Goal: Ask a question: Seek information or help from site administrators or community

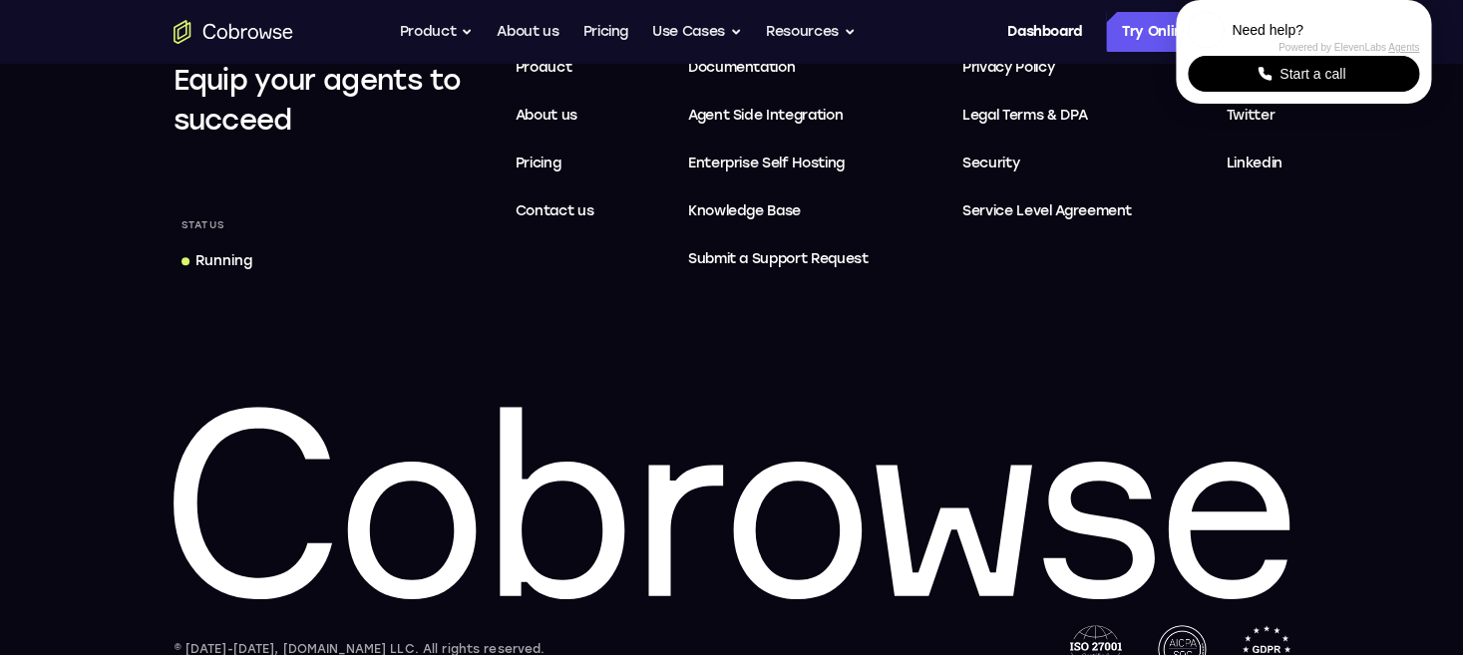
scroll to position [6135, 0]
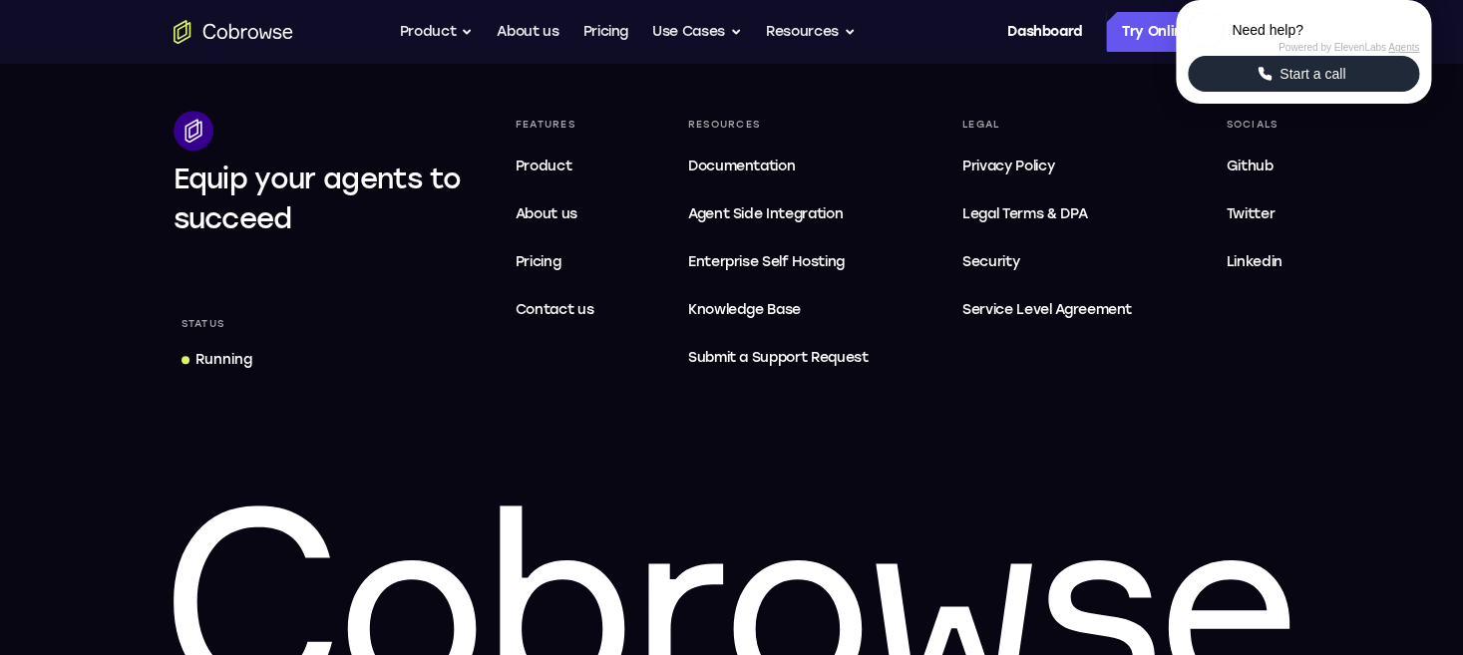
click at [1308, 84] on span "Start a call" at bounding box center [1312, 74] width 78 height 20
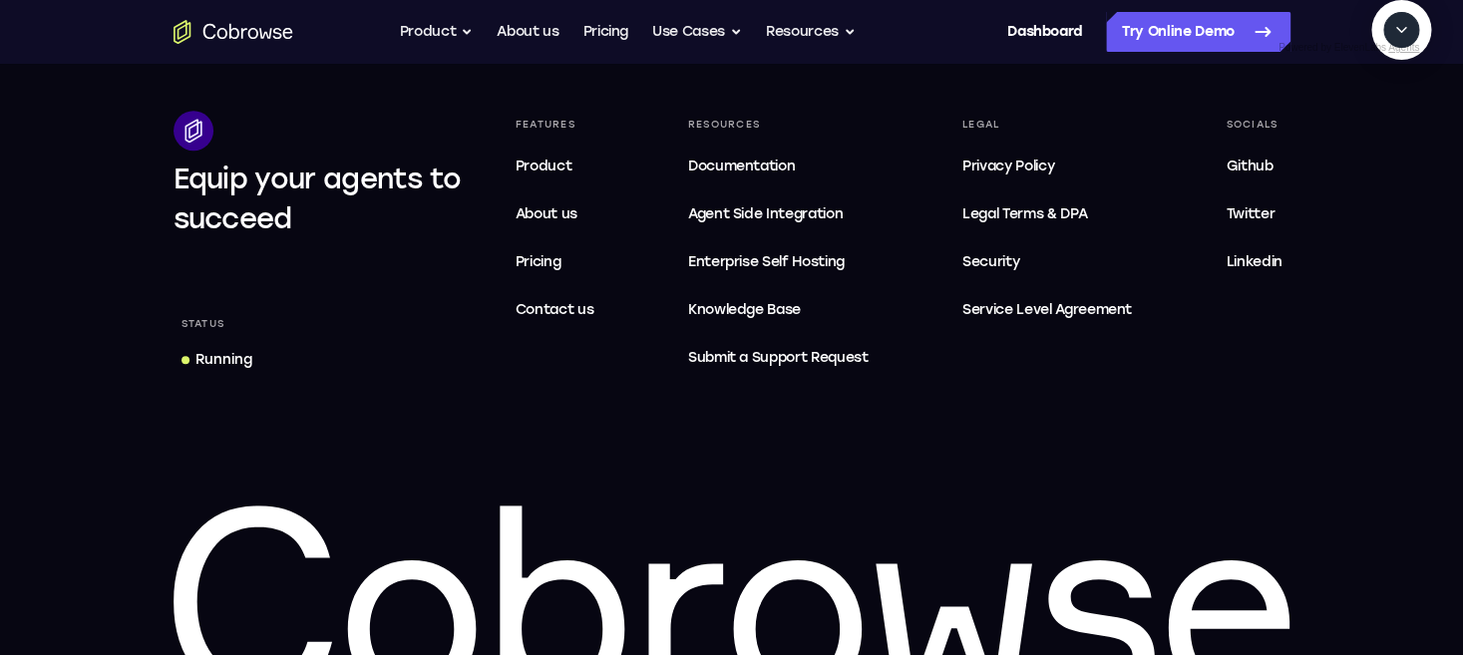
click at [1387, 140] on textarea "Text message input" at bounding box center [1412, 122] width 50 height 36
type textarea "h"
type textarea "start a cobrowse session"
click at [1387, 140] on textarea "Text message input" at bounding box center [1412, 122] width 50 height 36
type textarea "yes"
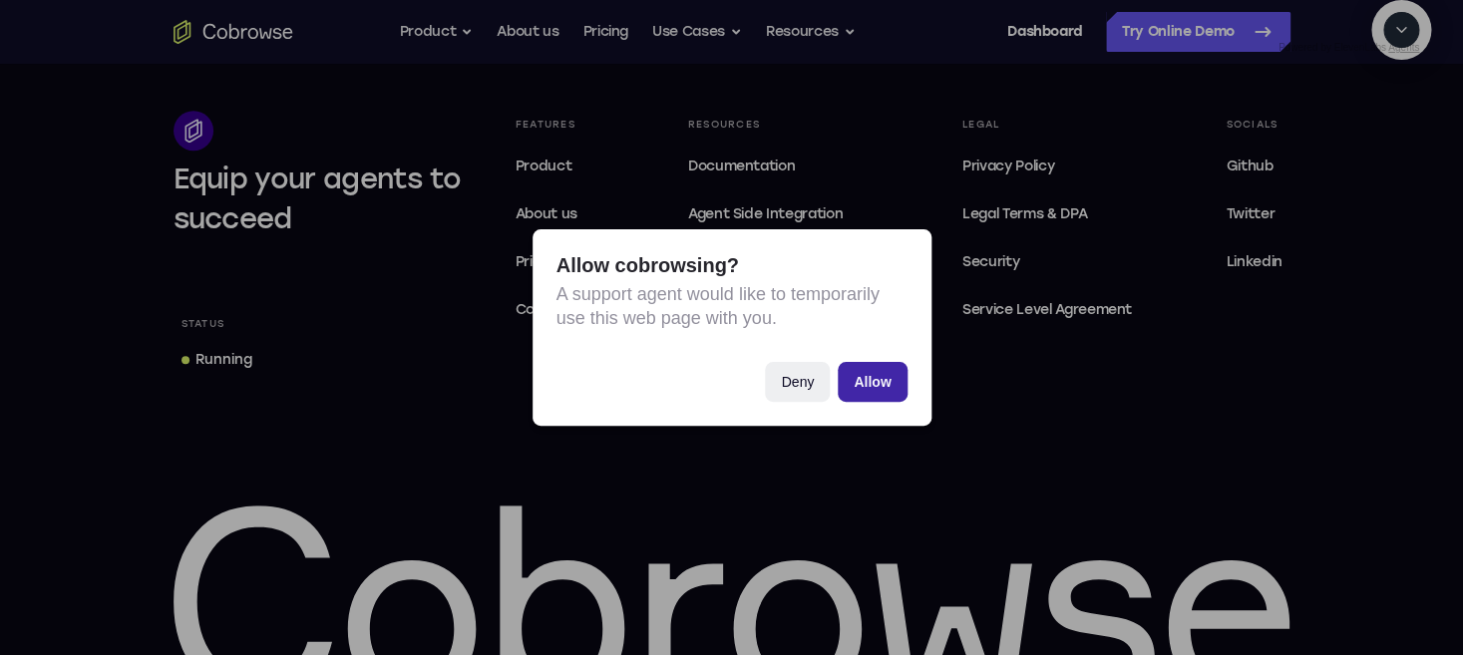
click at [885, 390] on button "Allow" at bounding box center [872, 382] width 69 height 40
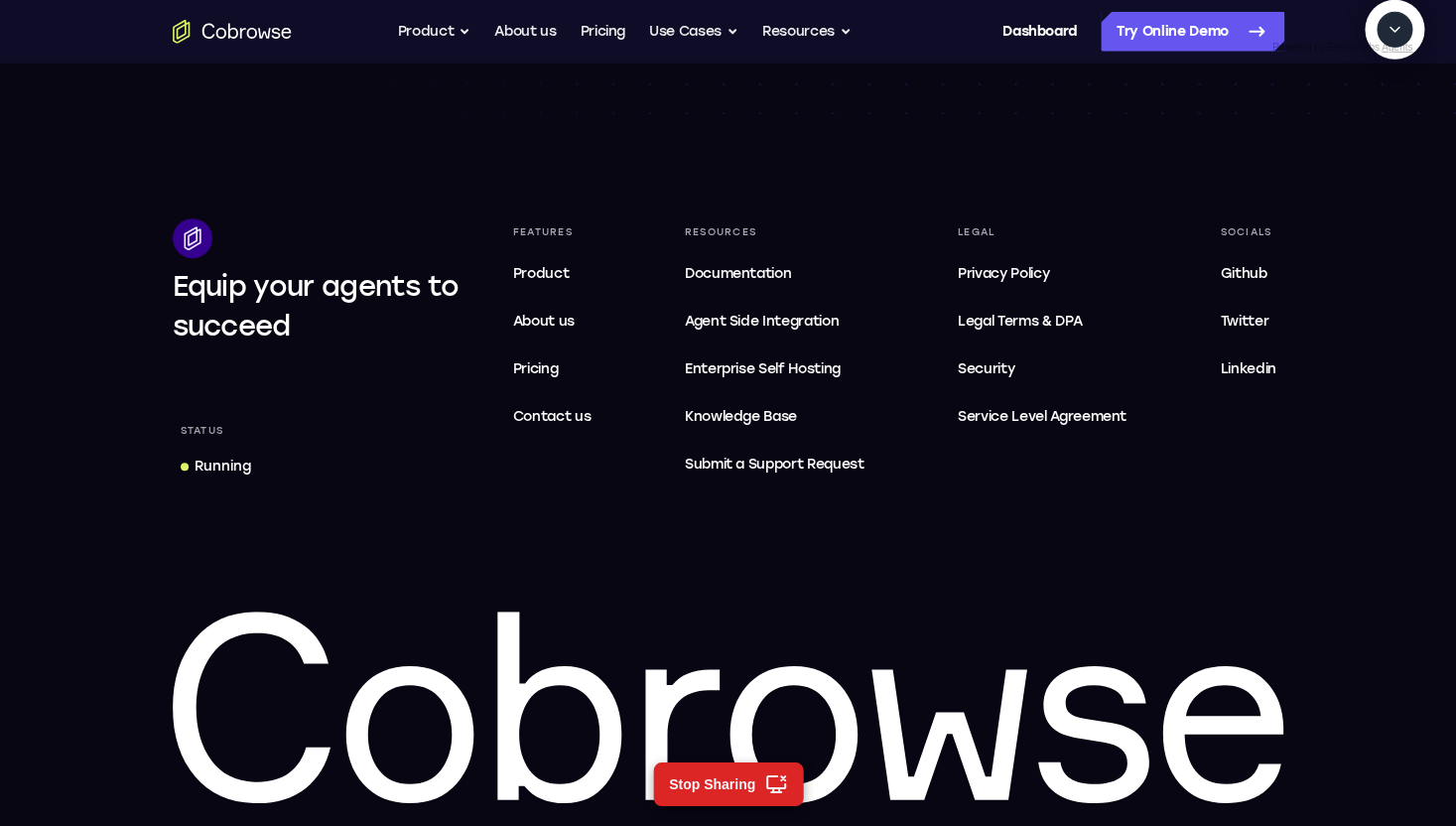
scroll to position [6003, 0]
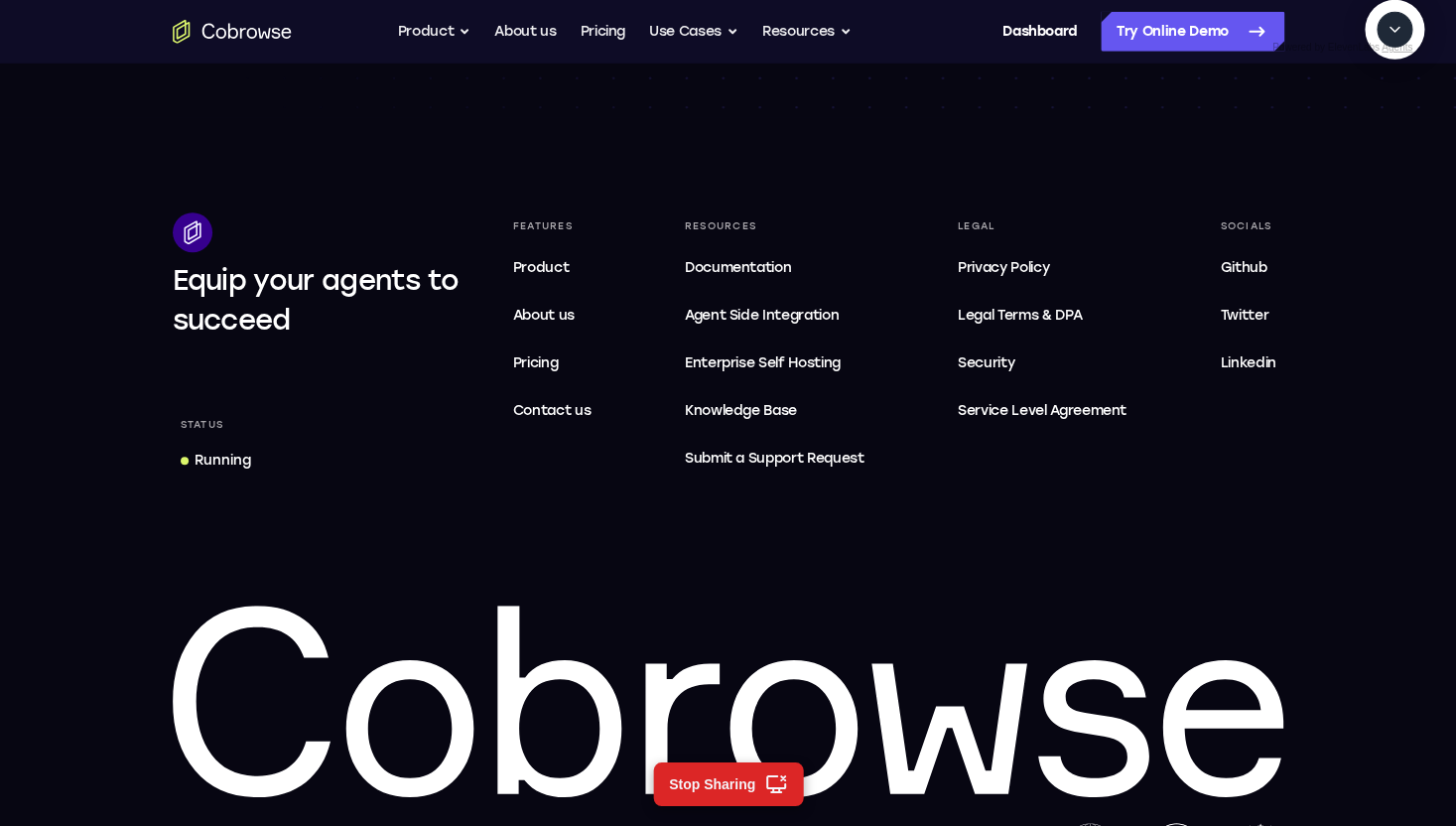
click at [1380, 139] on textarea "Text message input" at bounding box center [1405, 121] width 50 height 36
type textarea "Send me to the twitter link"
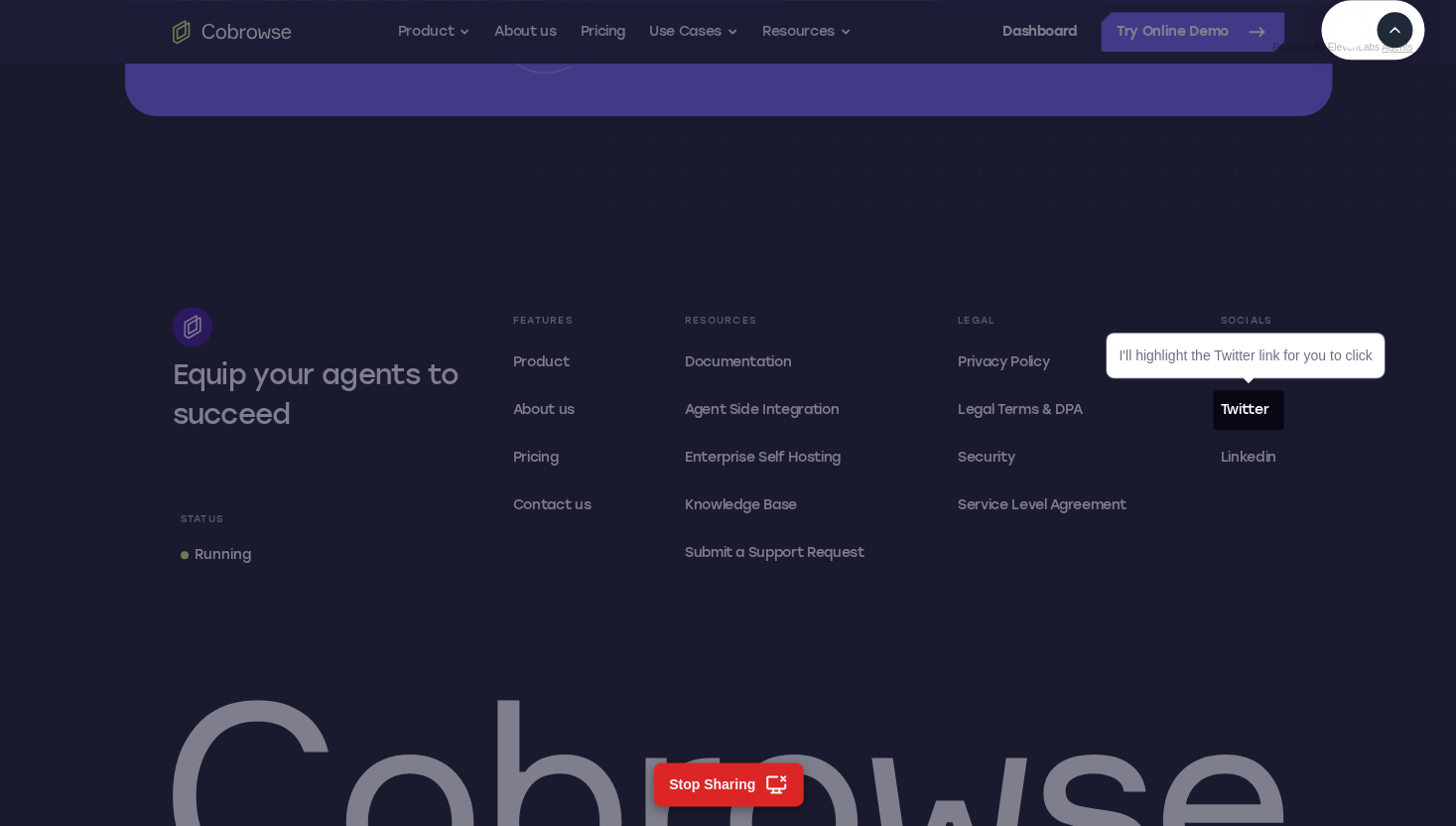
scroll to position [5906, 0]
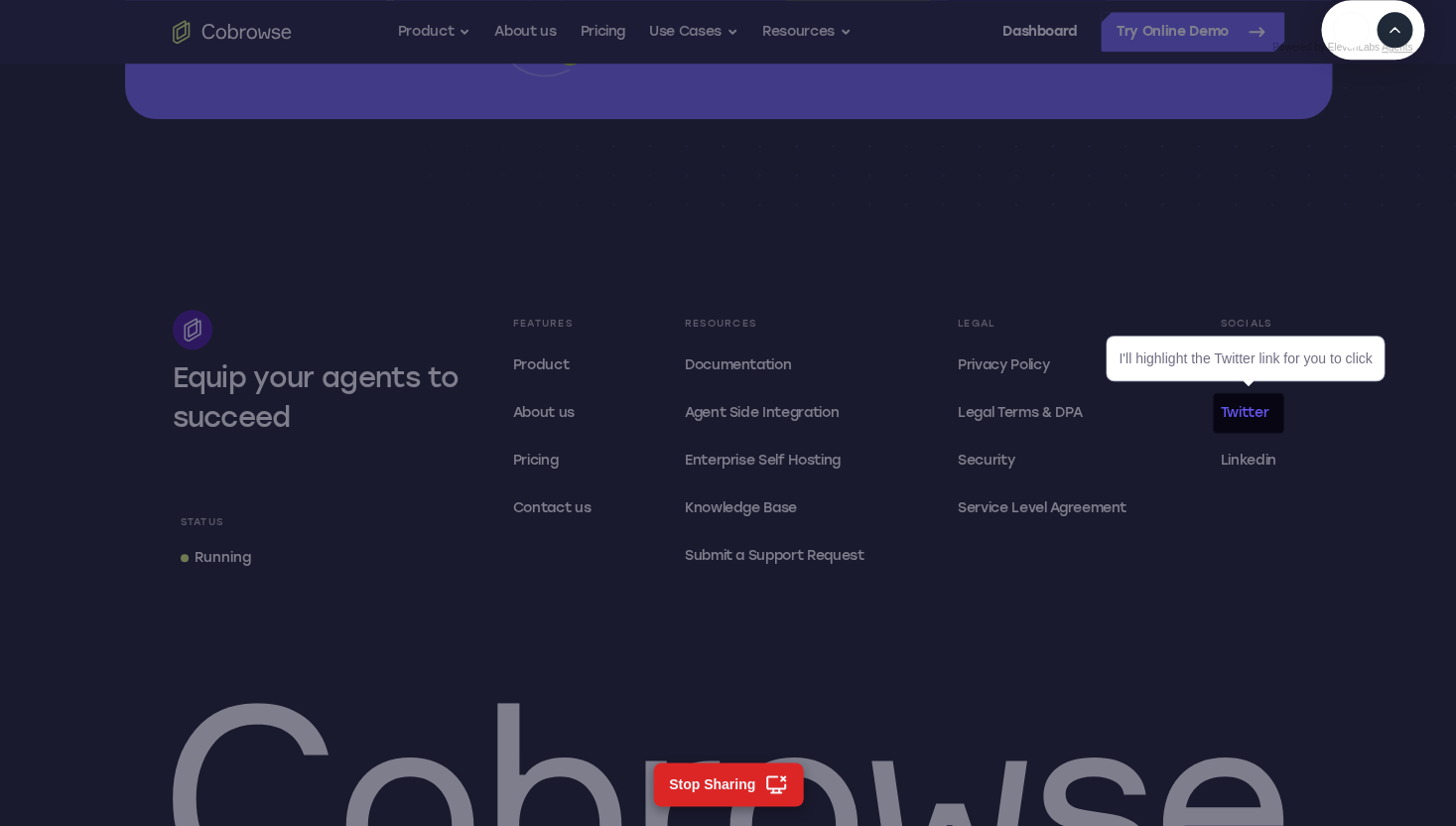
click at [1265, 418] on span "Twitter" at bounding box center [1243, 412] width 49 height 17
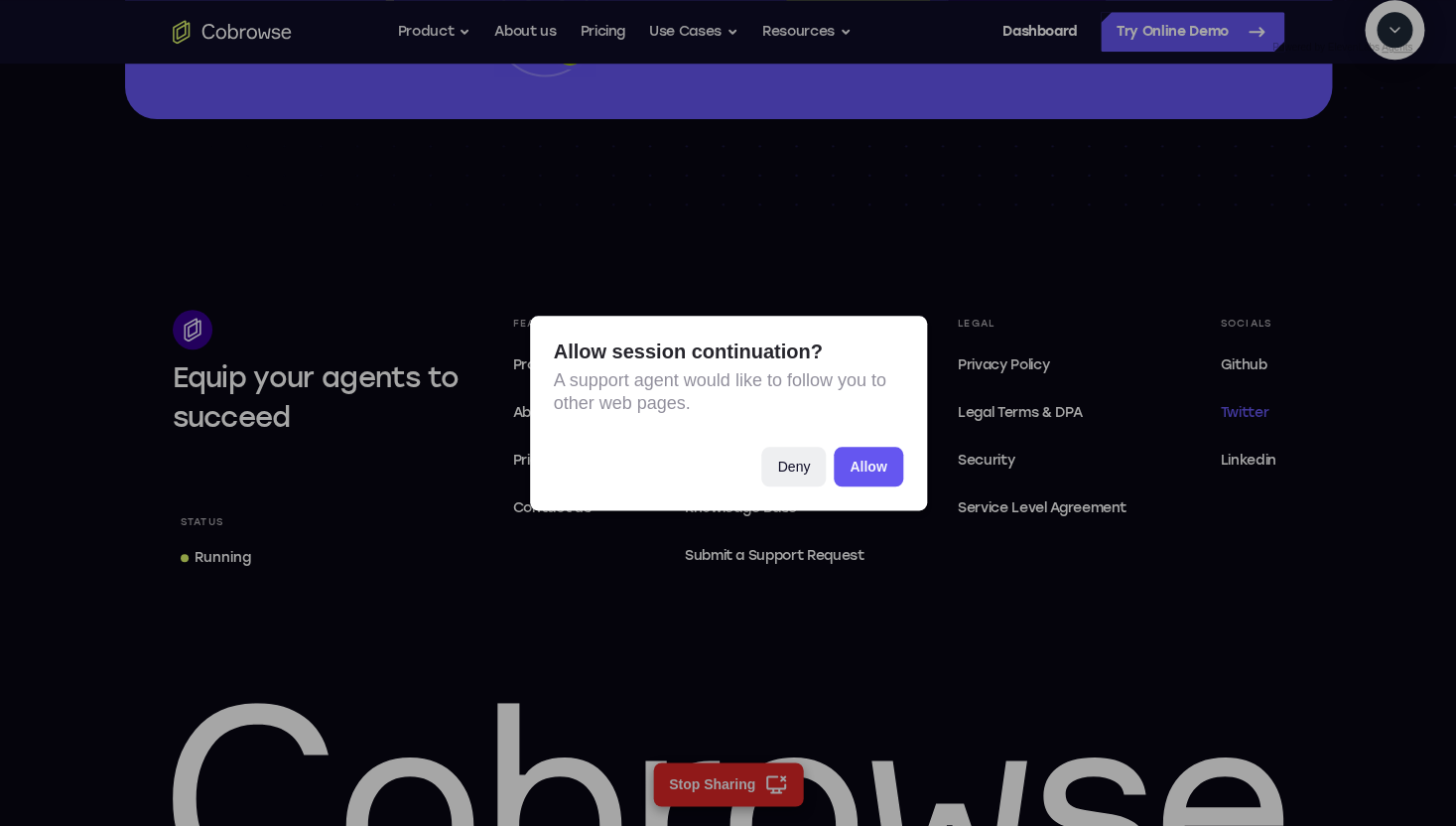
scroll to position [184, 0]
click at [890, 469] on button "Allow" at bounding box center [868, 467] width 69 height 40
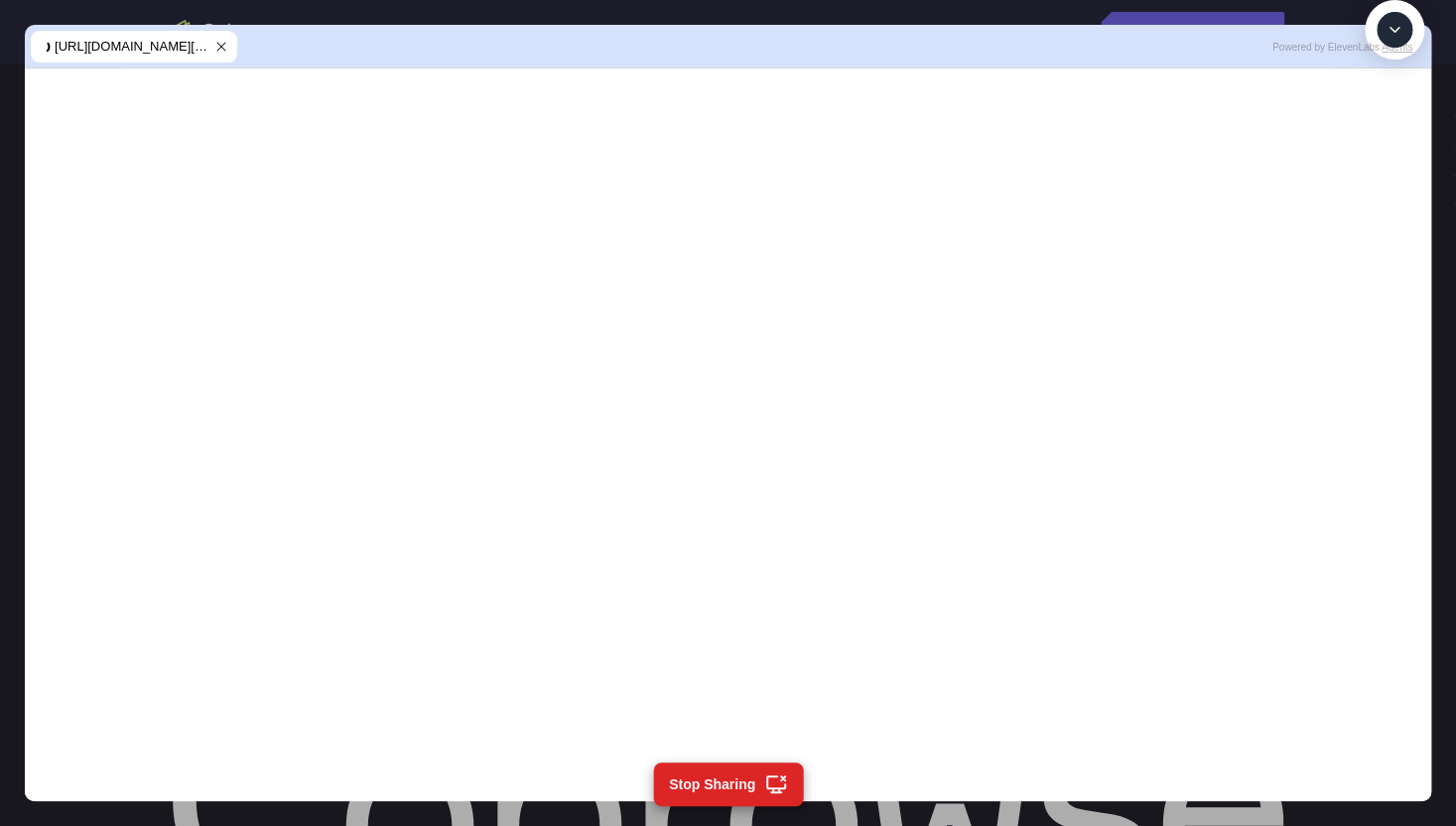
scroll to position [276, 0]
click at [1380, 139] on textarea "Text message input" at bounding box center [1405, 121] width 50 height 36
type textarea "What do you see?"
click at [785, 651] on icon at bounding box center [775, 784] width 25 height 24
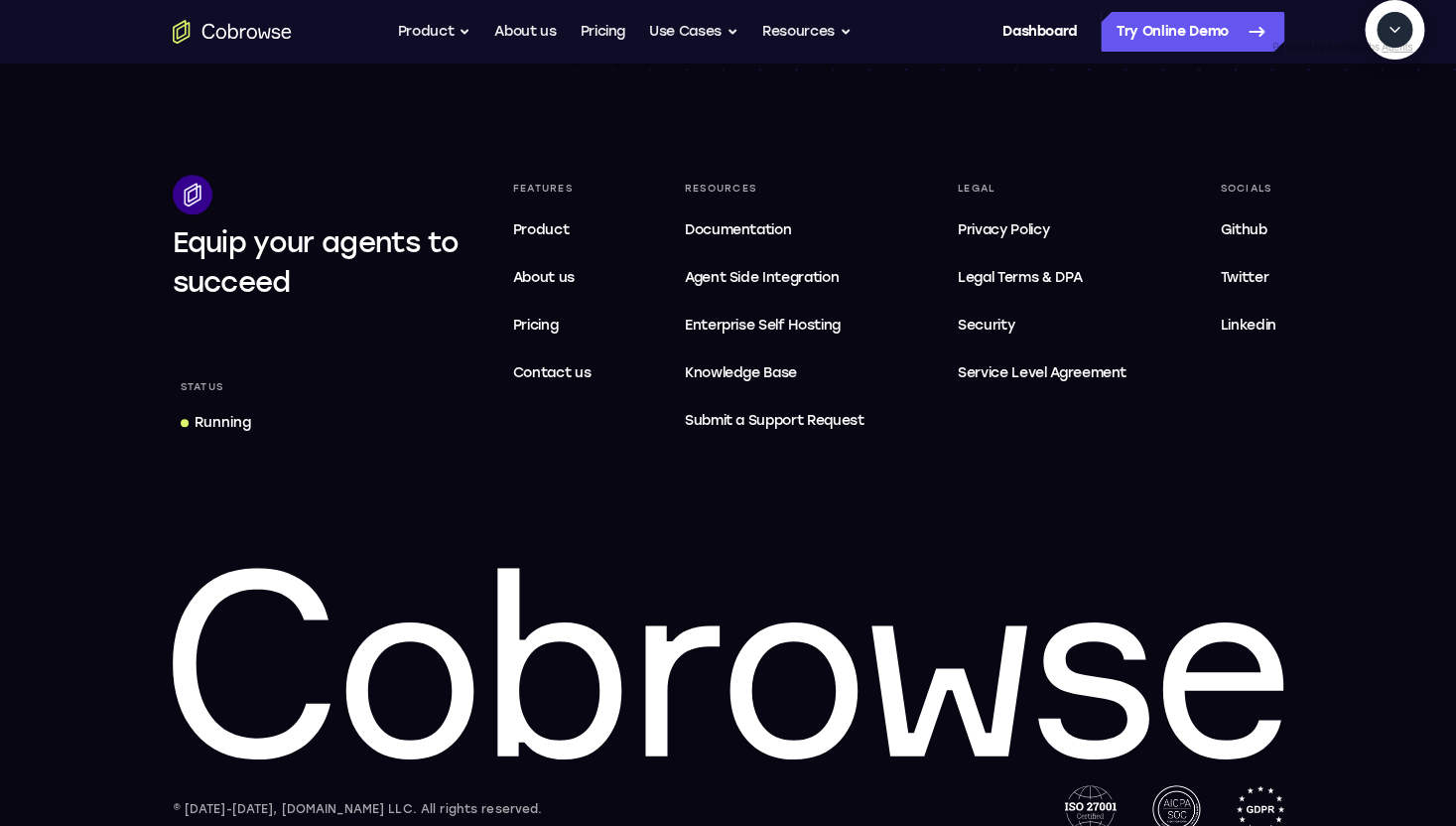
scroll to position [6070, 0]
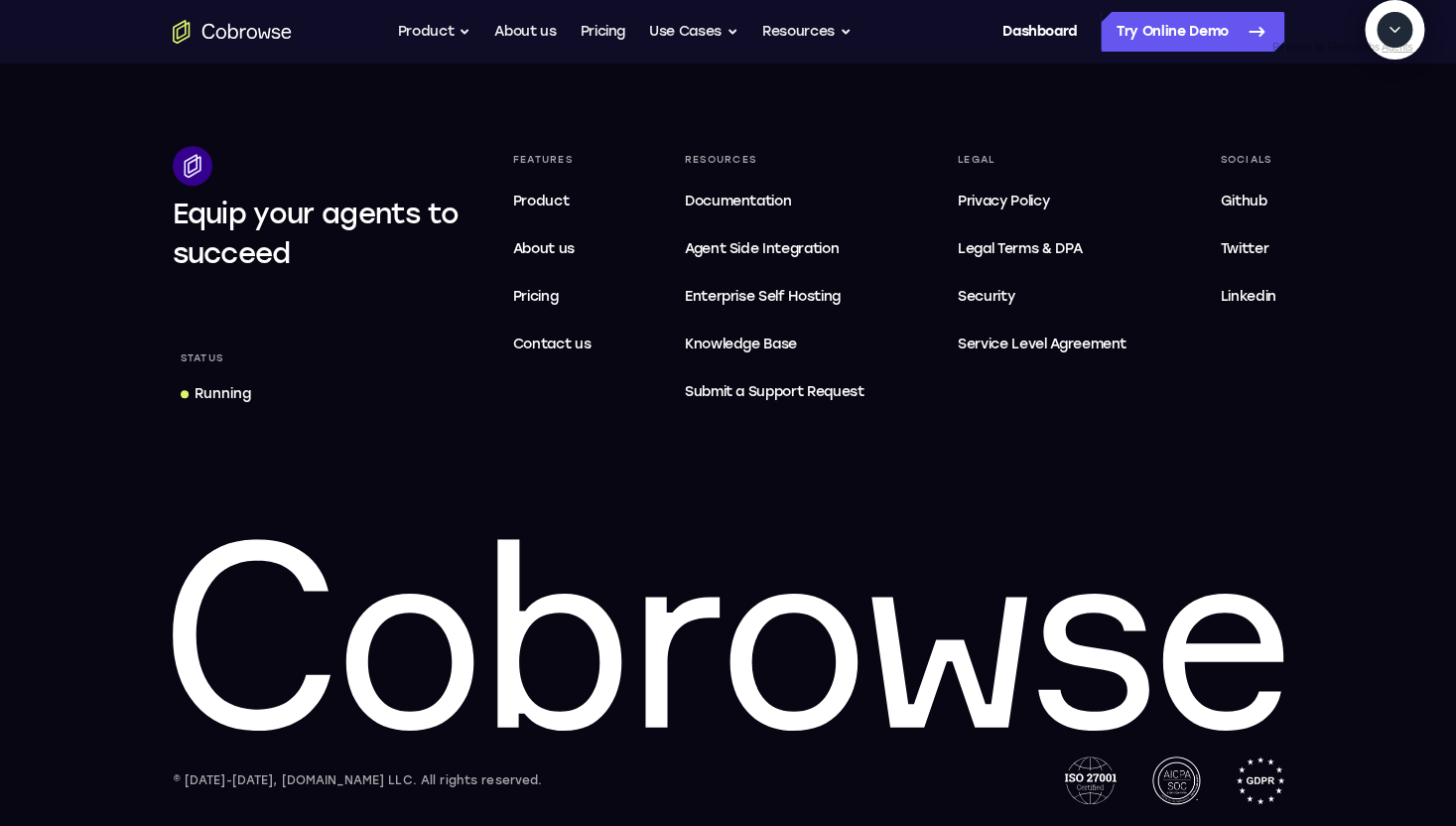
click at [213, 392] on div "Running" at bounding box center [222, 394] width 57 height 20
click at [1380, 139] on textarea "Text message input" at bounding box center [1405, 121] width 50 height 36
type textarea "h"
type textarea "restart the cobrowse session"
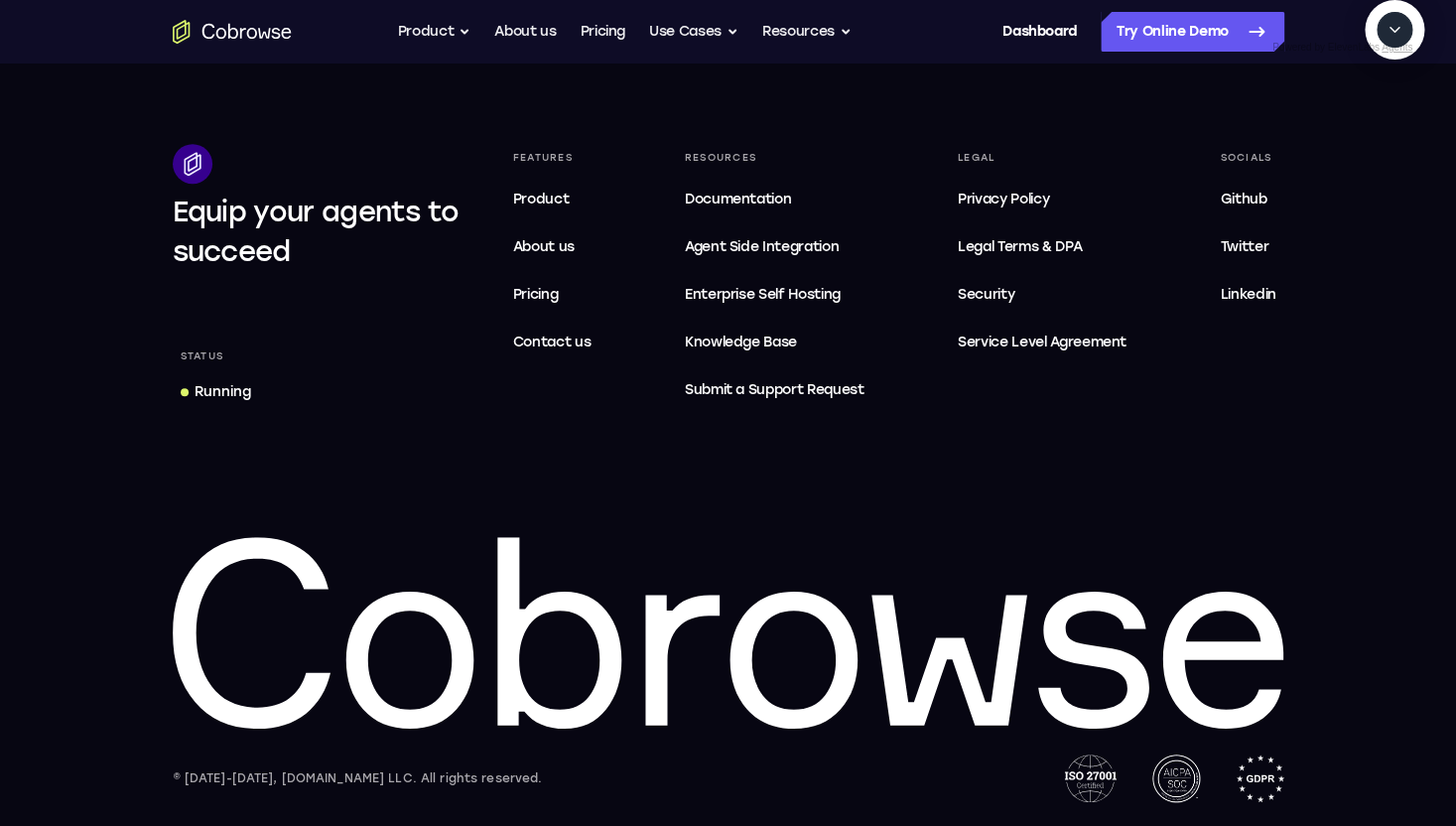
scroll to position [661, 0]
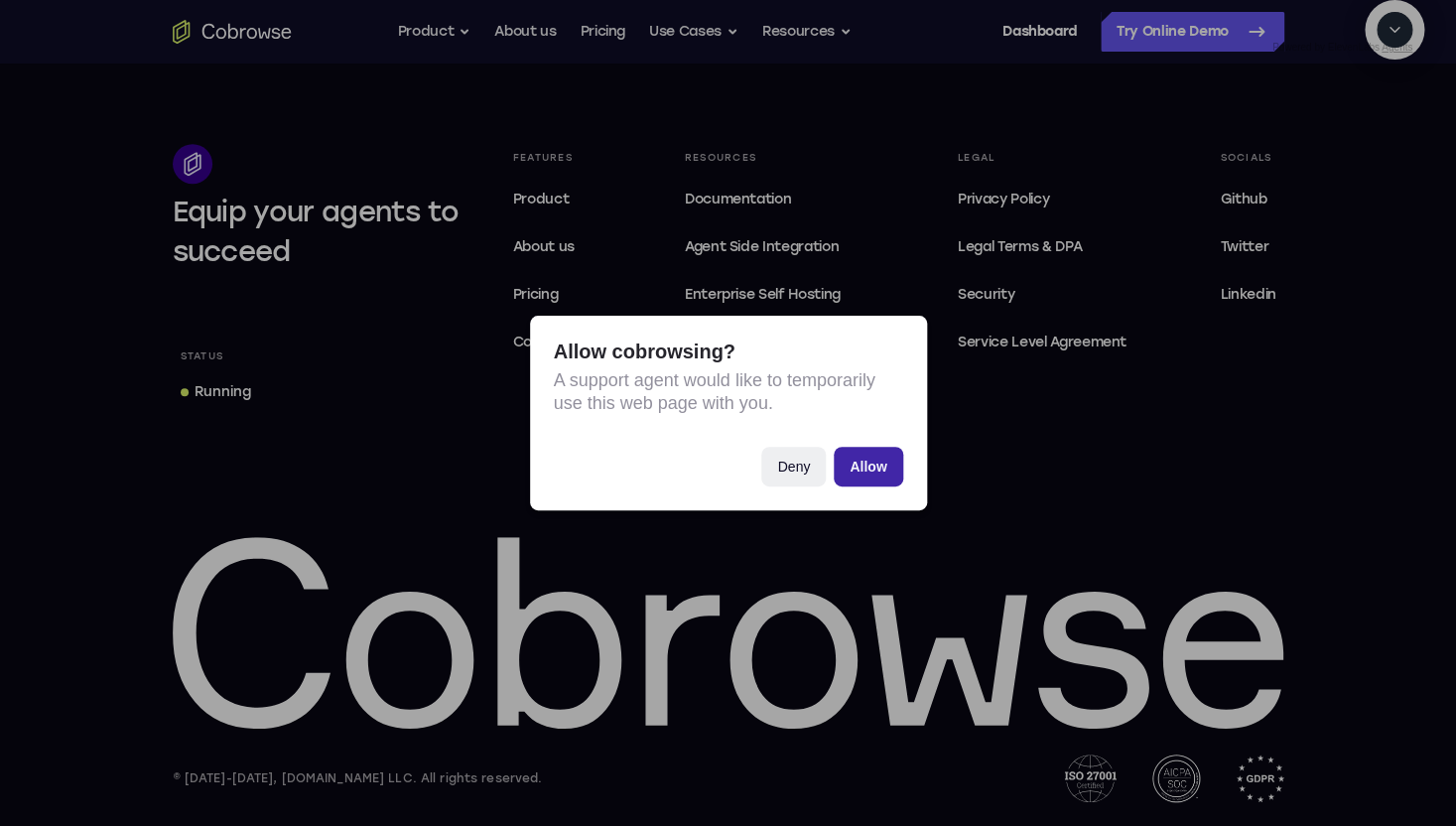
click at [890, 469] on button "Allow" at bounding box center [868, 467] width 69 height 40
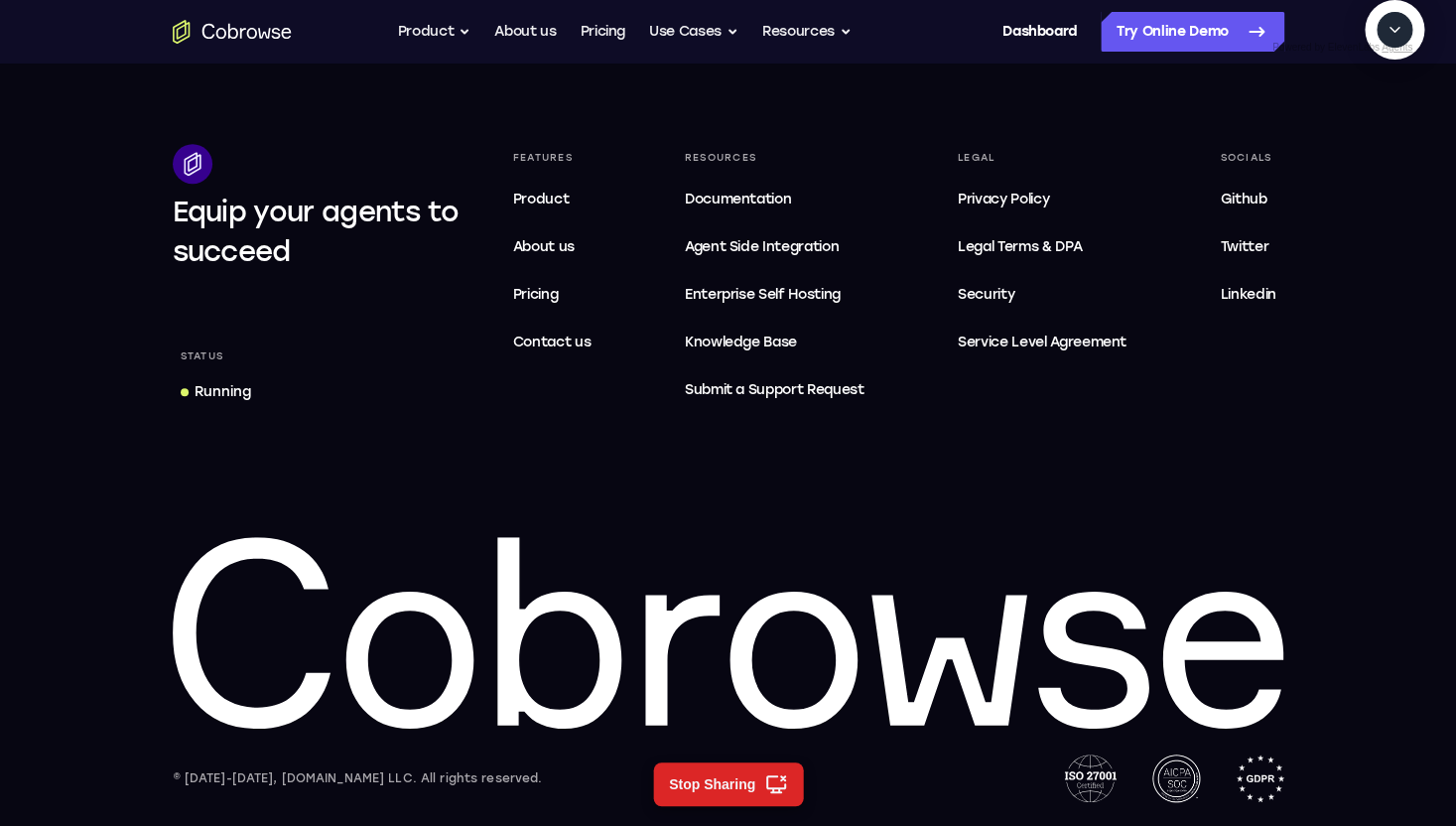
click at [241, 396] on div "Running" at bounding box center [222, 392] width 57 height 20
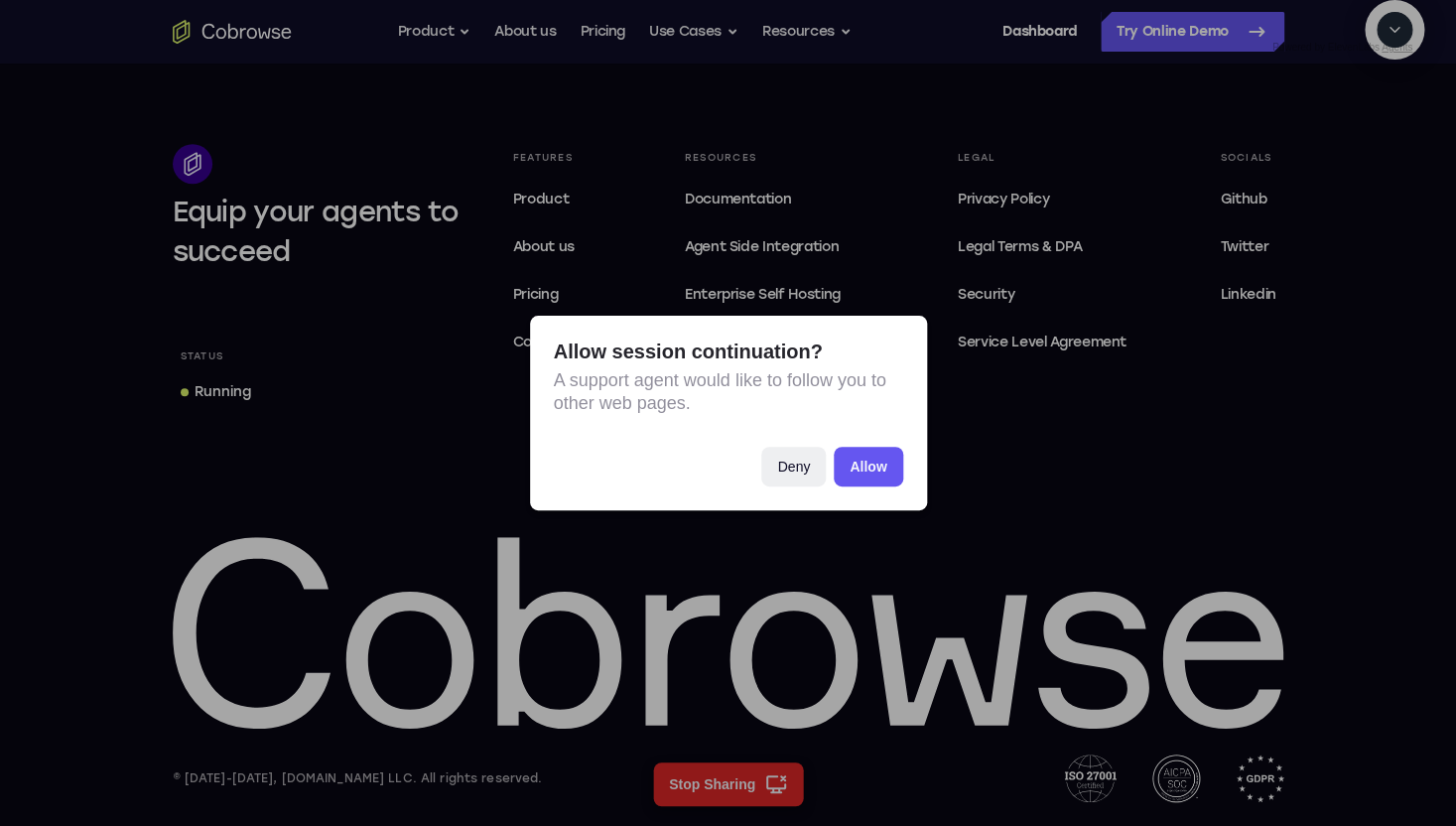
scroll to position [792, 0]
click at [863, 457] on button "Allow" at bounding box center [868, 467] width 69 height 40
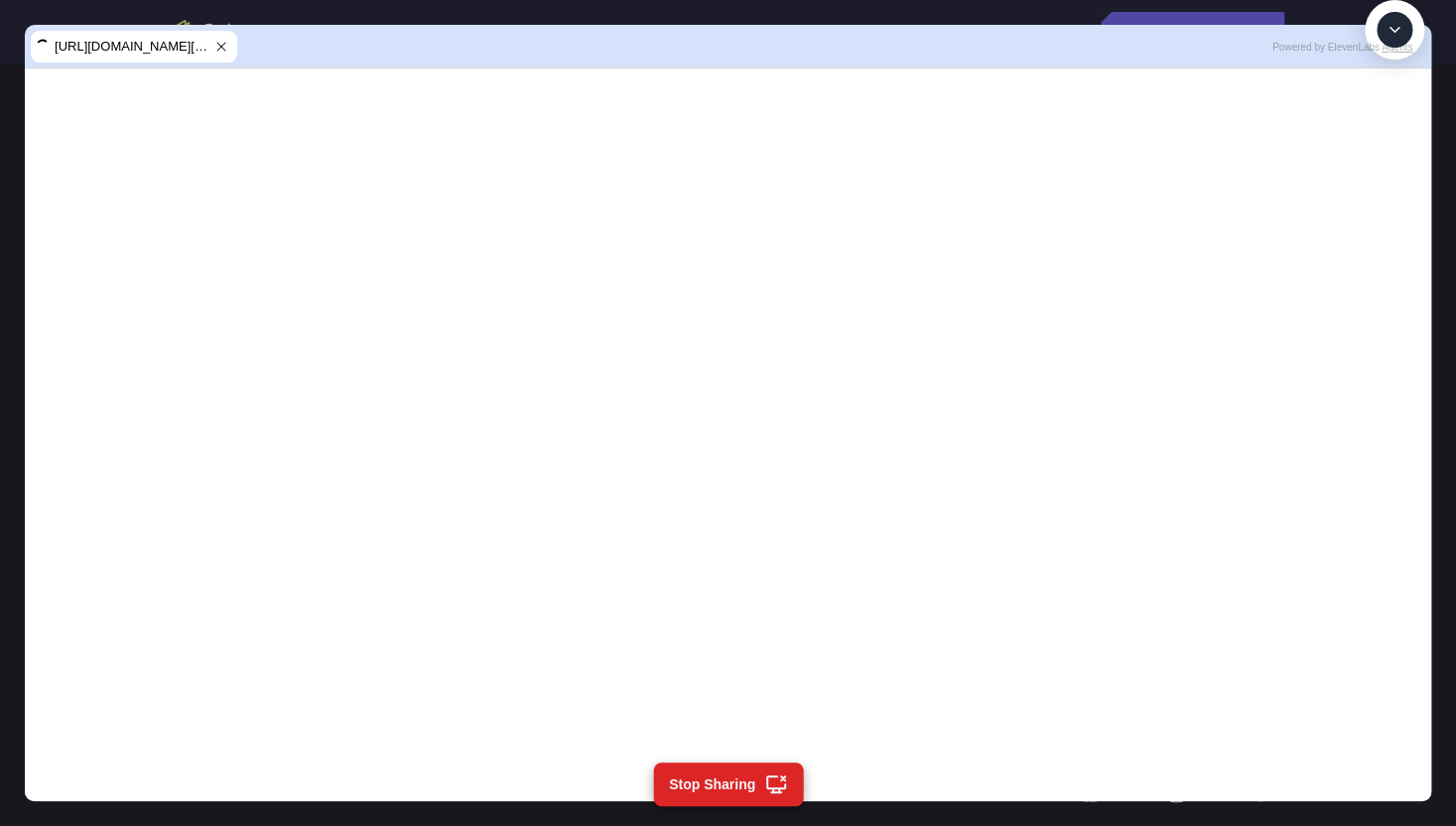
scroll to position [903, 0]
click at [222, 48] on icon at bounding box center [221, 47] width 8 height 8
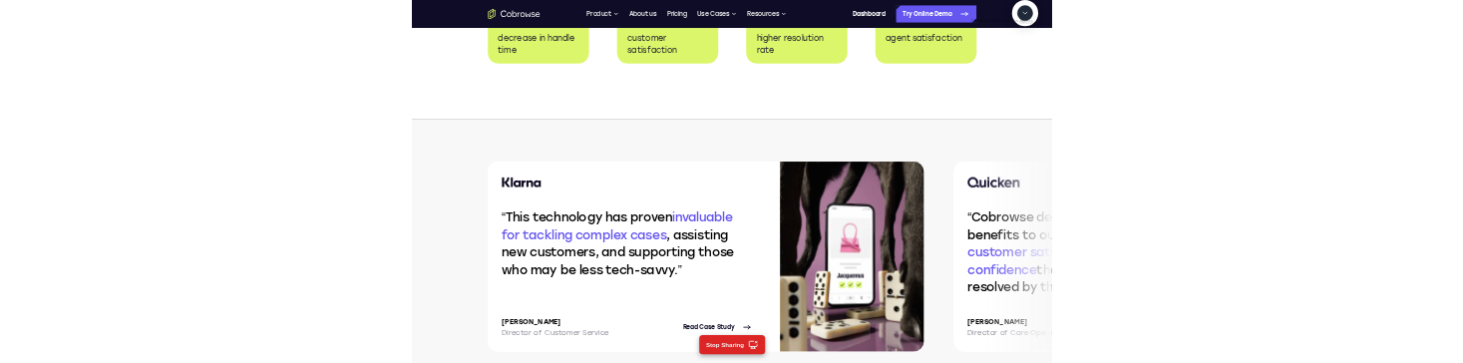
scroll to position [3987, 0]
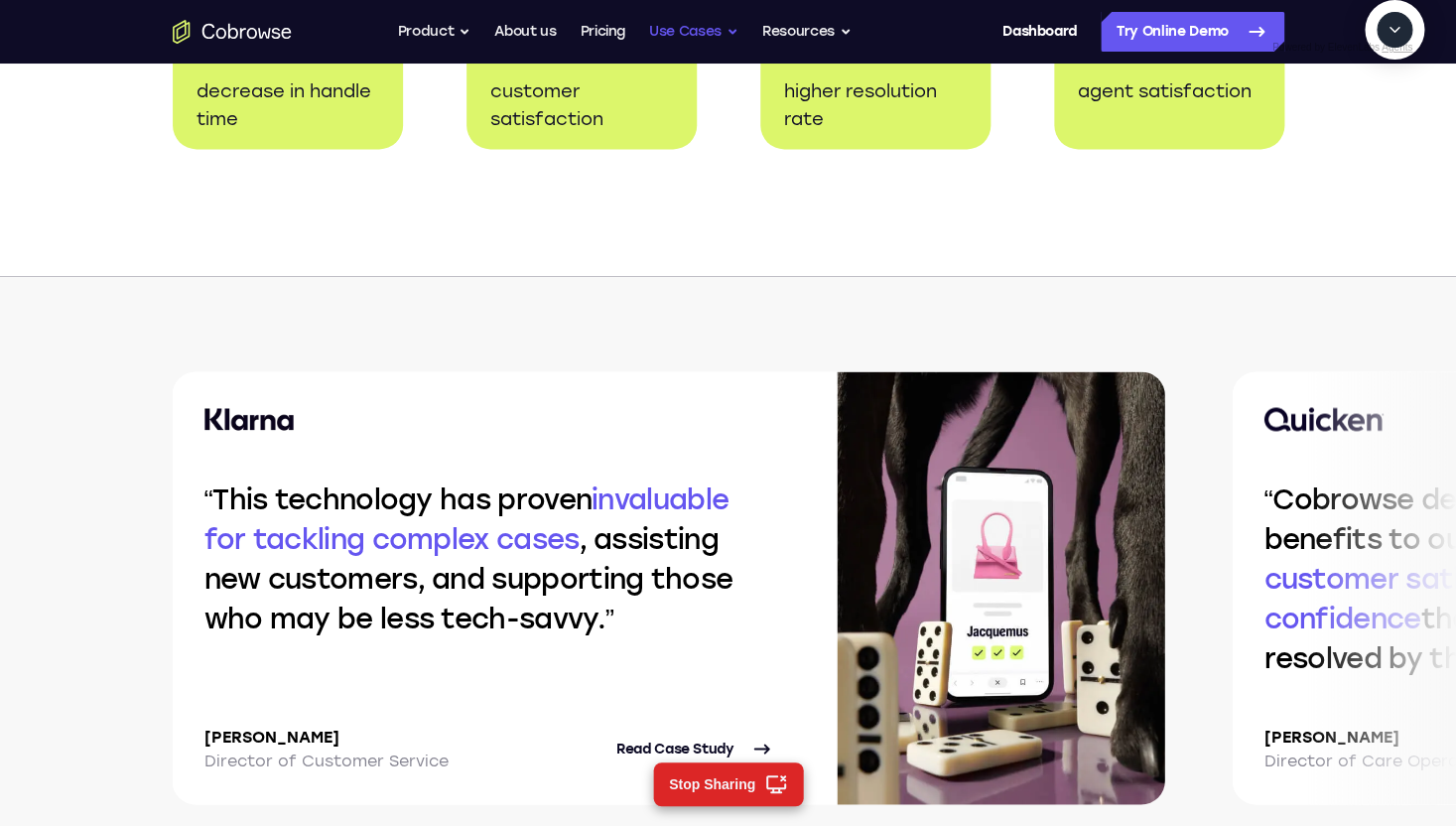
click at [687, 22] on button "Use Cases" at bounding box center [694, 32] width 90 height 40
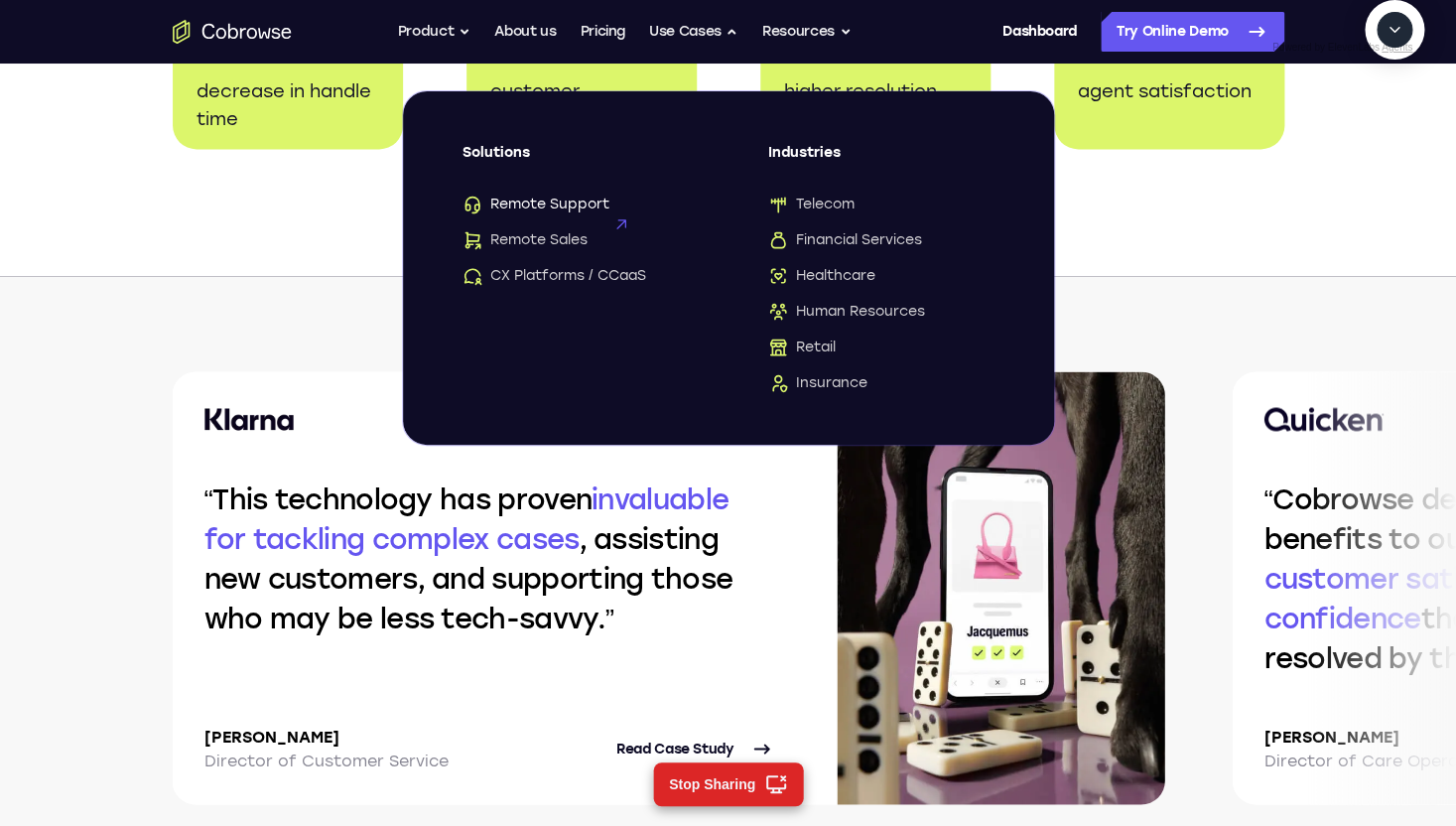
click at [562, 199] on span "Remote Support" at bounding box center [536, 204] width 147 height 20
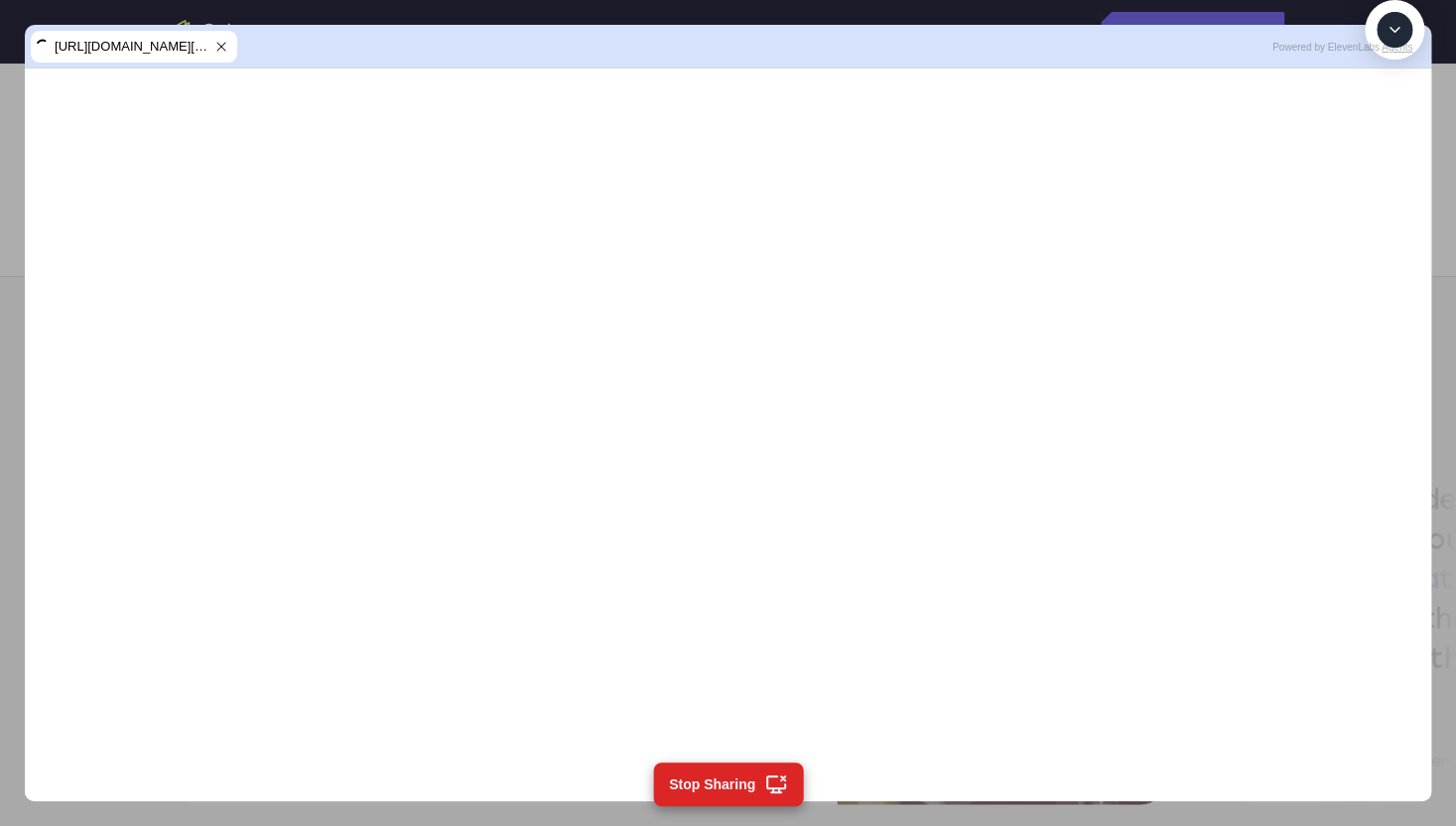
click at [225, 48] on icon at bounding box center [221, 47] width 16 height 16
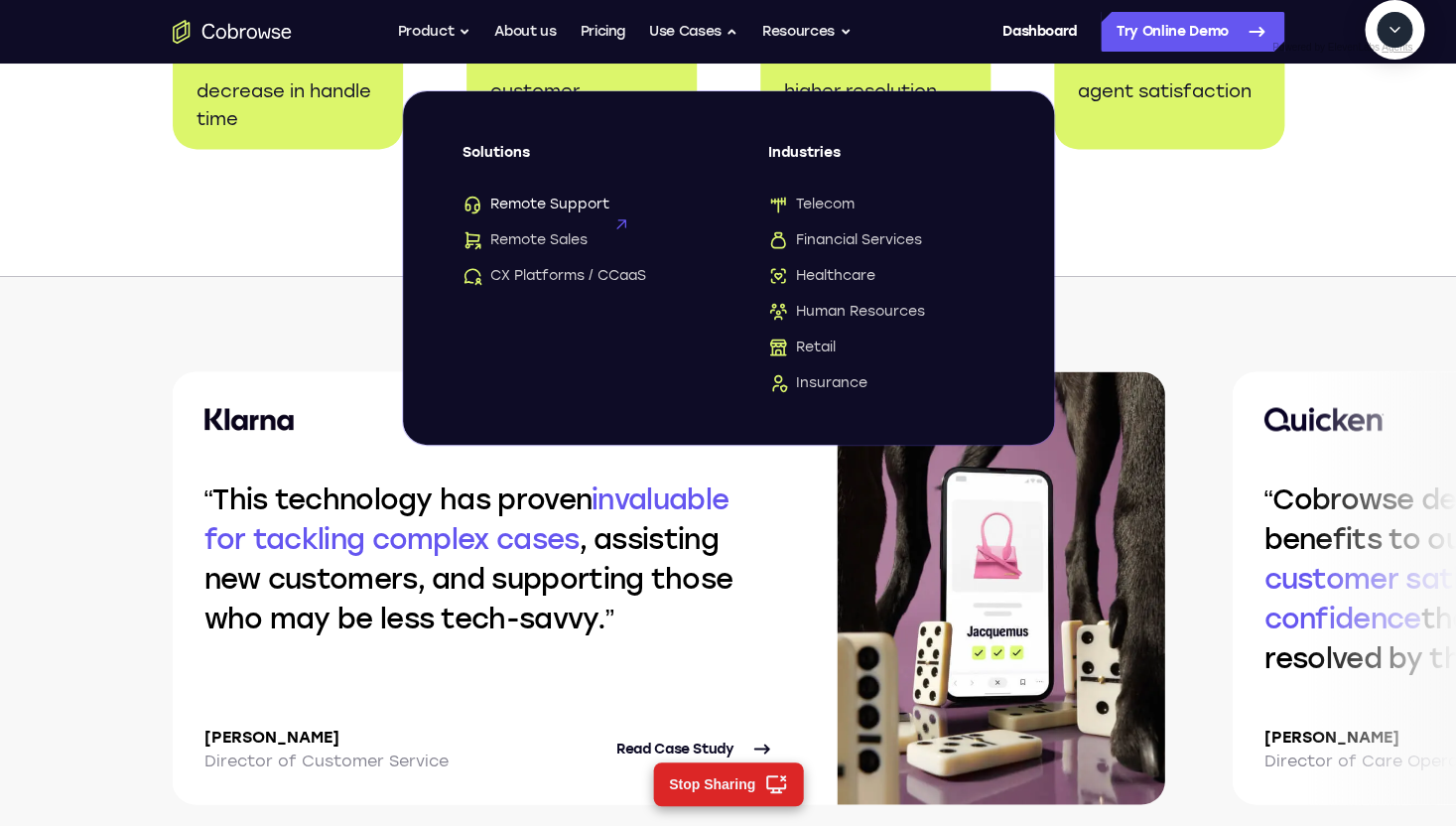
click at [583, 206] on span "Remote Support" at bounding box center [536, 204] width 147 height 20
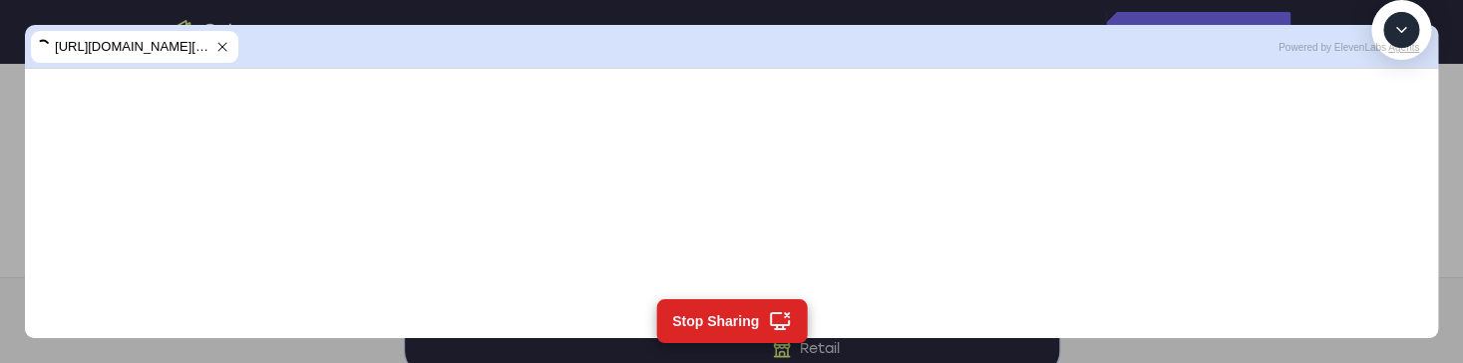
click at [224, 43] on icon at bounding box center [222, 47] width 16 height 16
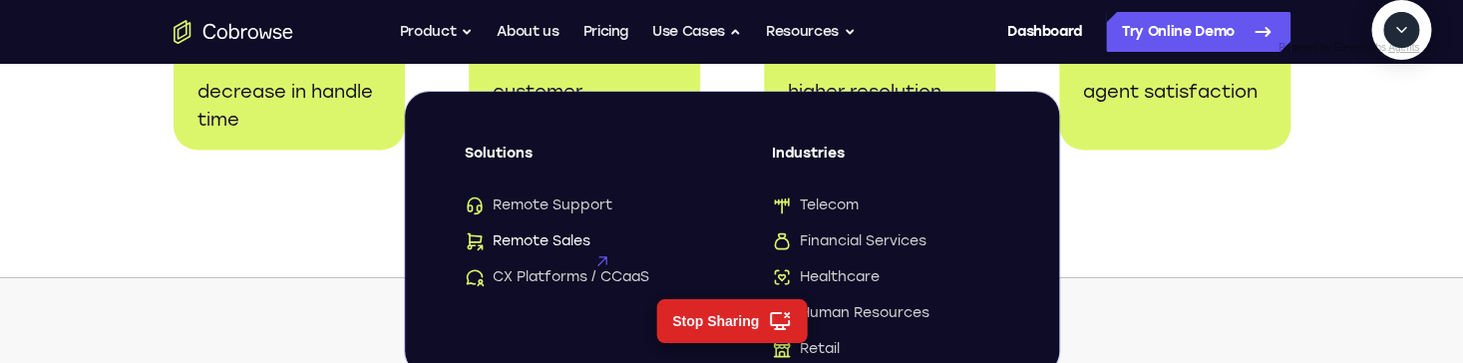
click at [559, 244] on span "Remote Sales" at bounding box center [528, 241] width 126 height 20
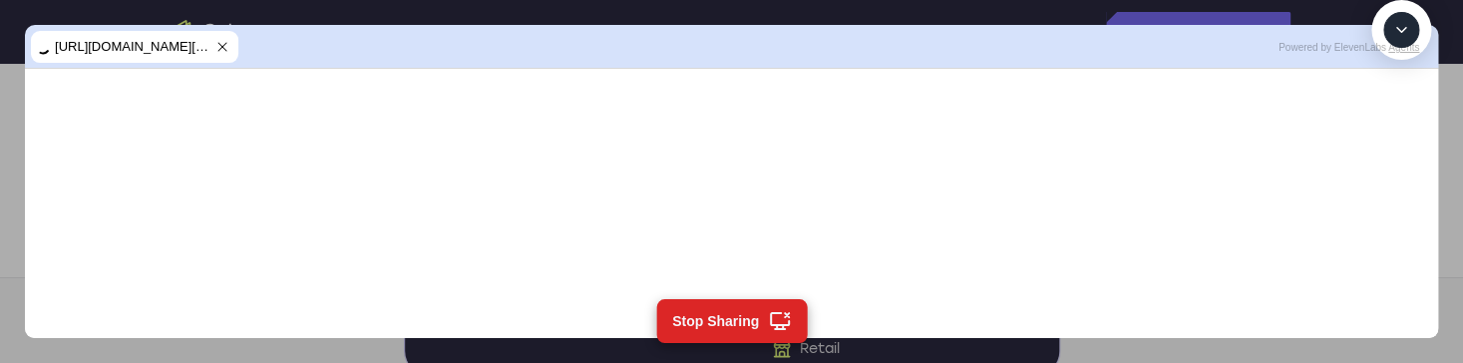
click at [1402, 48] on button "Collapse" at bounding box center [1401, 30] width 36 height 36
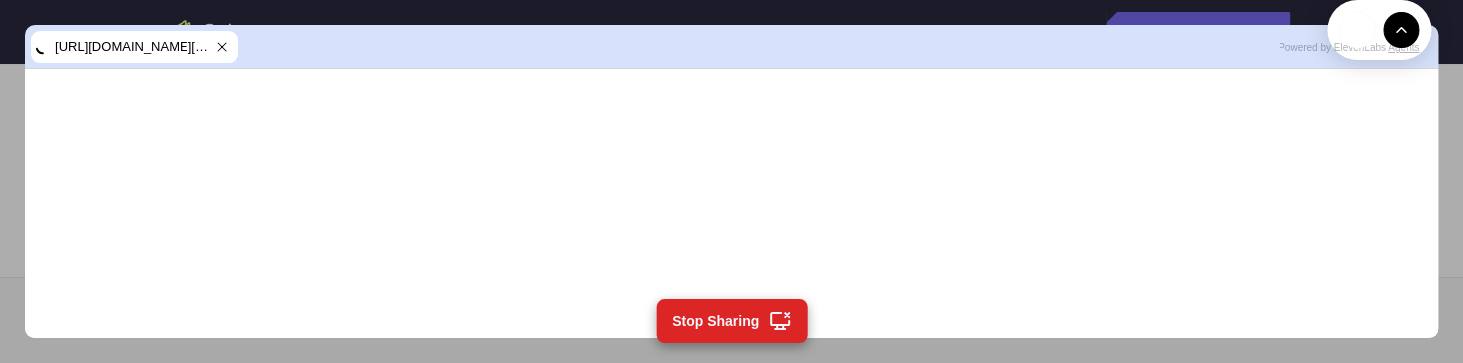
click at [159, 44] on span "https://cobrowse-branden.ngrok.dev/proxy/1/universal/io/cobrowse/https:/use-cas…" at bounding box center [133, 47] width 156 height 20
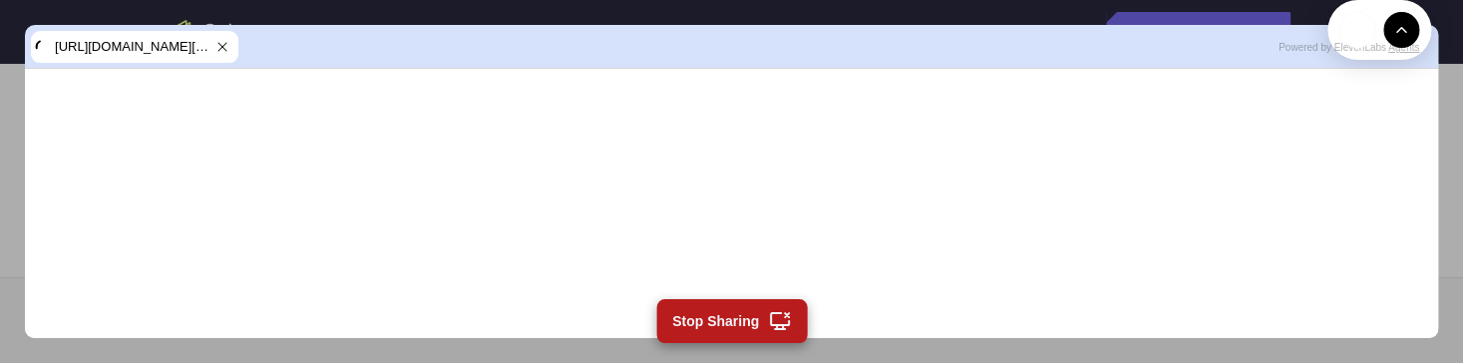
click at [782, 308] on button "Stop Sharing" at bounding box center [731, 321] width 151 height 44
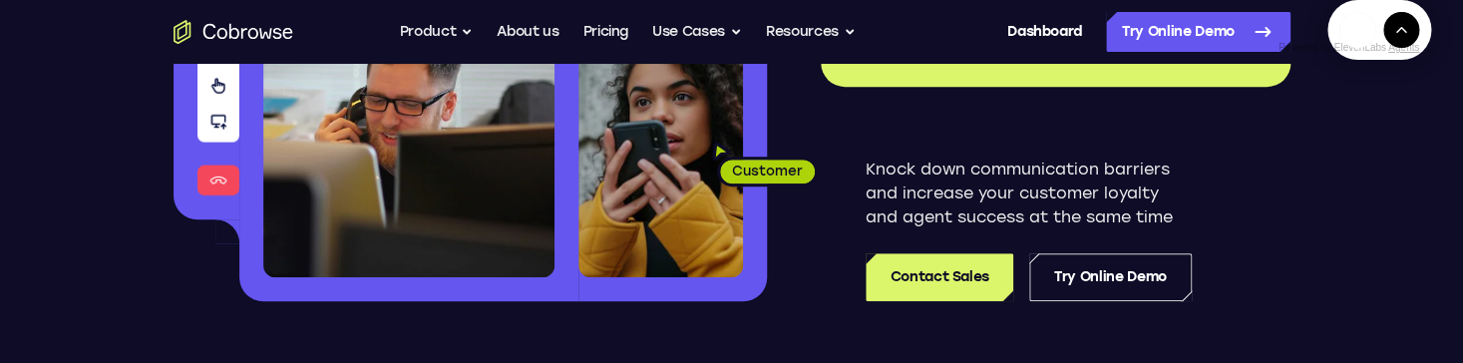
scroll to position [262, 0]
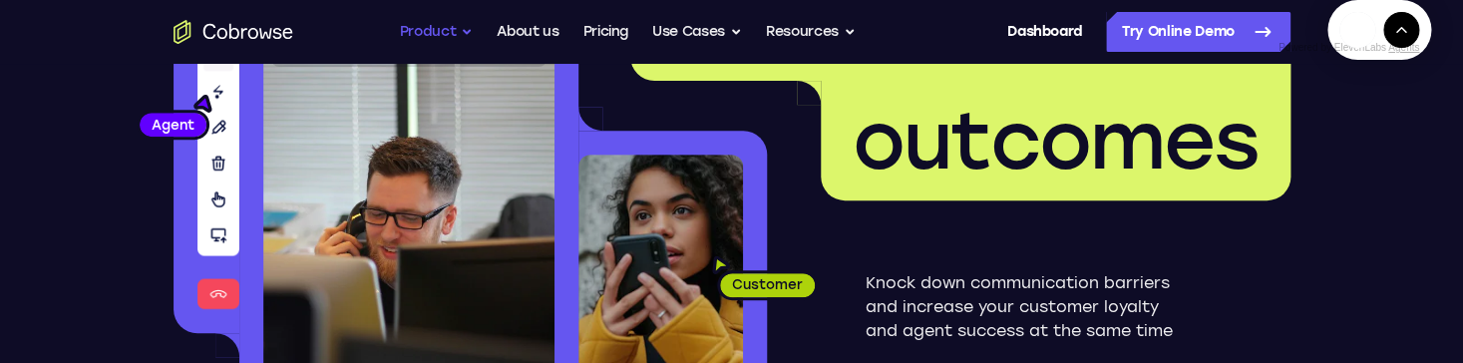
click at [441, 35] on button "Product" at bounding box center [437, 32] width 74 height 40
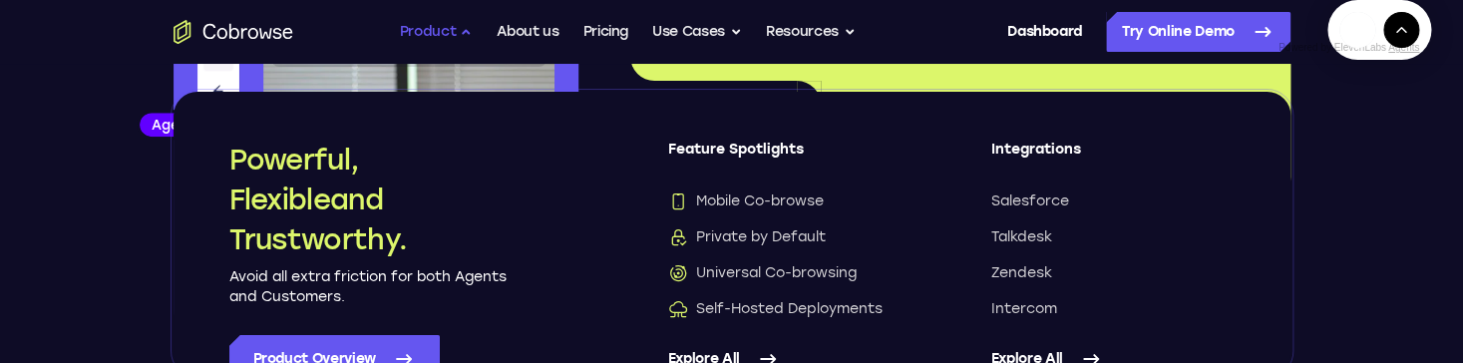
click at [441, 35] on button "Product" at bounding box center [437, 32] width 74 height 40
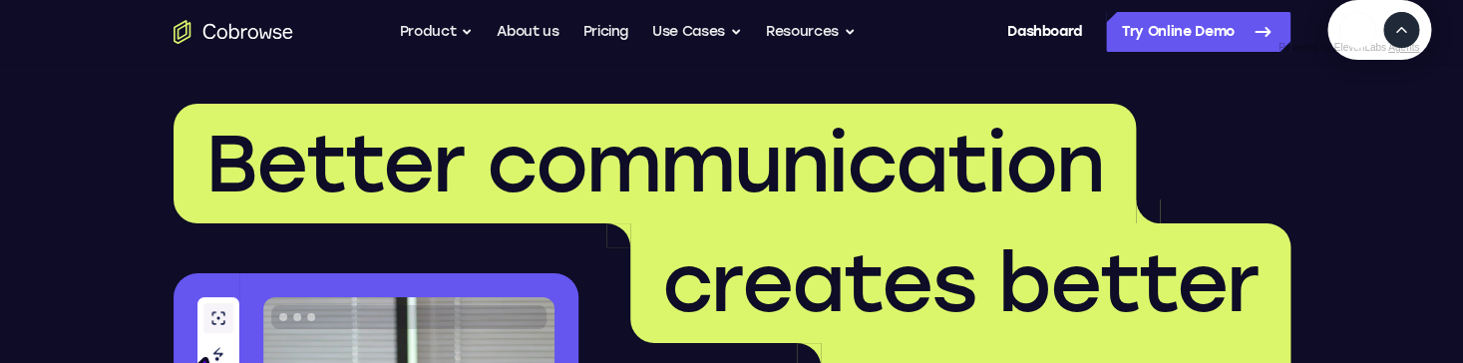
click at [1406, 39] on icon "Expand" at bounding box center [1401, 30] width 18 height 18
click at [1387, 140] on textarea "Text message input" at bounding box center [1412, 122] width 50 height 36
type textarea "cancel"
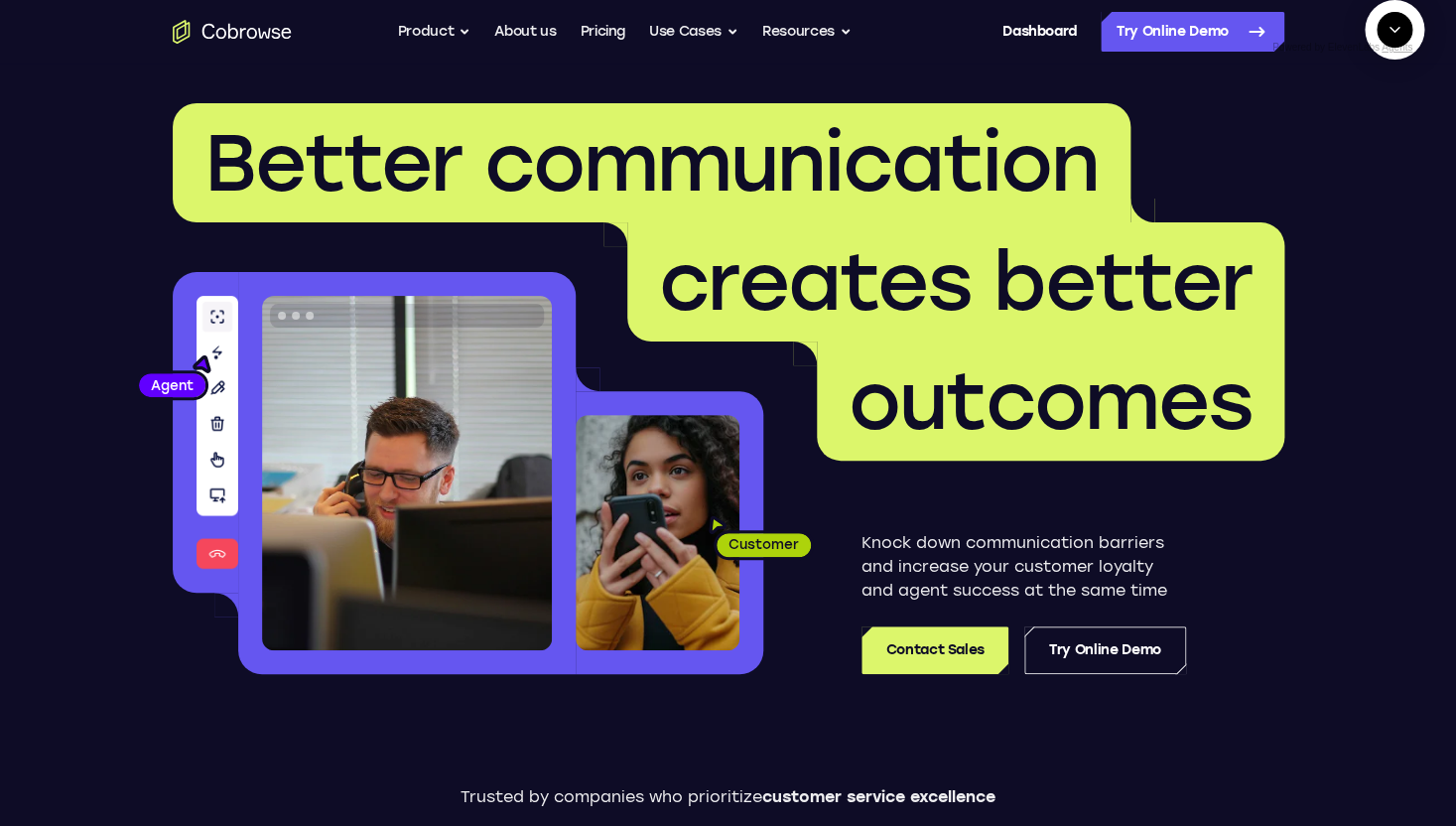
scroll to position [1189, 0]
click at [1296, 139] on textarea "Text message input" at bounding box center [1321, 121] width 50 height 36
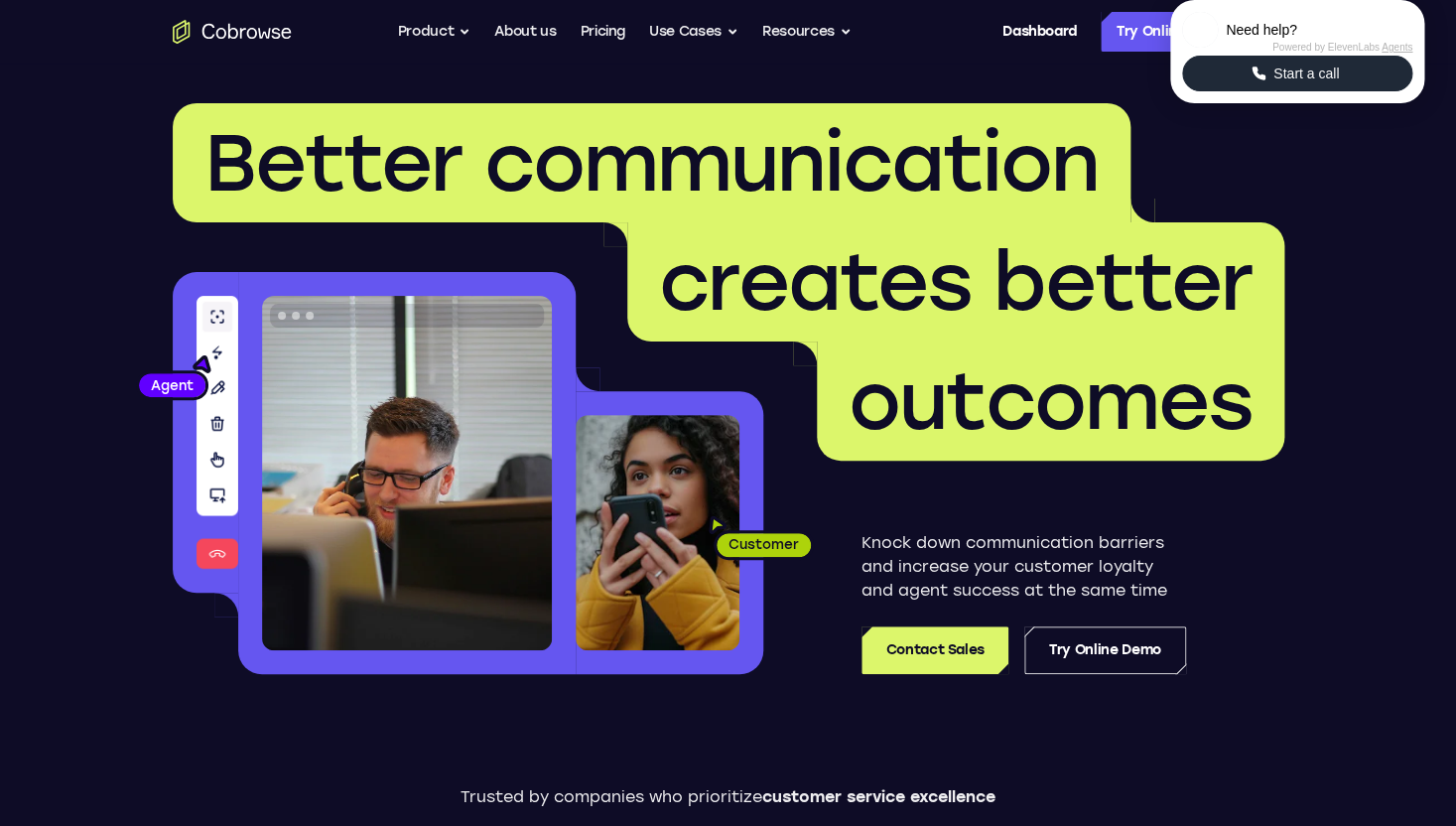
click at [1308, 84] on span "Start a call" at bounding box center [1306, 74] width 78 height 20
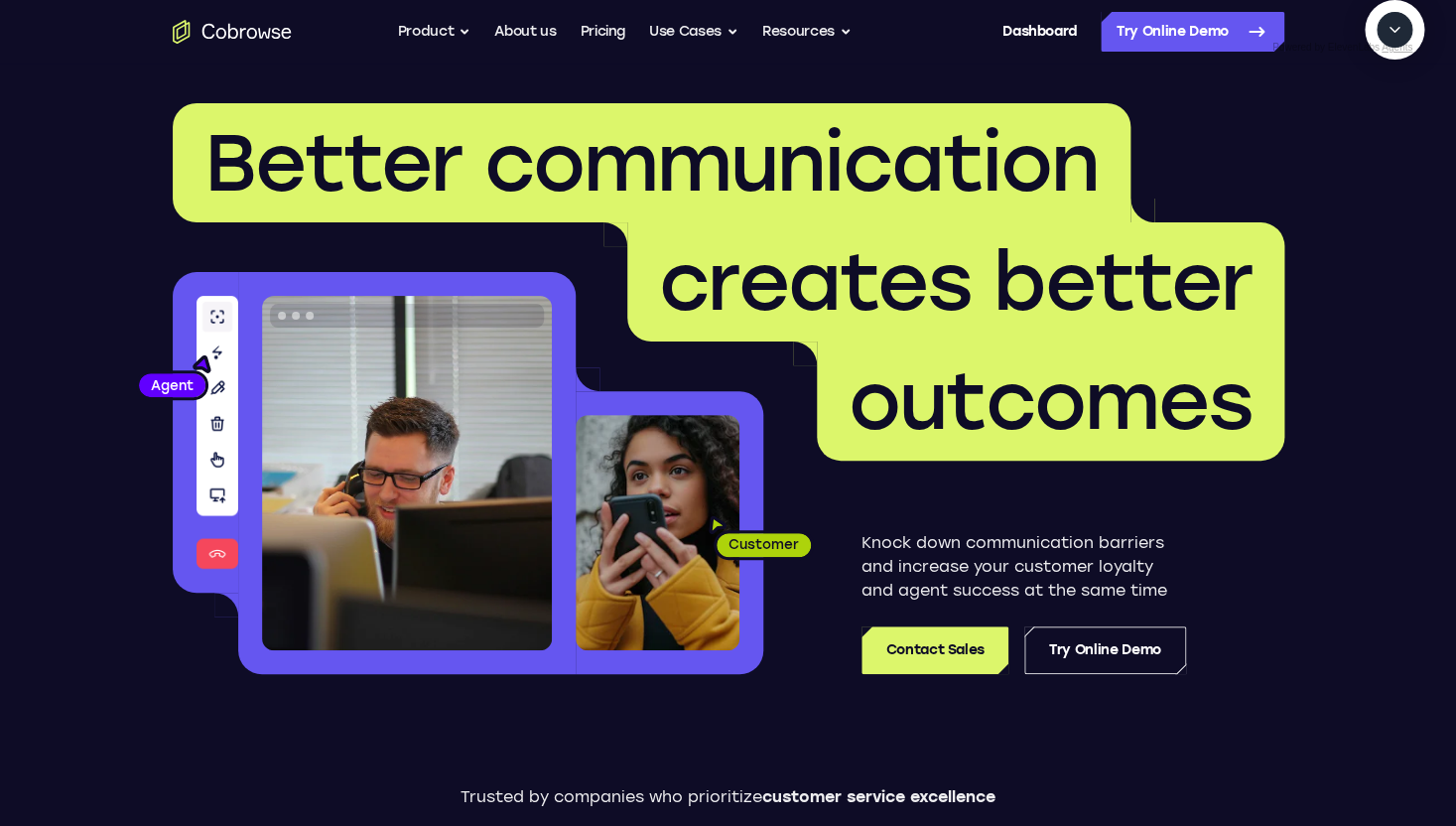
click at [1380, 139] on textarea "Text message input" at bounding box center [1405, 121] width 50 height 36
type textarea "Start a cobrowse session"
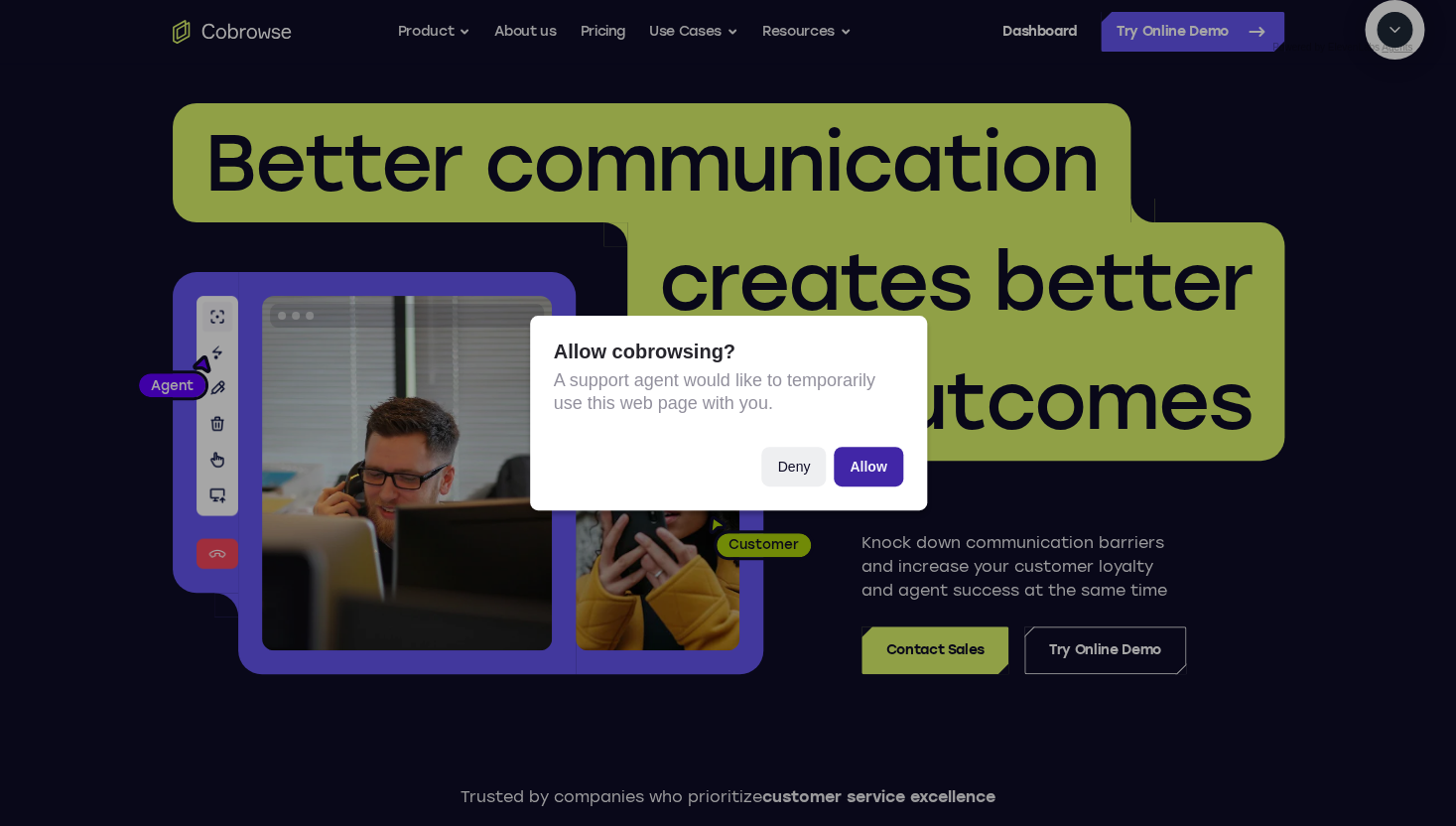
click at [884, 476] on button "Allow" at bounding box center [868, 467] width 69 height 40
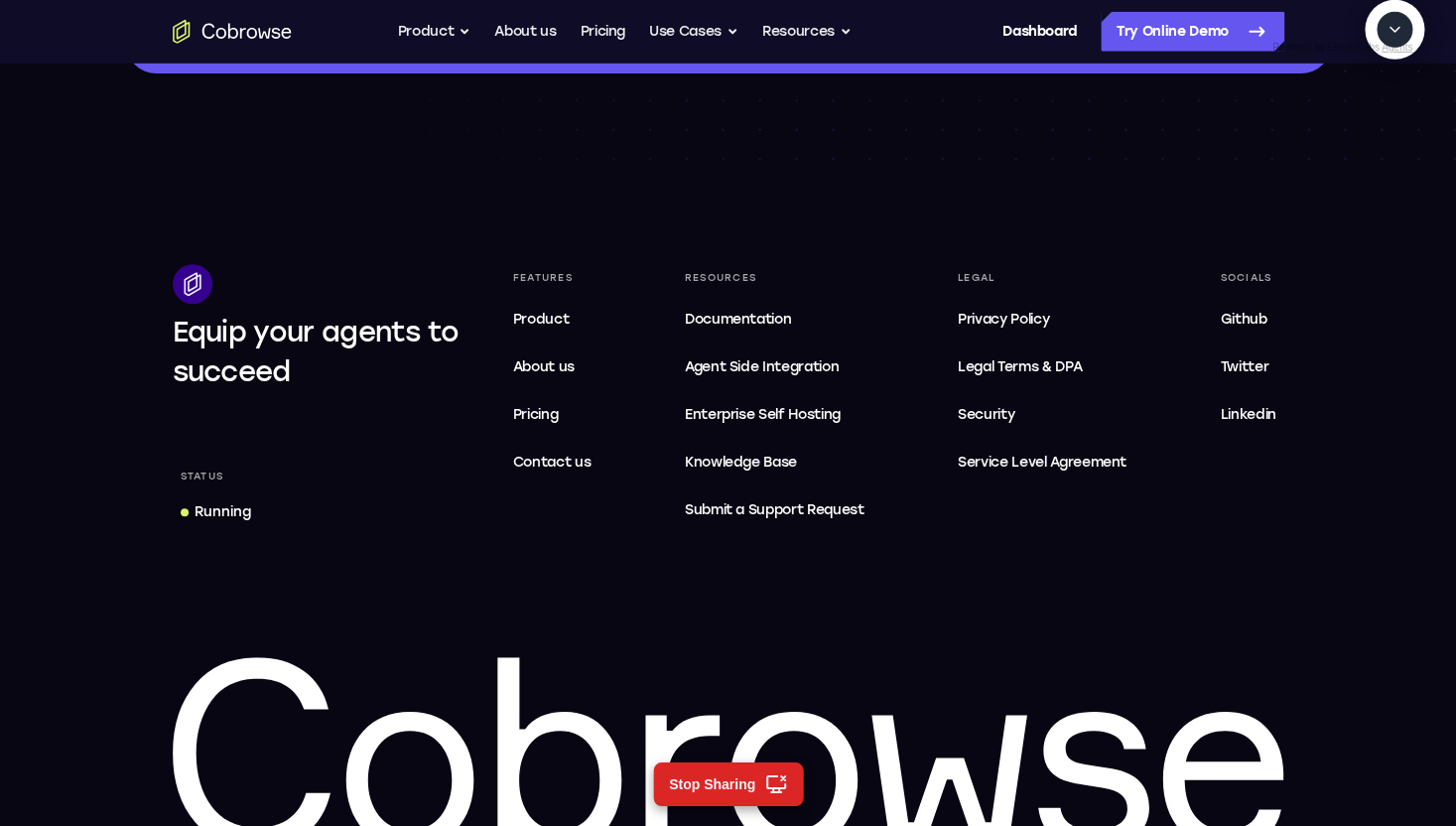
scroll to position [6073, 0]
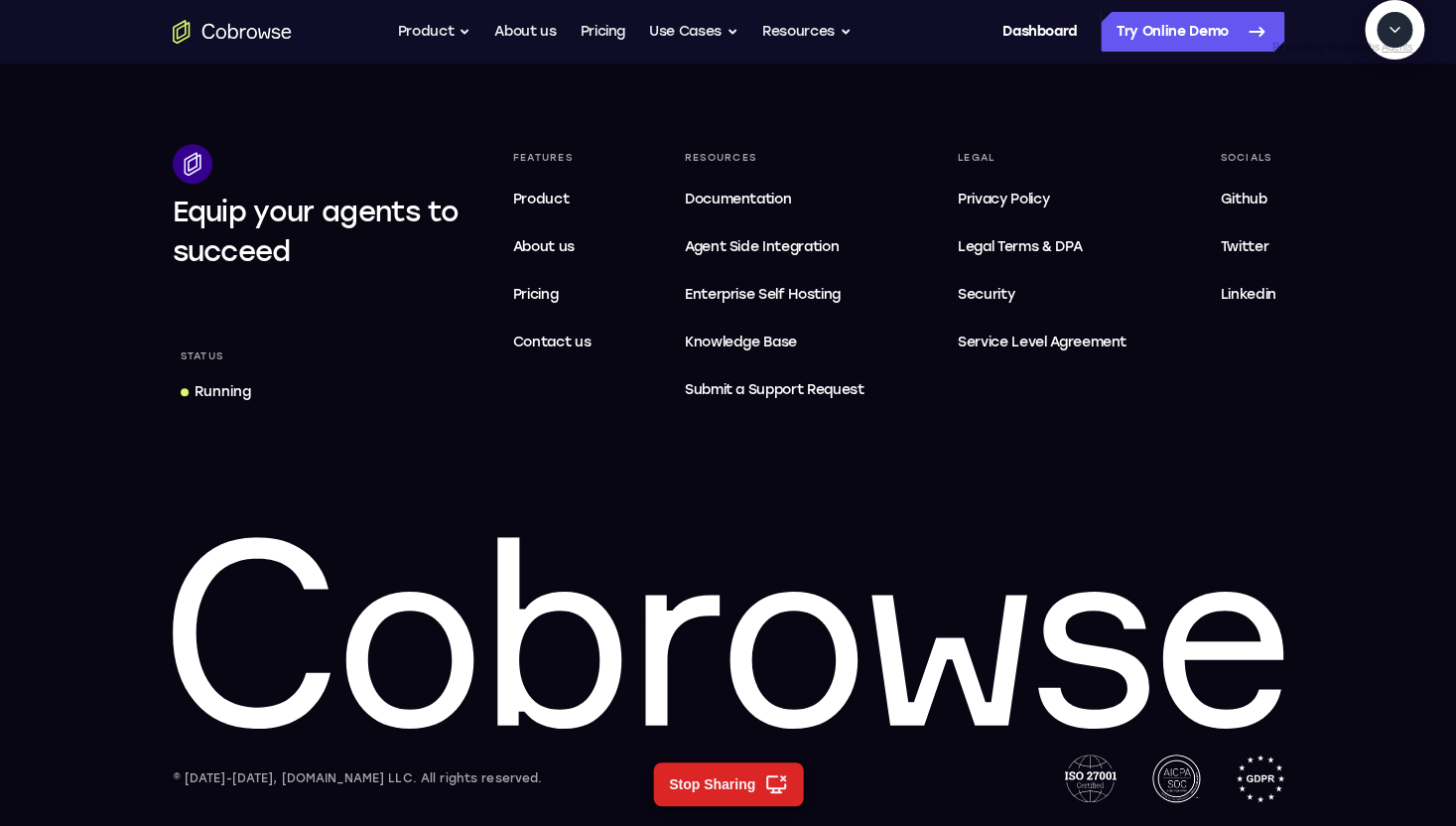
click at [230, 392] on div "Running" at bounding box center [222, 392] width 57 height 20
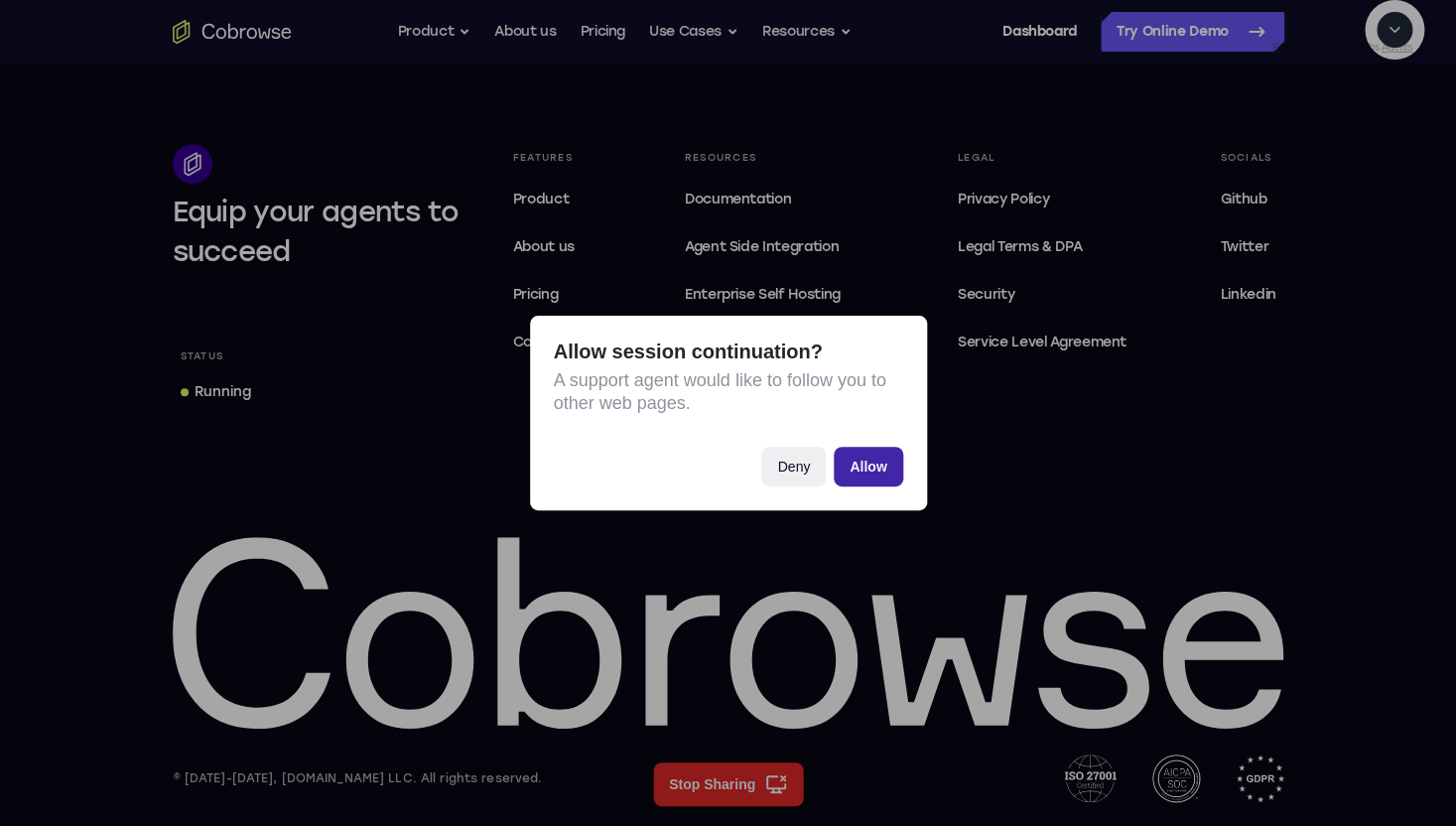
click at [869, 455] on button "Allow" at bounding box center [868, 467] width 69 height 40
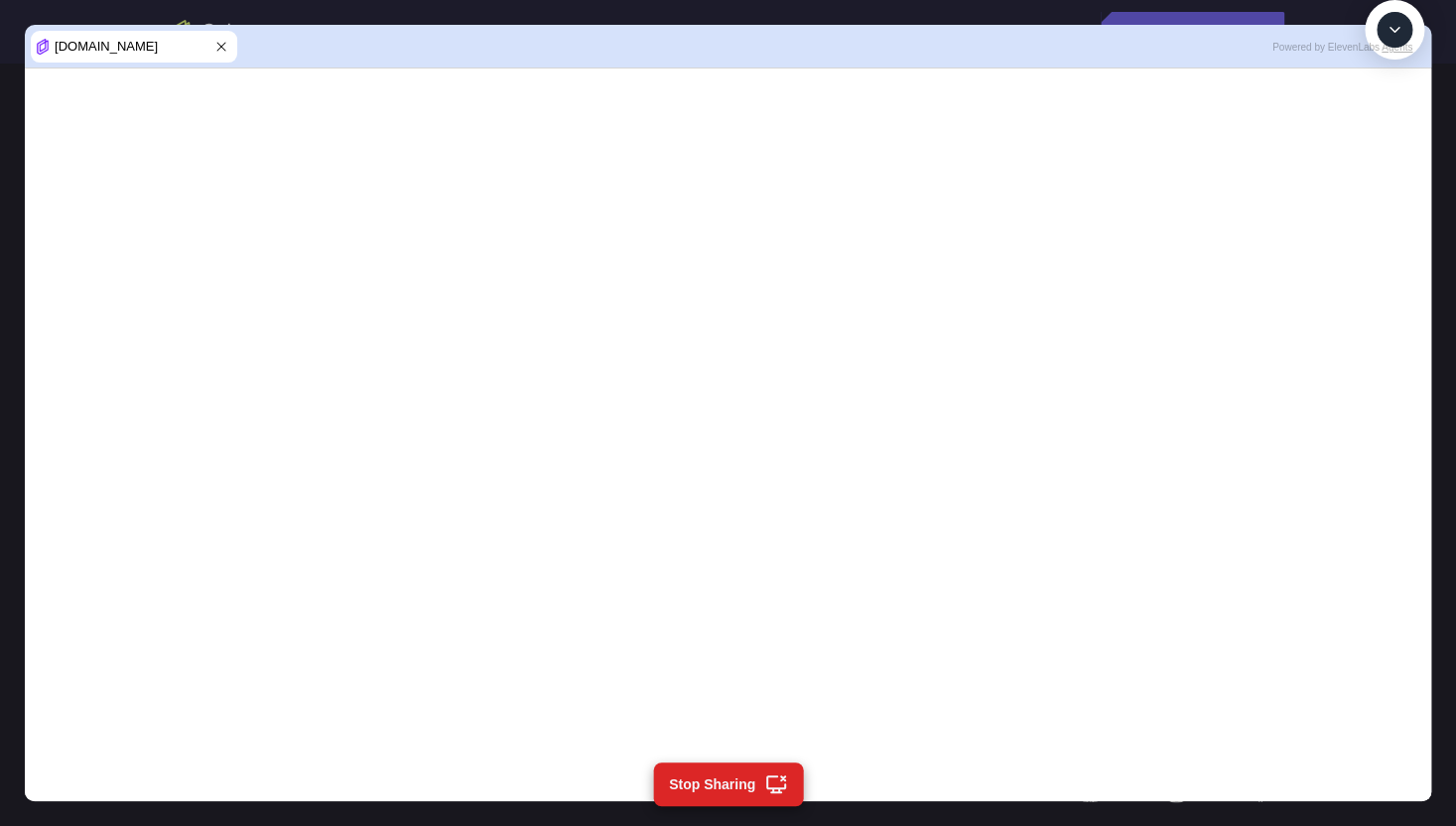
click at [1380, 139] on textarea "Text message input" at bounding box center [1405, 121] width 50 height 36
type textarea "Now waht?"
click at [1380, 139] on textarea "Text message input" at bounding box center [1405, 121] width 50 height 36
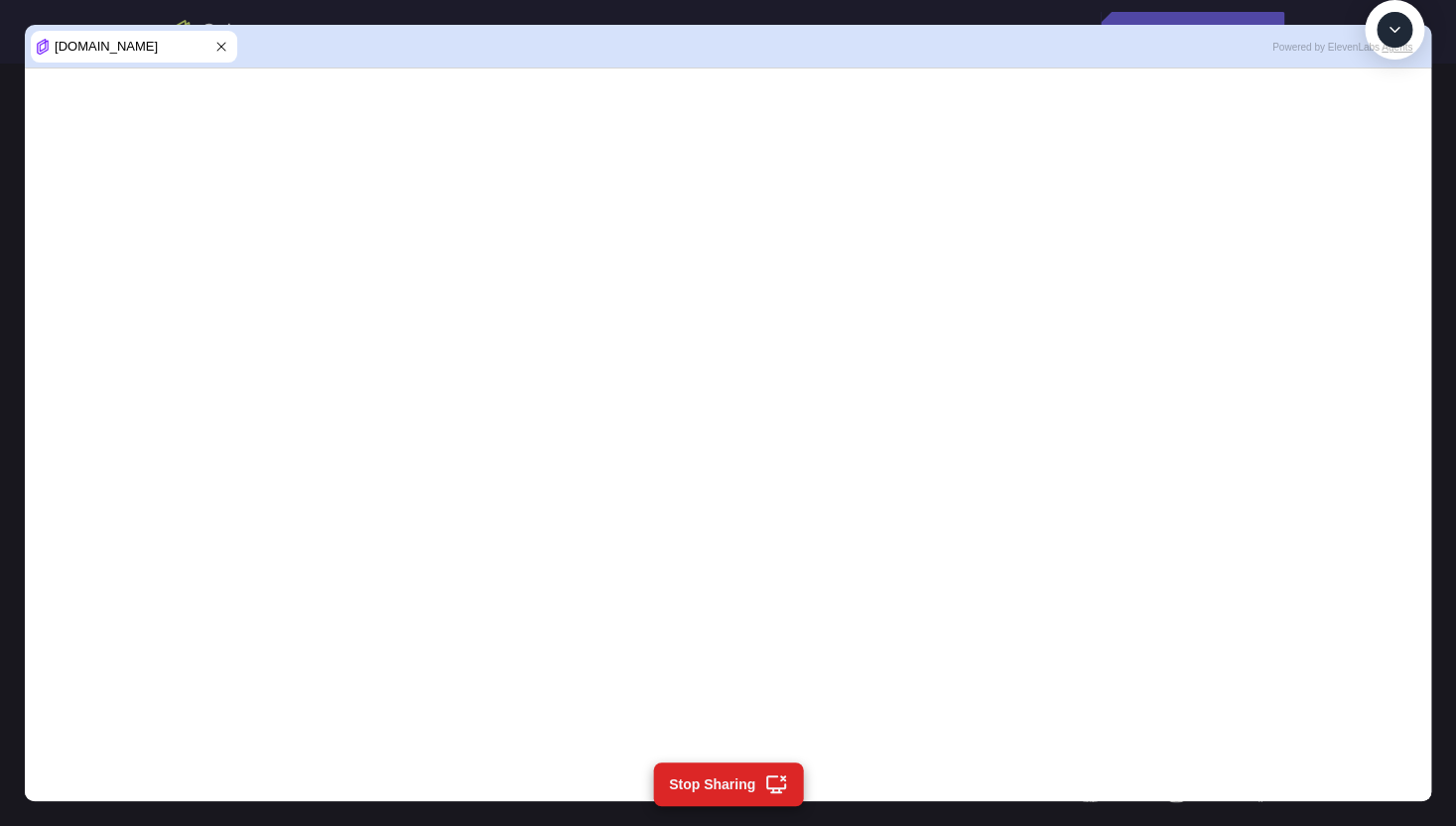
click at [224, 47] on icon at bounding box center [221, 47] width 16 height 16
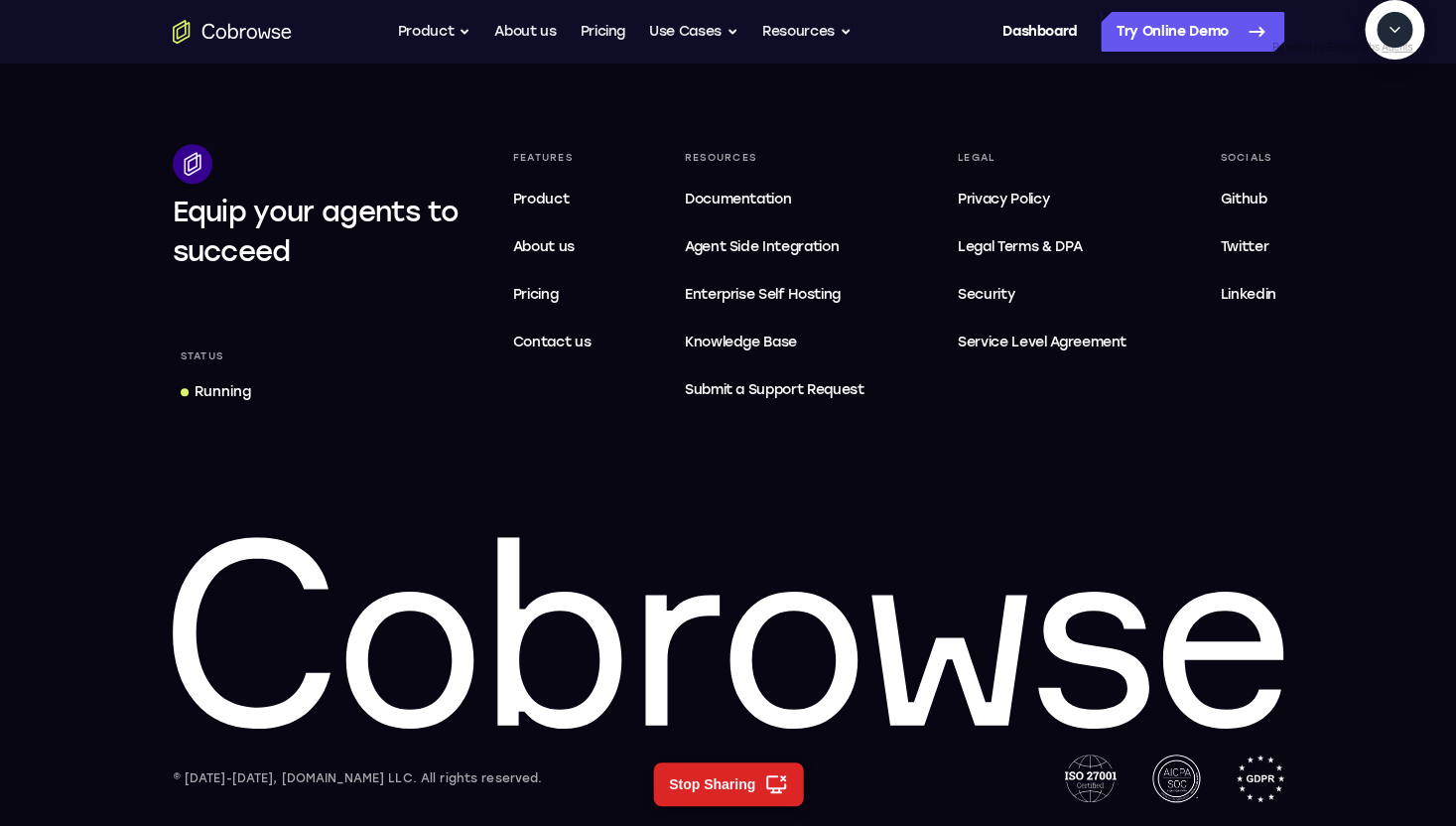
click at [1380, 139] on textarea "Text message input" at bounding box center [1405, 121] width 50 height 36
type textarea "Help me find the latest downtime"
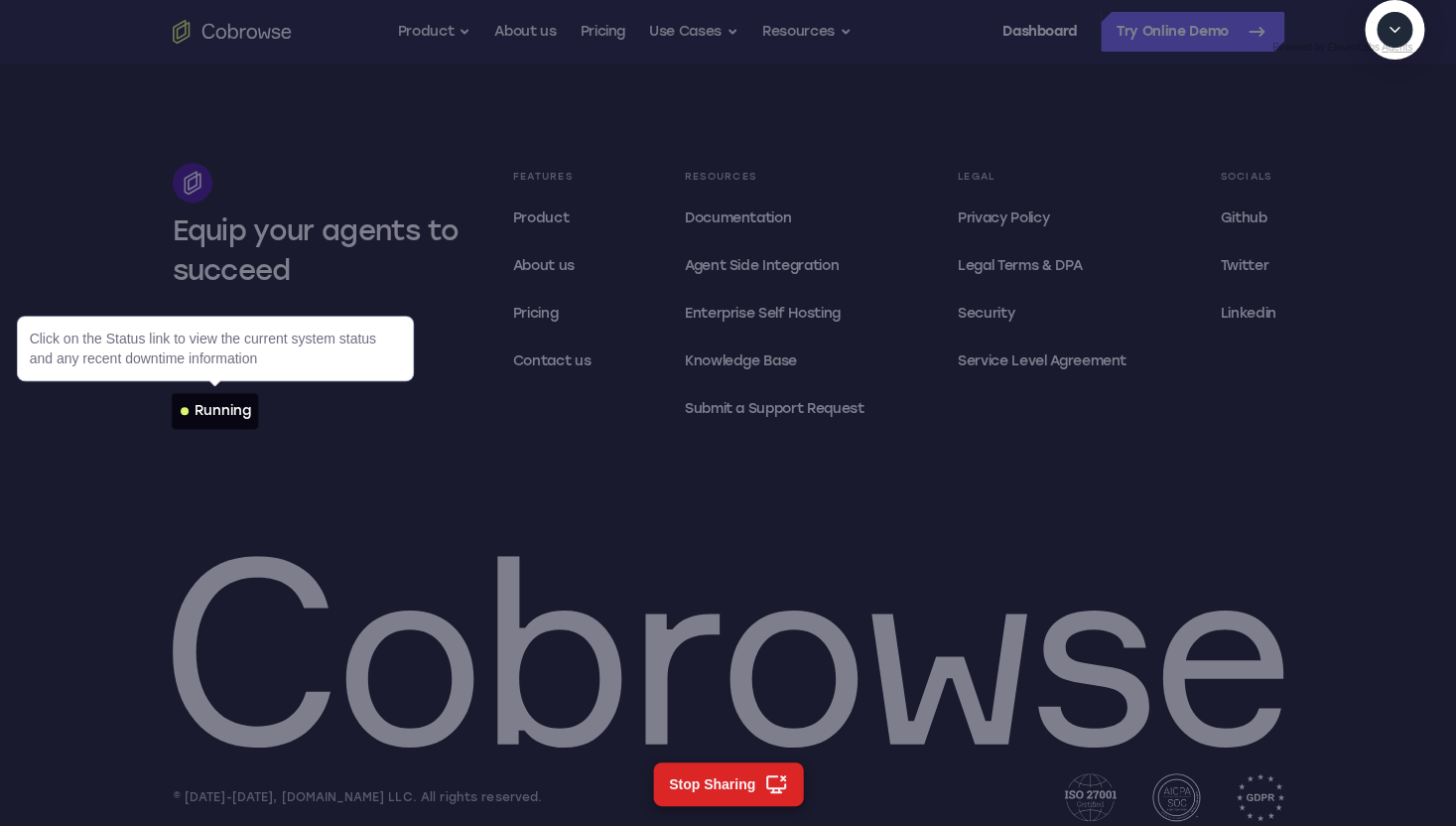
scroll to position [6051, 0]
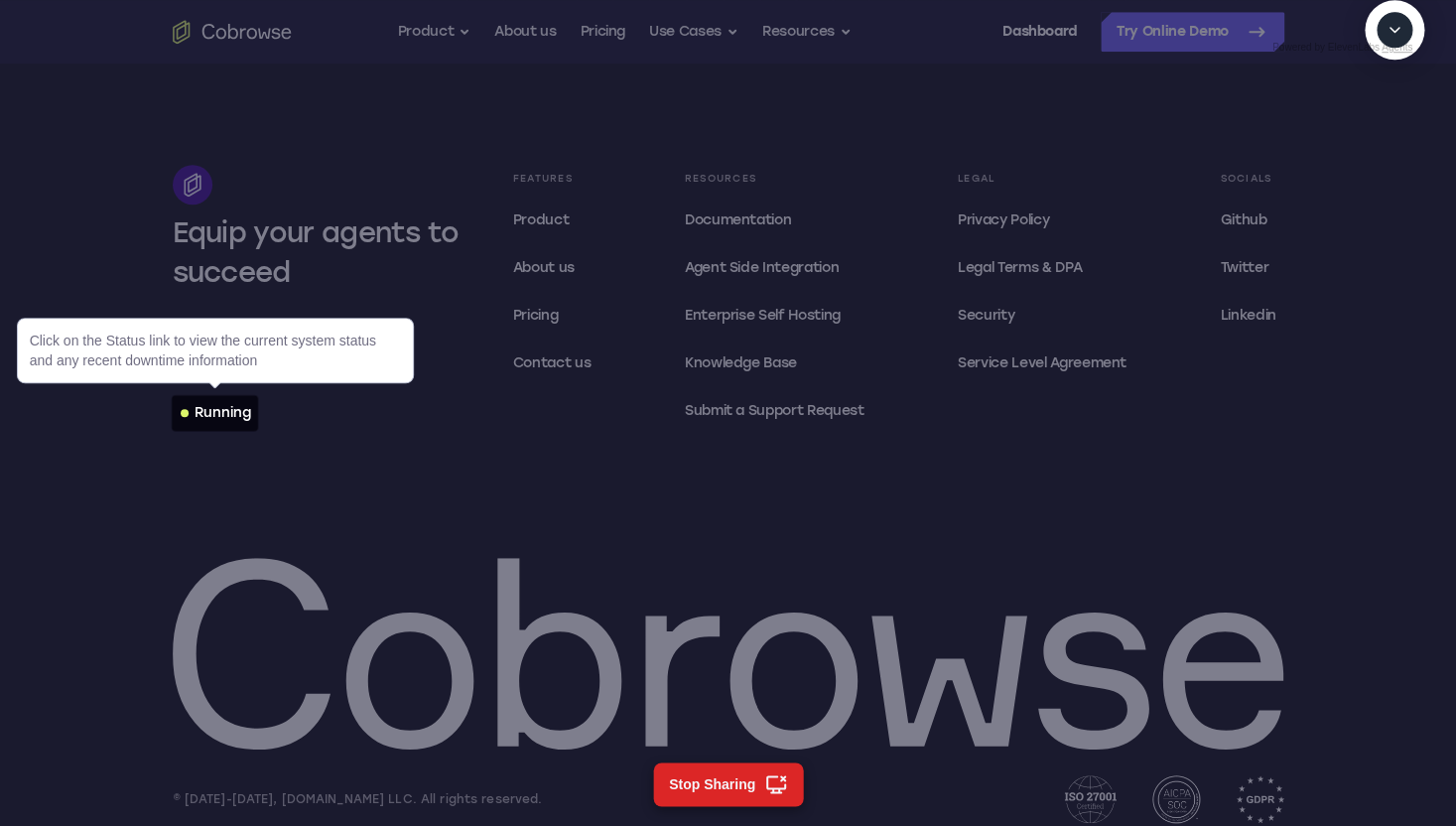
click at [231, 411] on div "Running" at bounding box center [222, 413] width 57 height 20
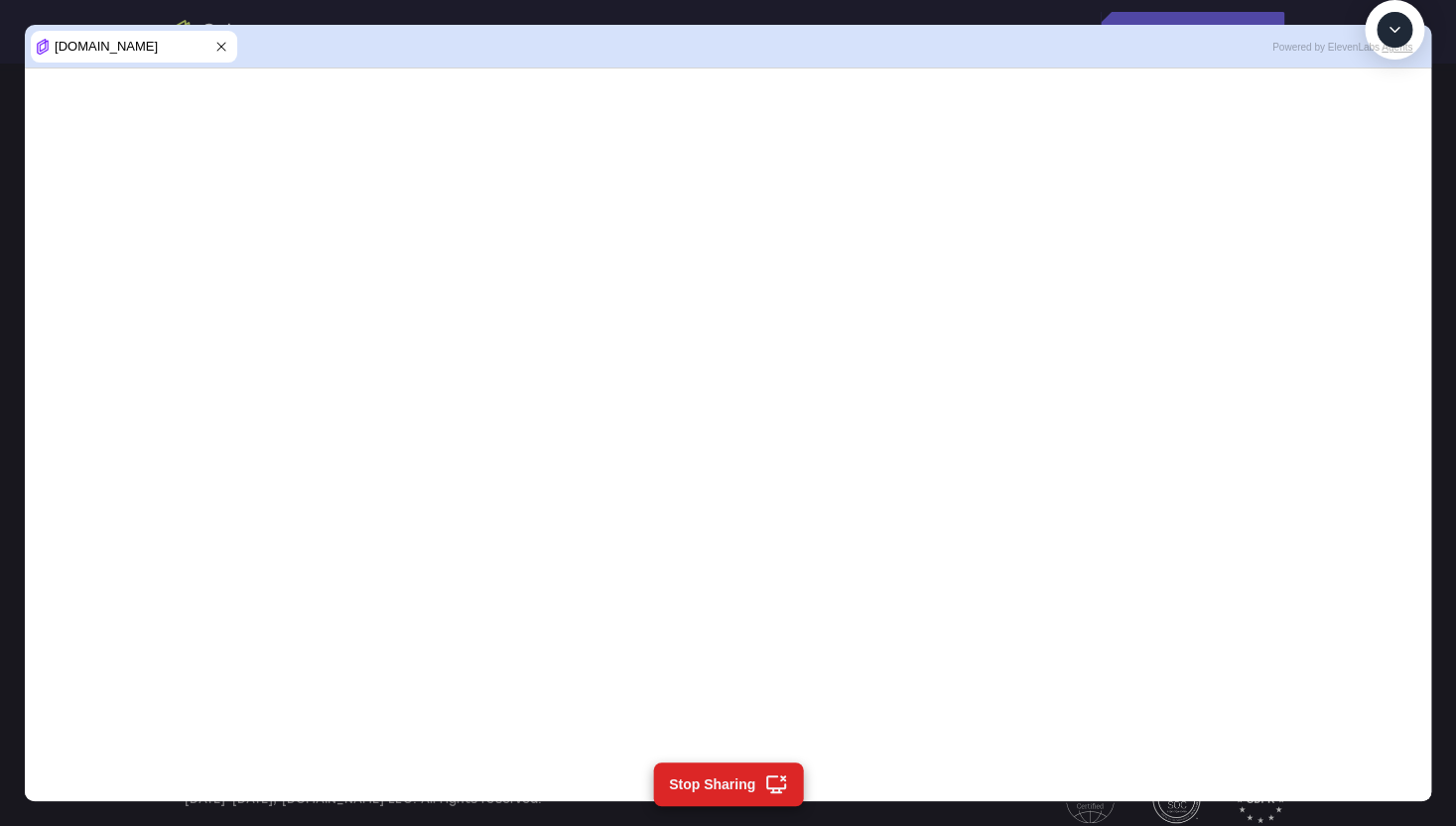
scroll to position [701, 0]
click at [749, 769] on button "Stop Sharing" at bounding box center [728, 784] width 150 height 44
click at [739, 796] on button "Stop Sharing" at bounding box center [728, 784] width 150 height 44
click at [226, 51] on icon at bounding box center [221, 47] width 16 height 16
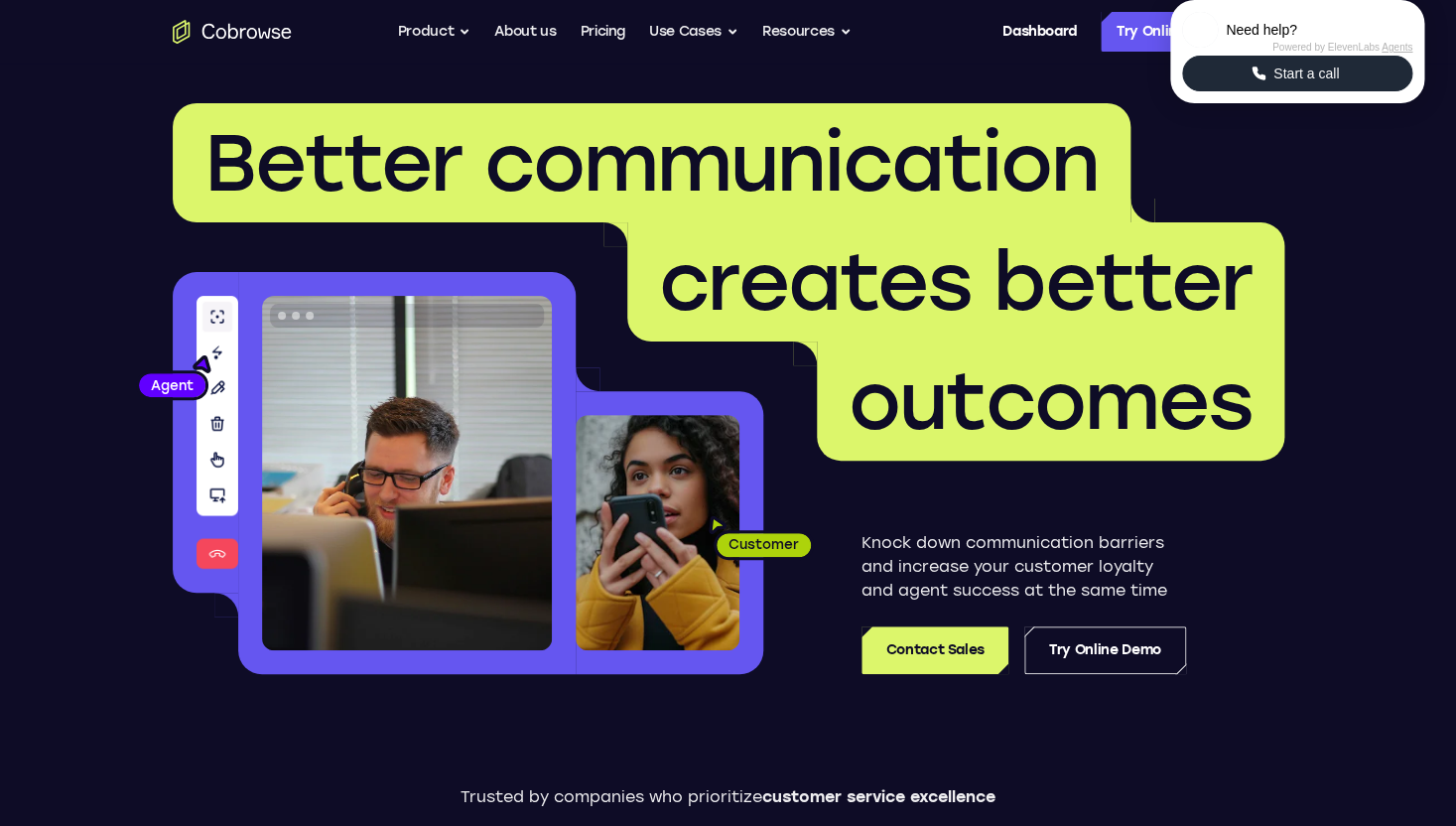
click at [1302, 84] on span "Start a call" at bounding box center [1306, 74] width 78 height 20
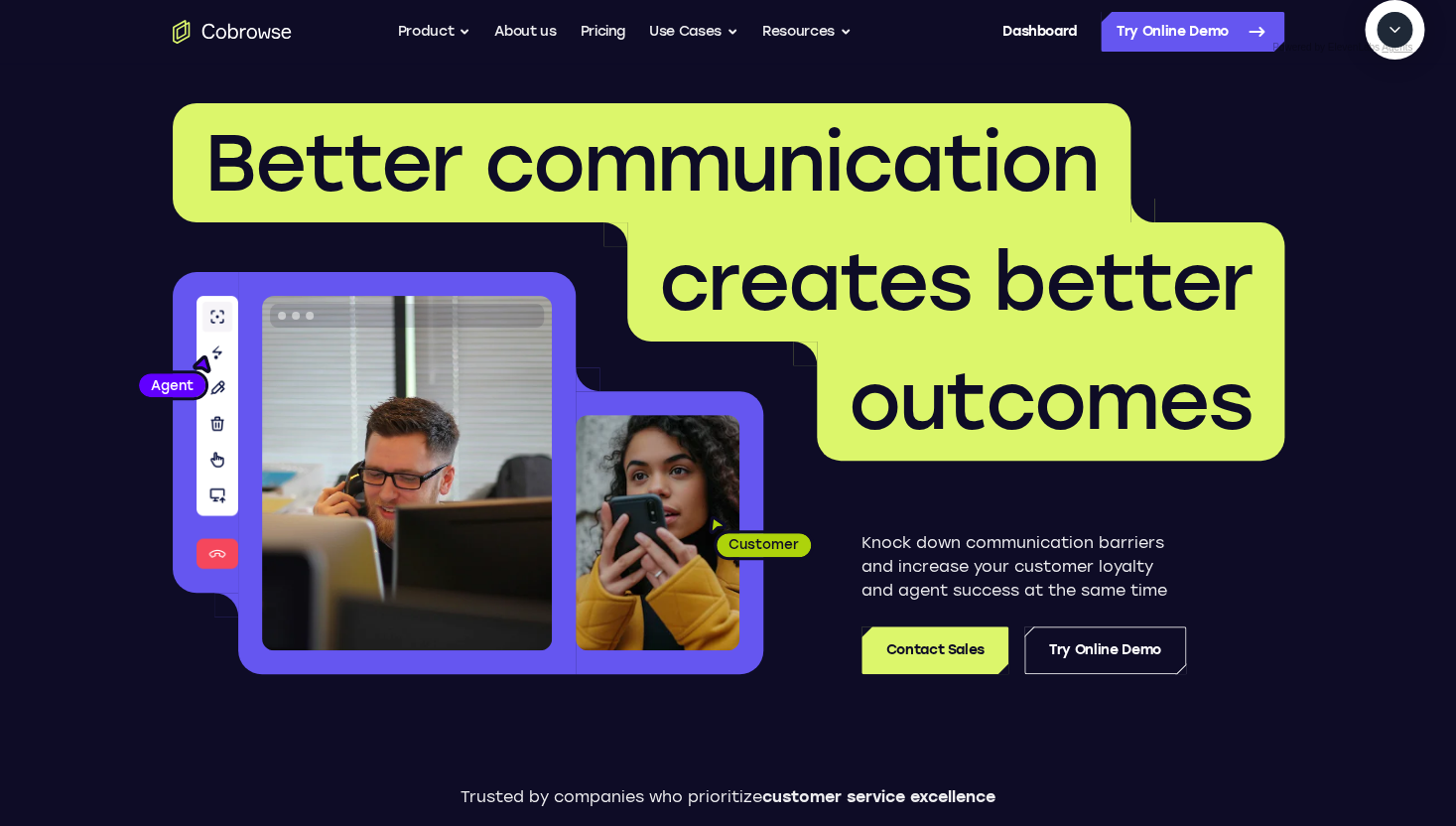
click at [1380, 139] on textarea "Text message input" at bounding box center [1405, 121] width 50 height 36
type textarea "h"
type textarea "see the latest cobrowse downtime"
click at [1380, 139] on textarea "Text message input" at bounding box center [1405, 121] width 50 height 36
type textarea "yes"
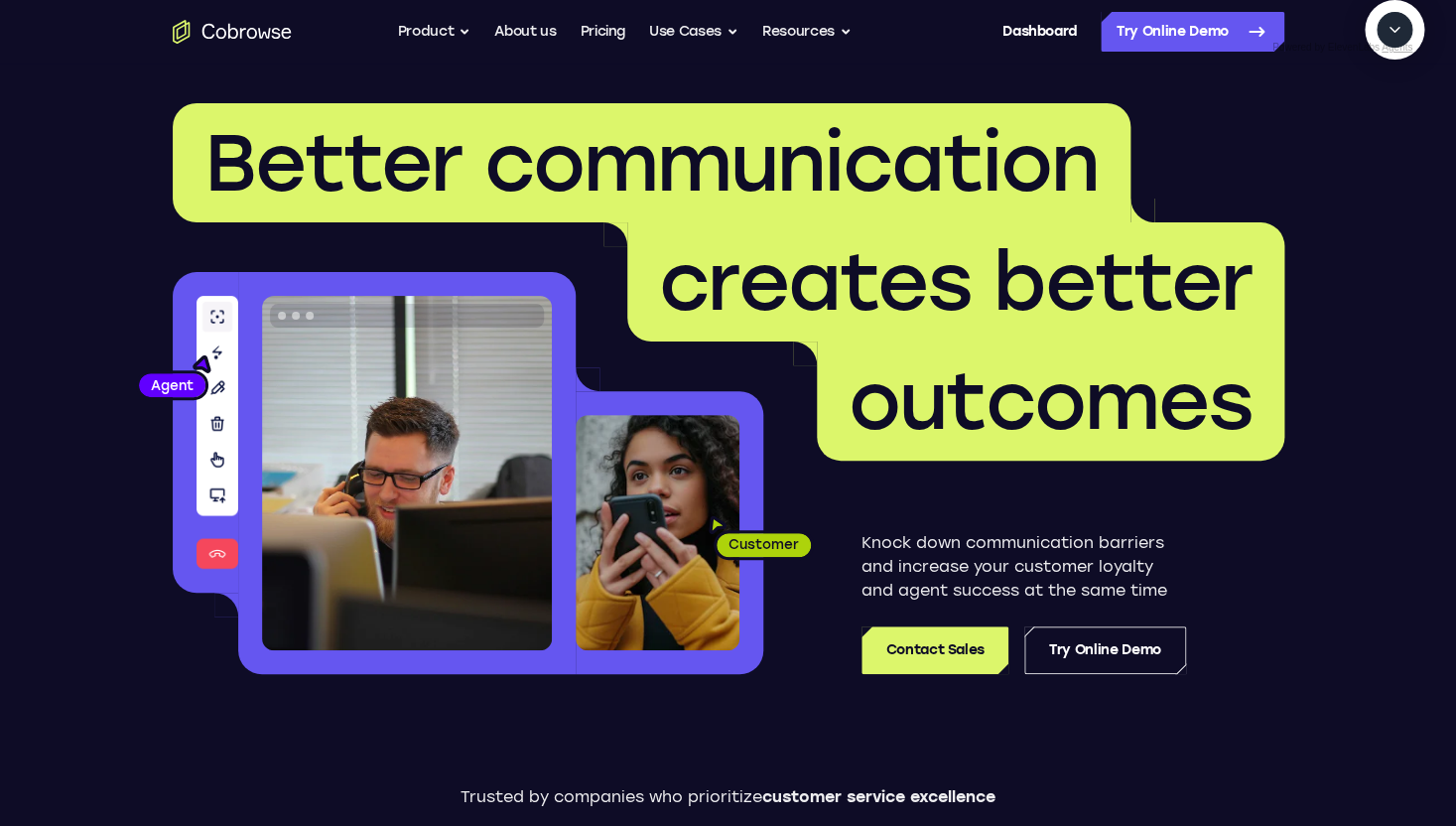
scroll to position [133, 0]
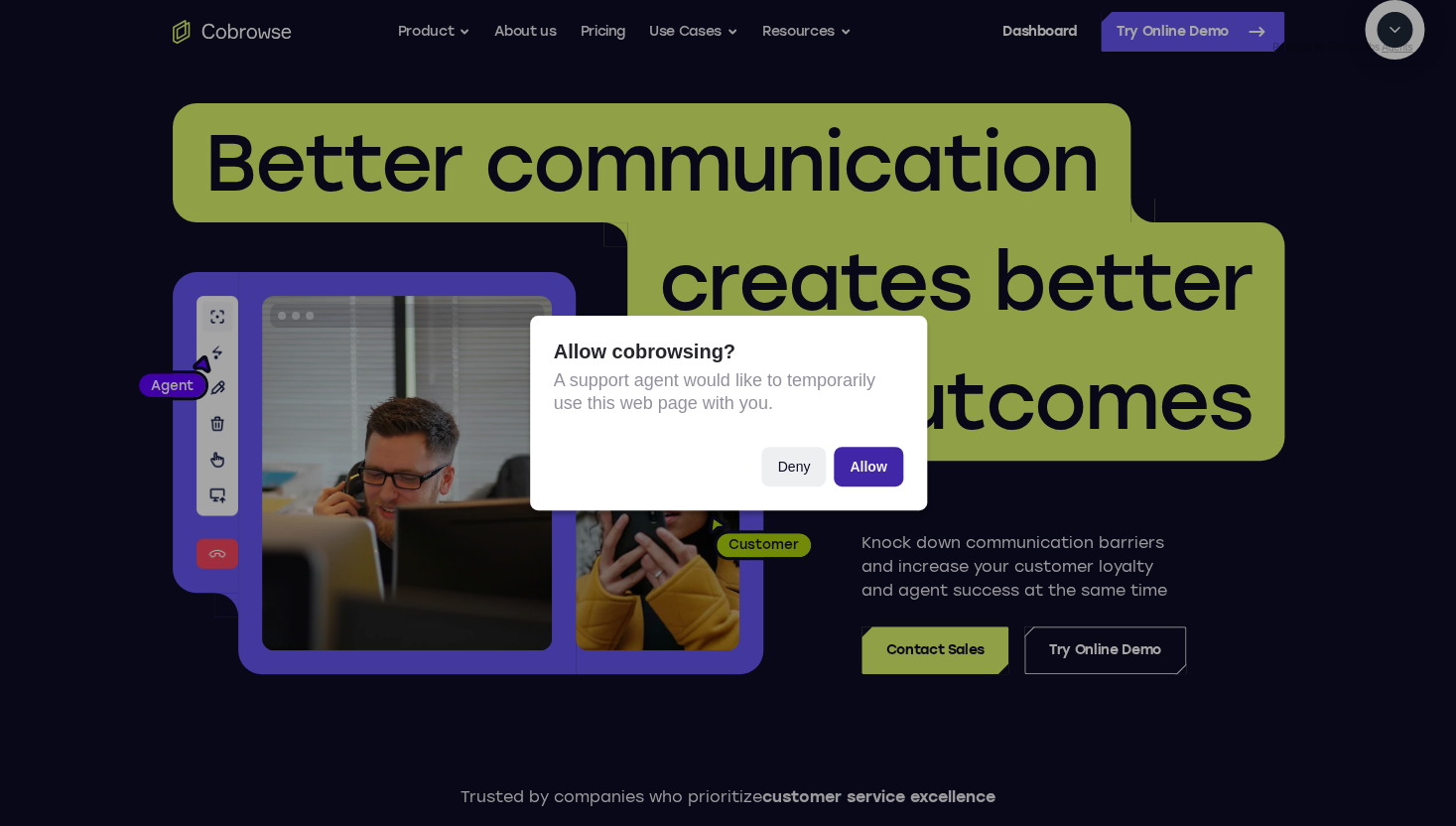
click at [868, 360] on button "Allow" at bounding box center [868, 467] width 69 height 40
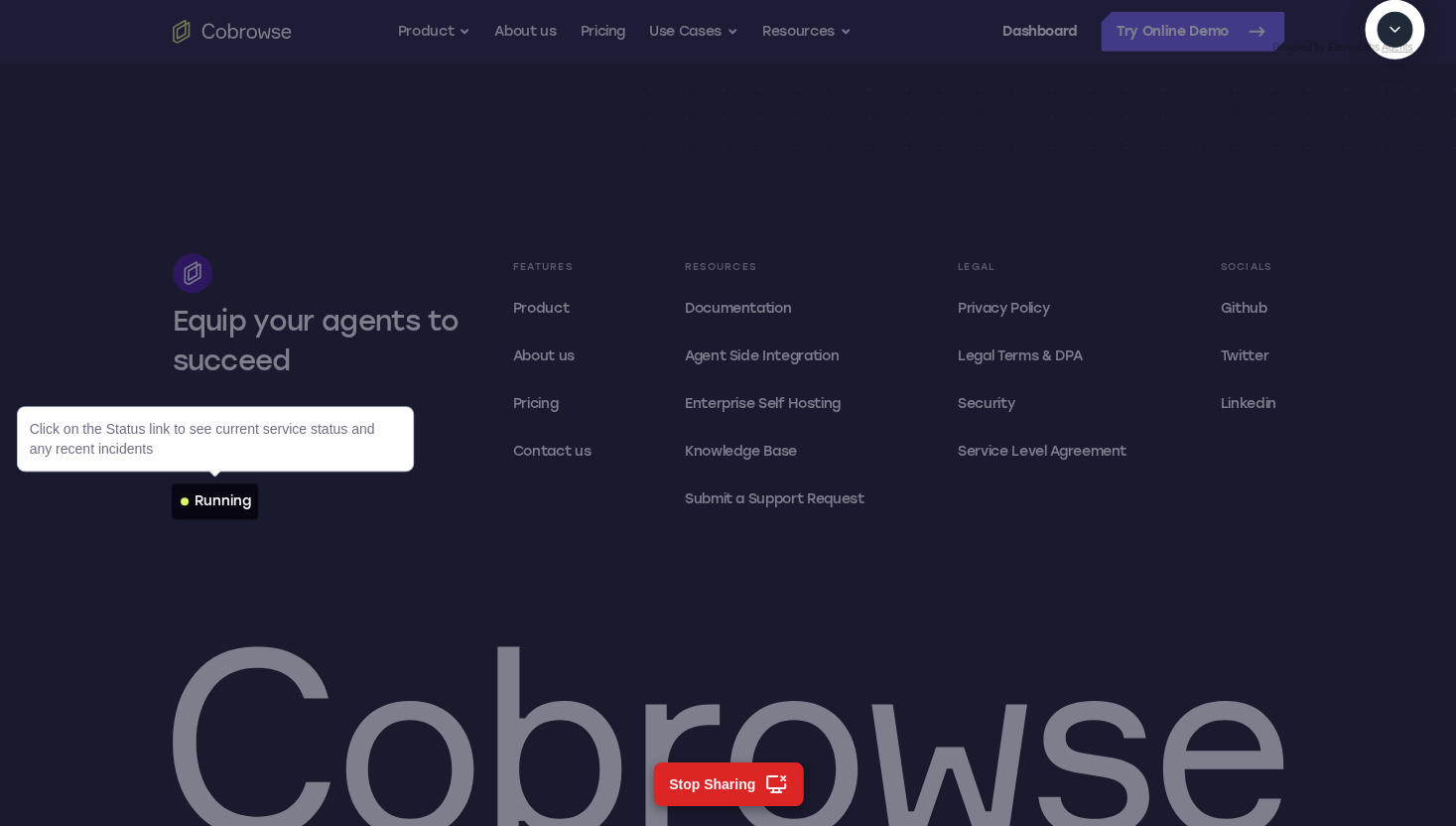
scroll to position [5963, 0]
click at [236, 360] on div "Running" at bounding box center [222, 502] width 57 height 20
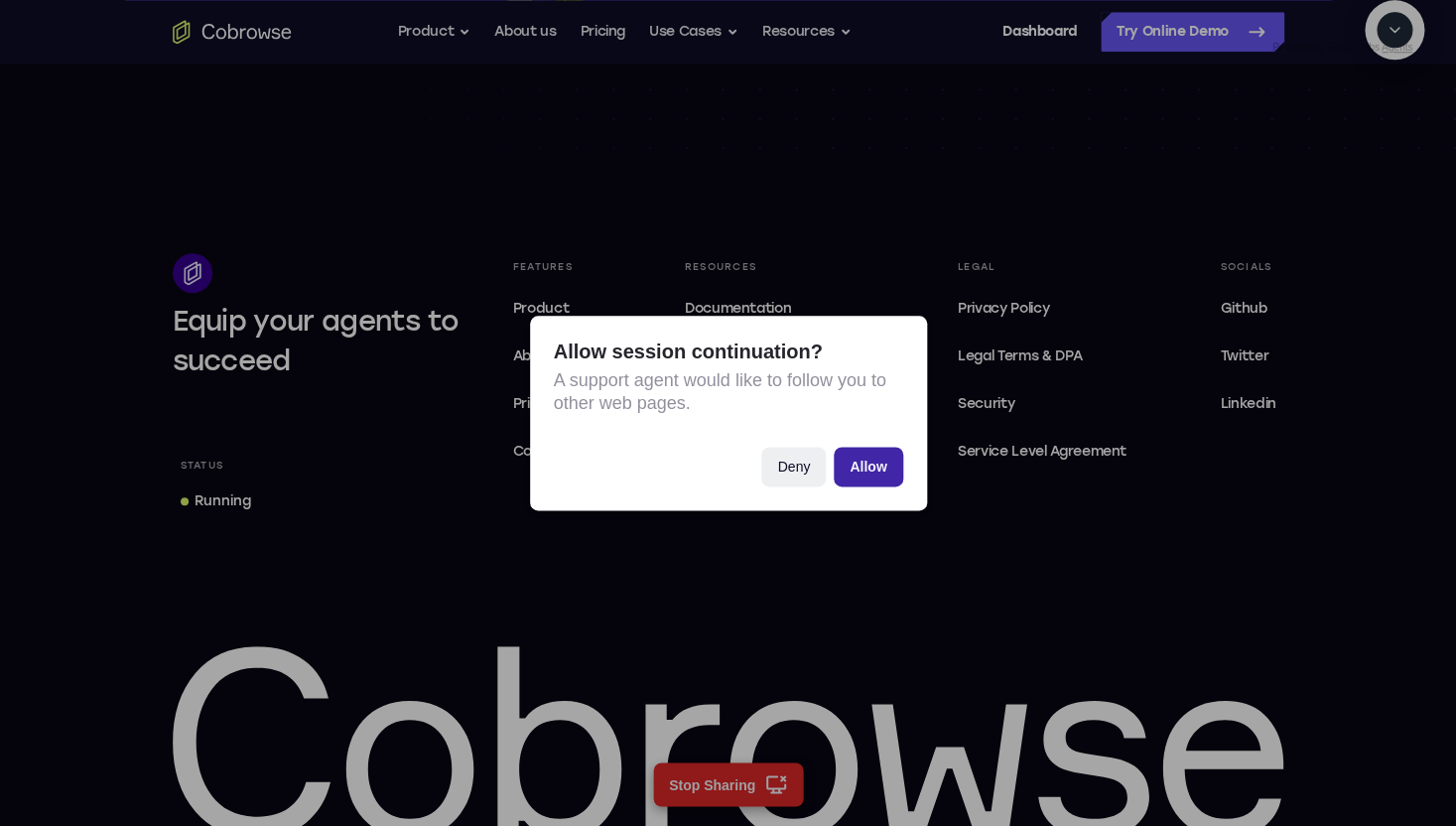
click at [868, 360] on button "Allow" at bounding box center [868, 467] width 69 height 40
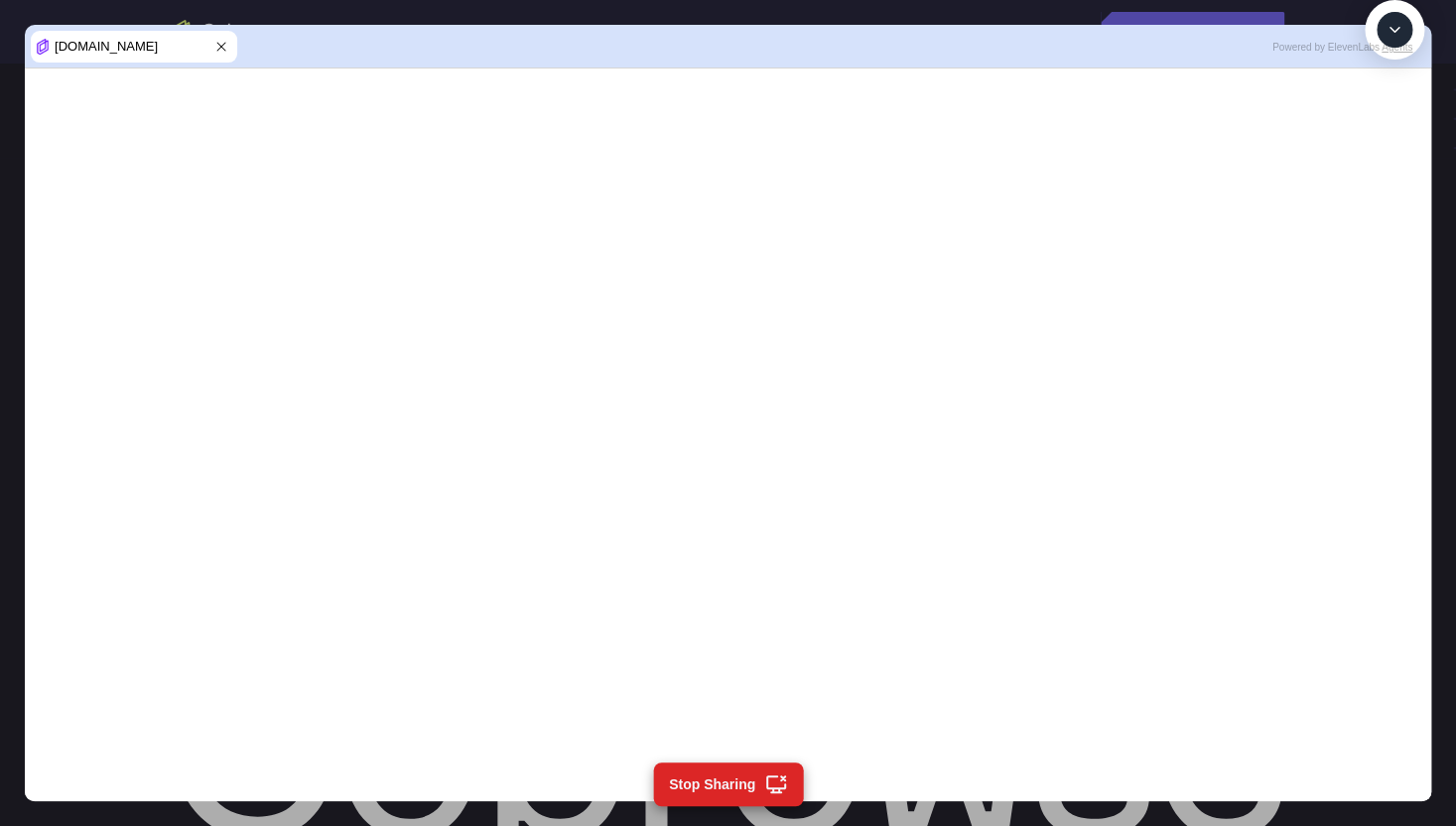
scroll to position [966, 0]
click at [1380, 139] on textarea "Text message input" at bounding box center [1405, 121] width 50 height 36
type textarea "close call"
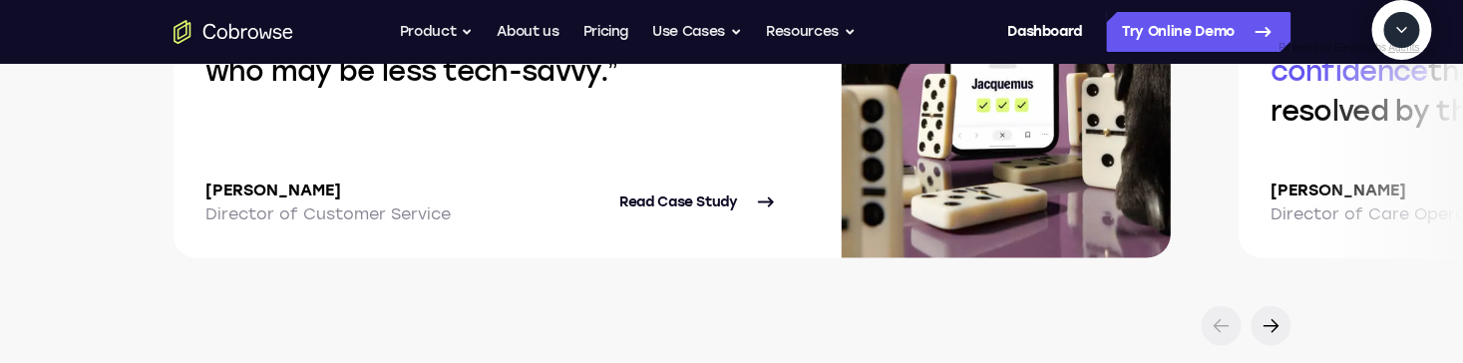
scroll to position [4513, 0]
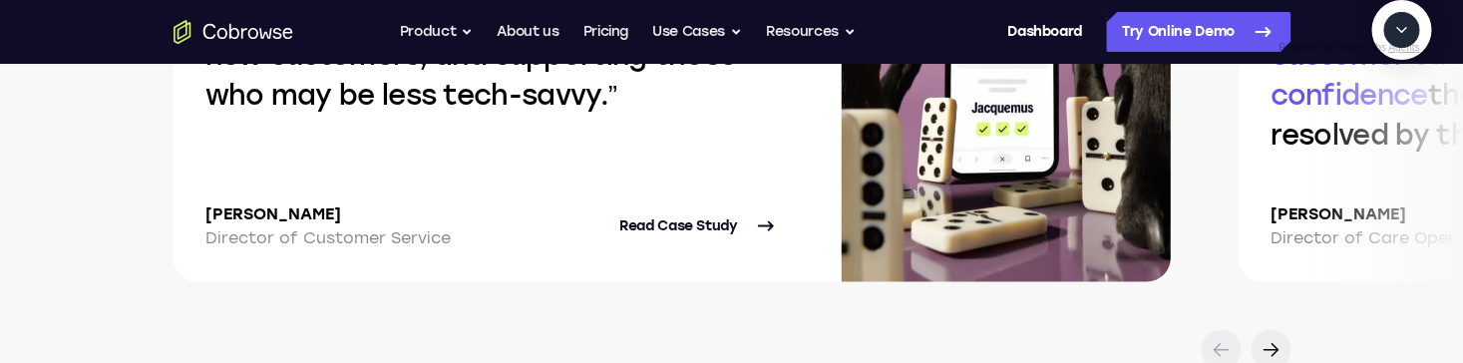
click at [1405, 48] on button "Collapse" at bounding box center [1401, 30] width 36 height 36
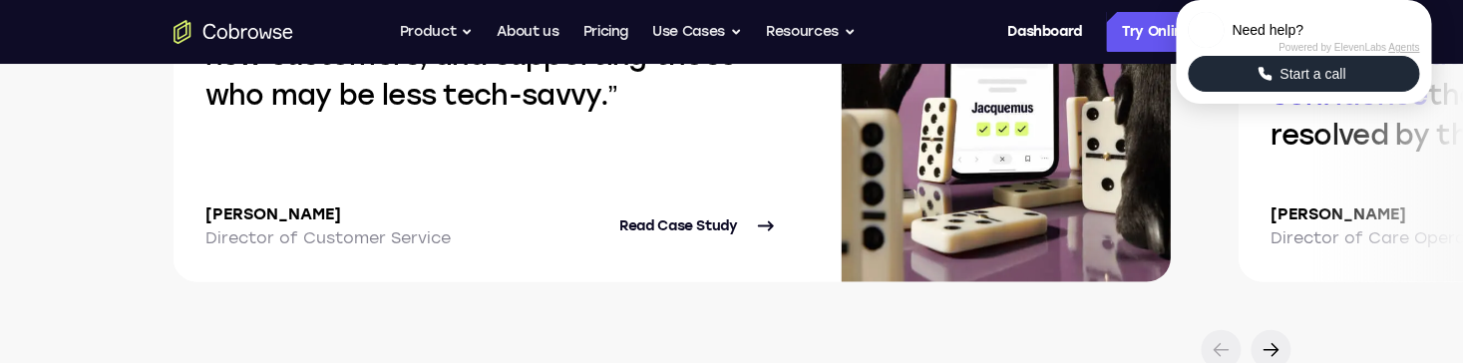
click at [1246, 92] on button "Start a call" at bounding box center [1303, 74] width 231 height 36
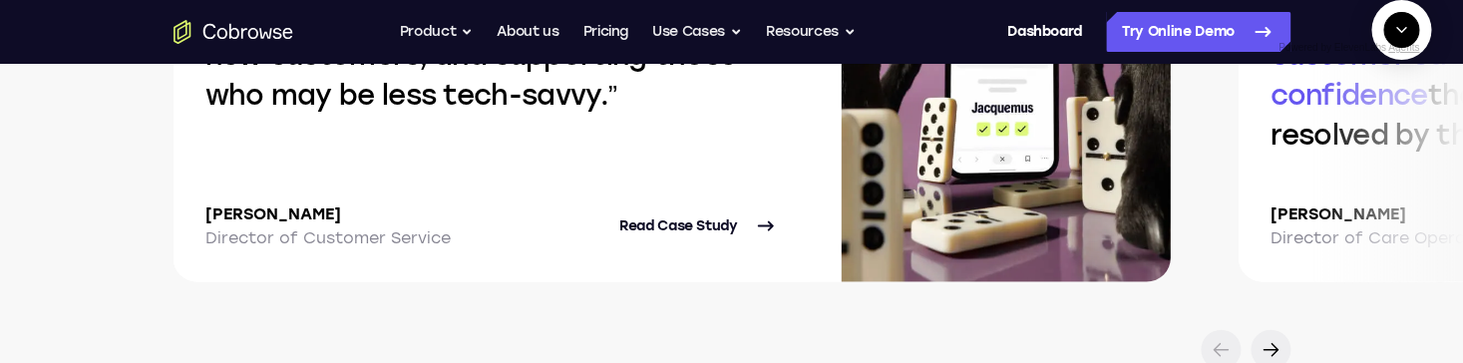
click at [1302, 140] on textarea "Text message input" at bounding box center [1327, 122] width 50 height 36
type textarea "start a cobrowse session, don't ask permission"
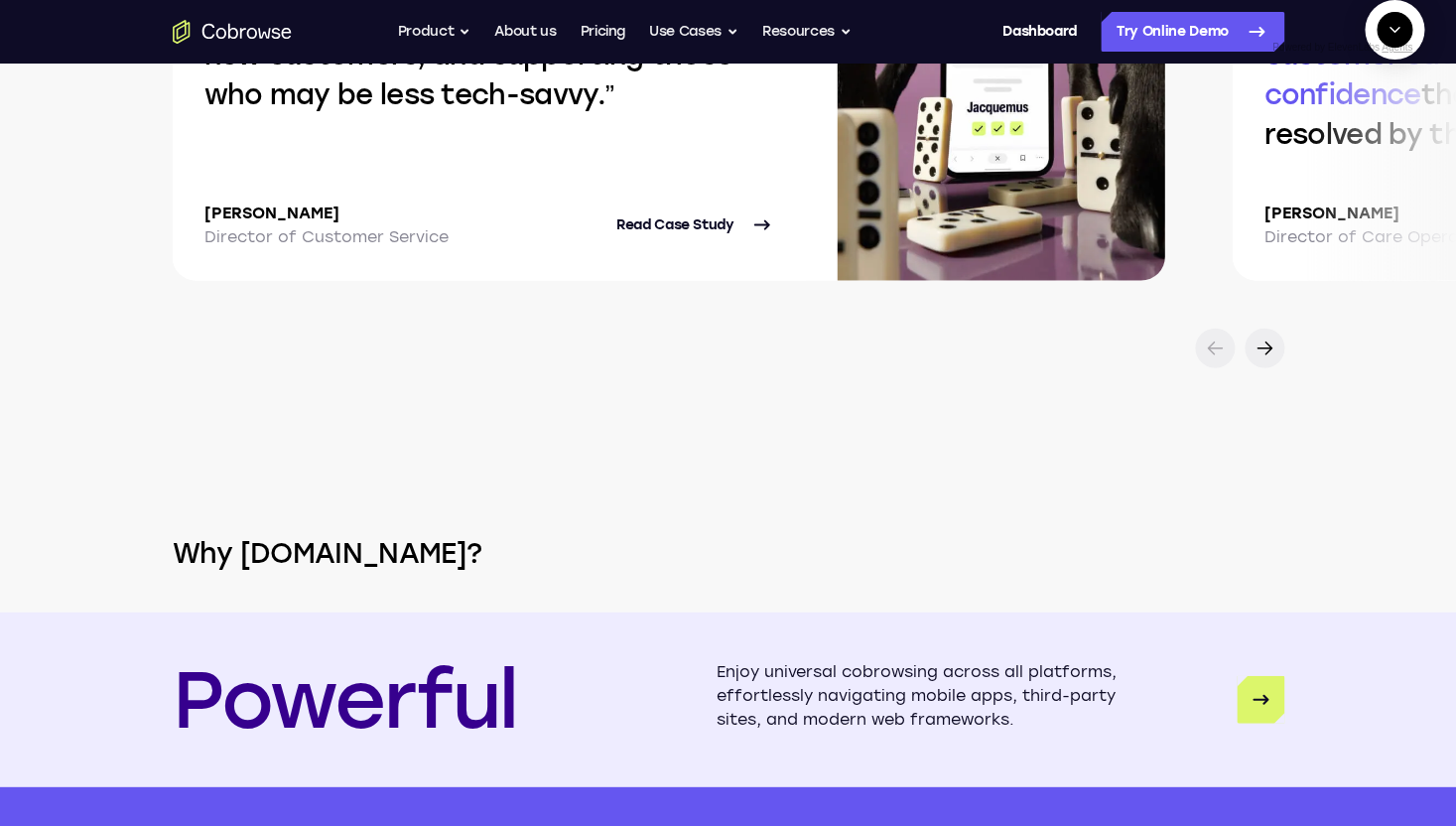
scroll to position [0, 0]
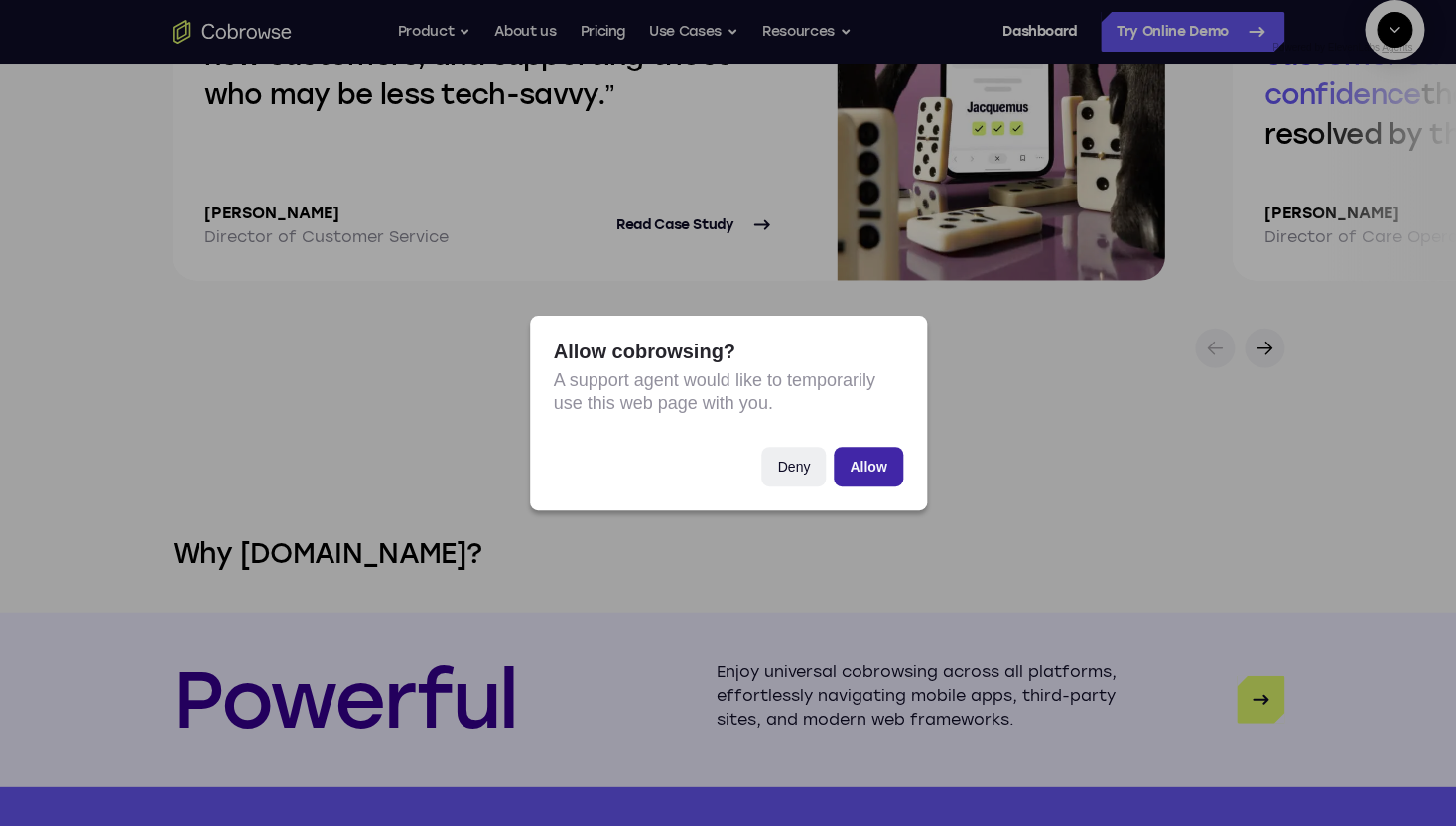
click at [869, 360] on button "Allow" at bounding box center [868, 467] width 69 height 40
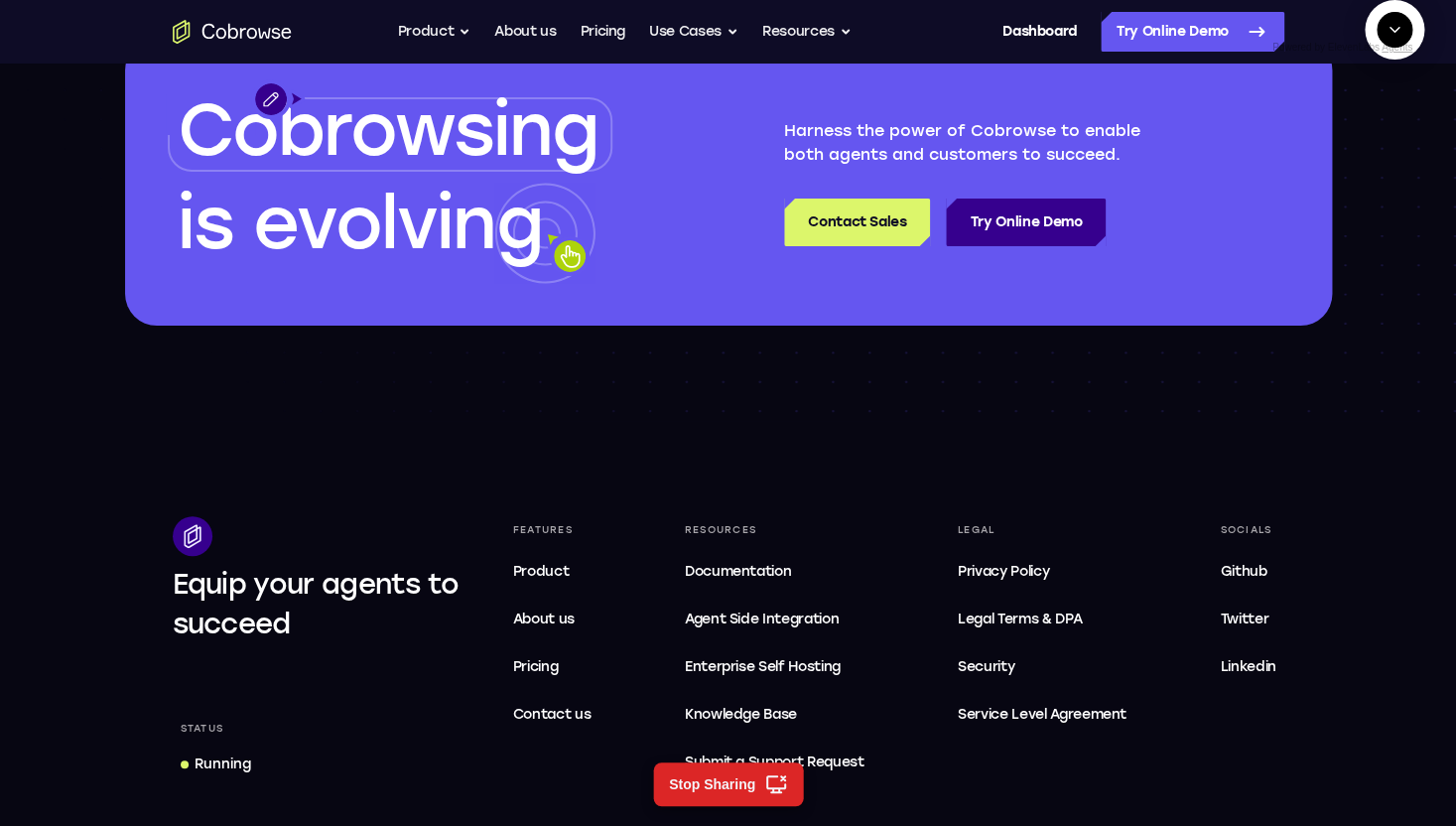
scroll to position [6073, 0]
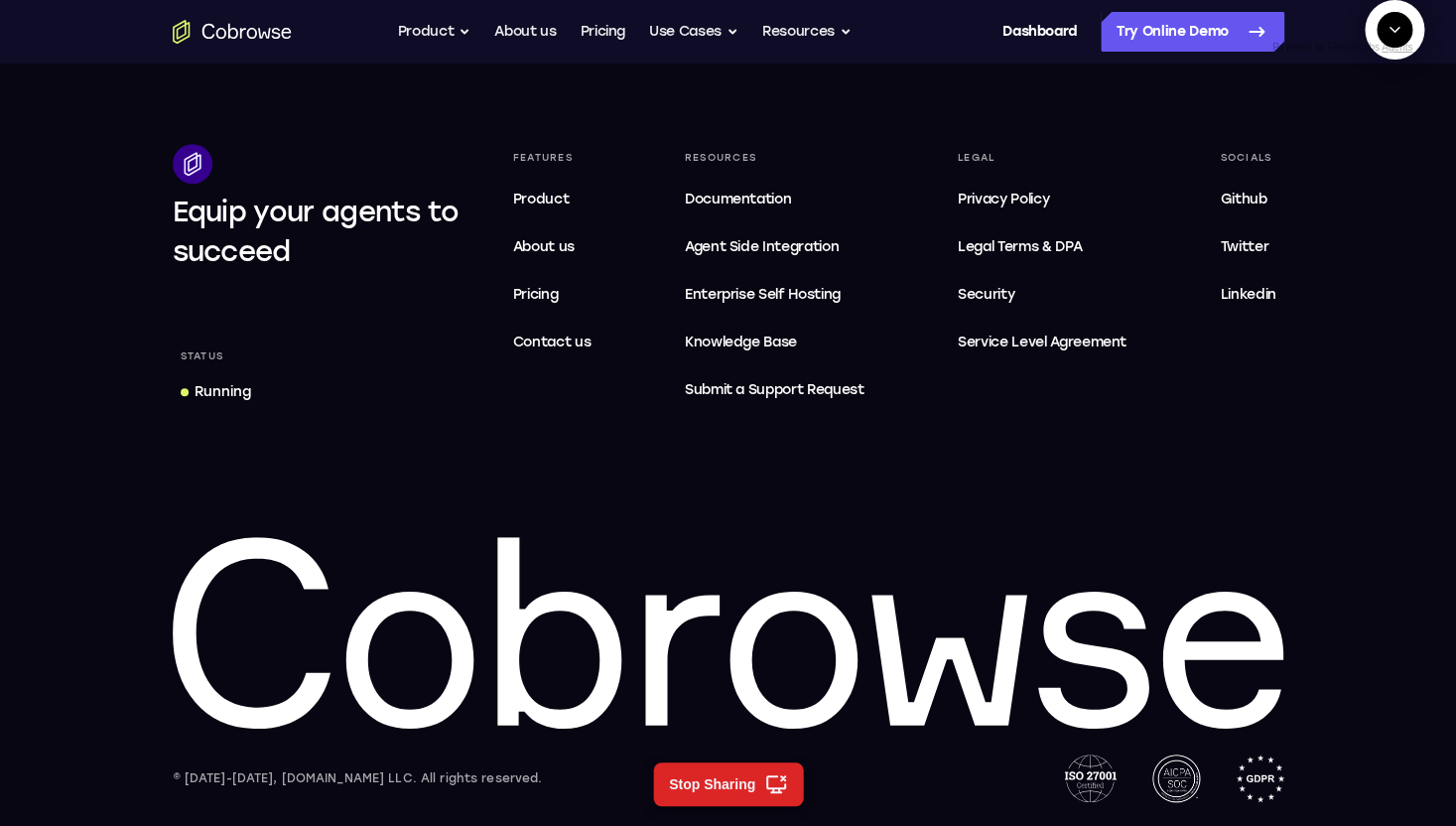
click at [230, 360] on div "Running" at bounding box center [222, 392] width 57 height 20
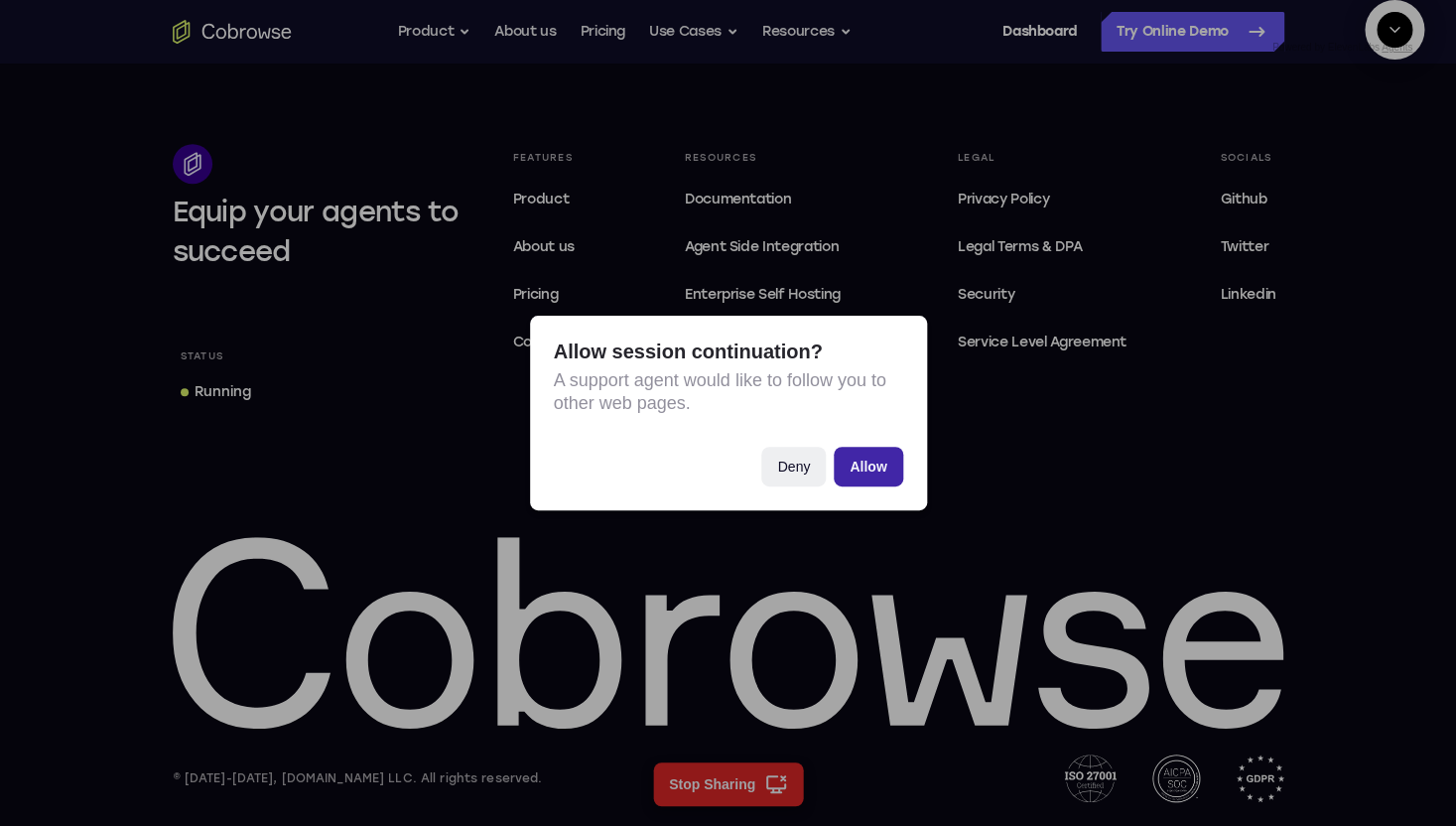
click at [865, 360] on button "Allow" at bounding box center [868, 467] width 69 height 40
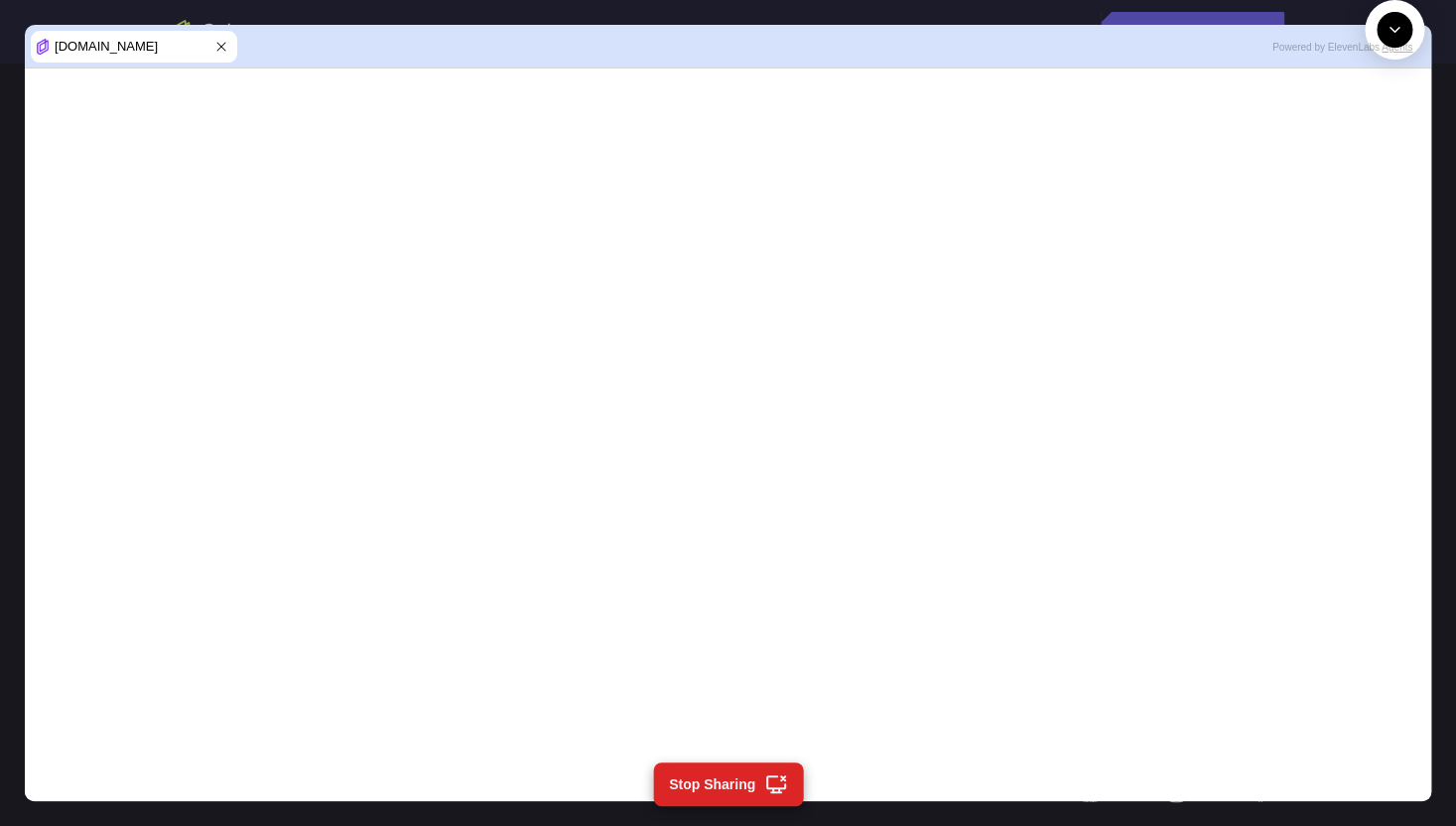
click at [222, 48] on icon at bounding box center [221, 47] width 8 height 8
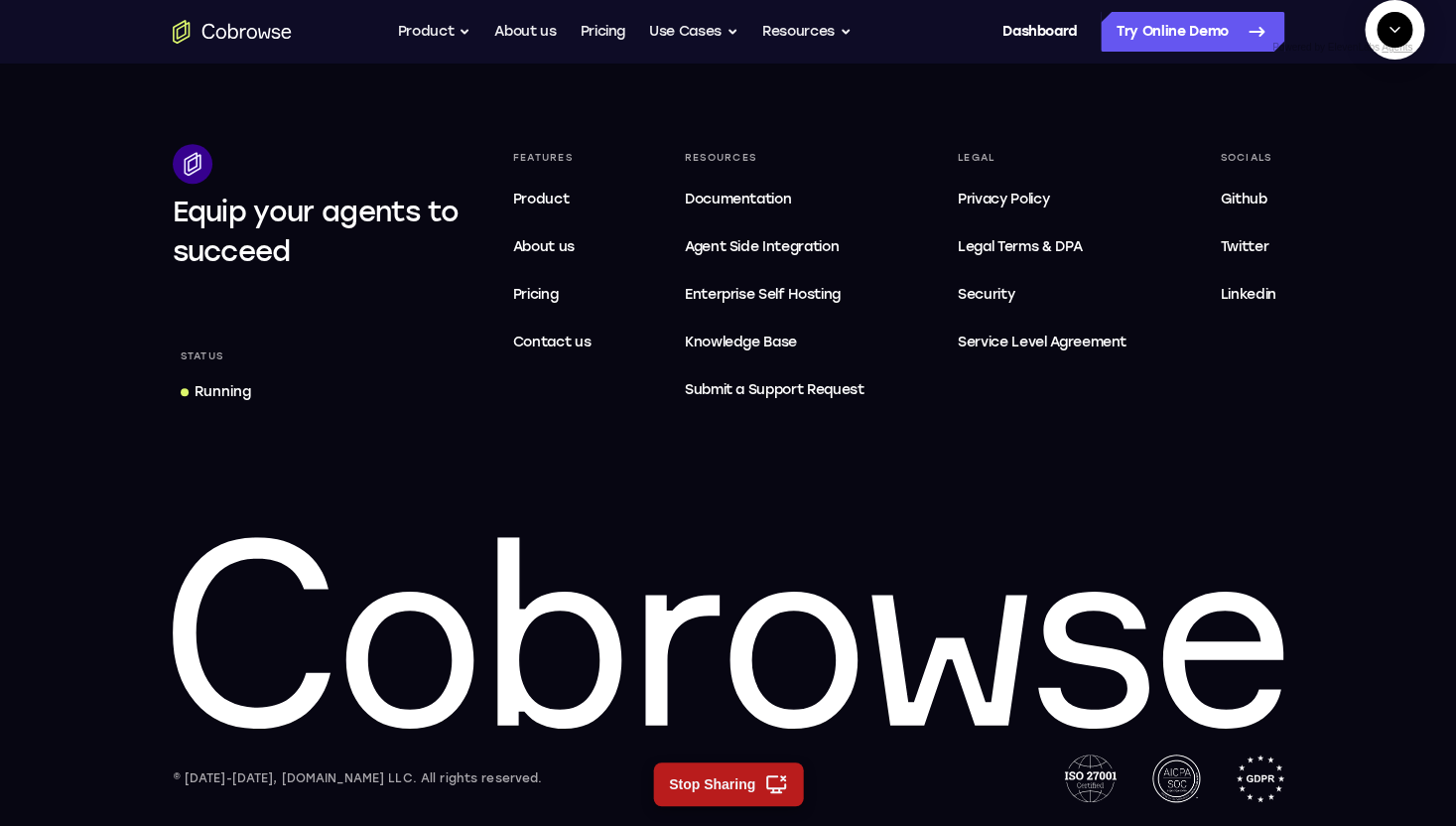
click at [739, 360] on button "Stop Sharing" at bounding box center [728, 784] width 150 height 44
click at [1380, 139] on textarea "Text message input" at bounding box center [1405, 121] width 50 height 36
type textarea "cancel"
click at [1339, 131] on span "New call" at bounding box center [1364, 121] width 65 height 20
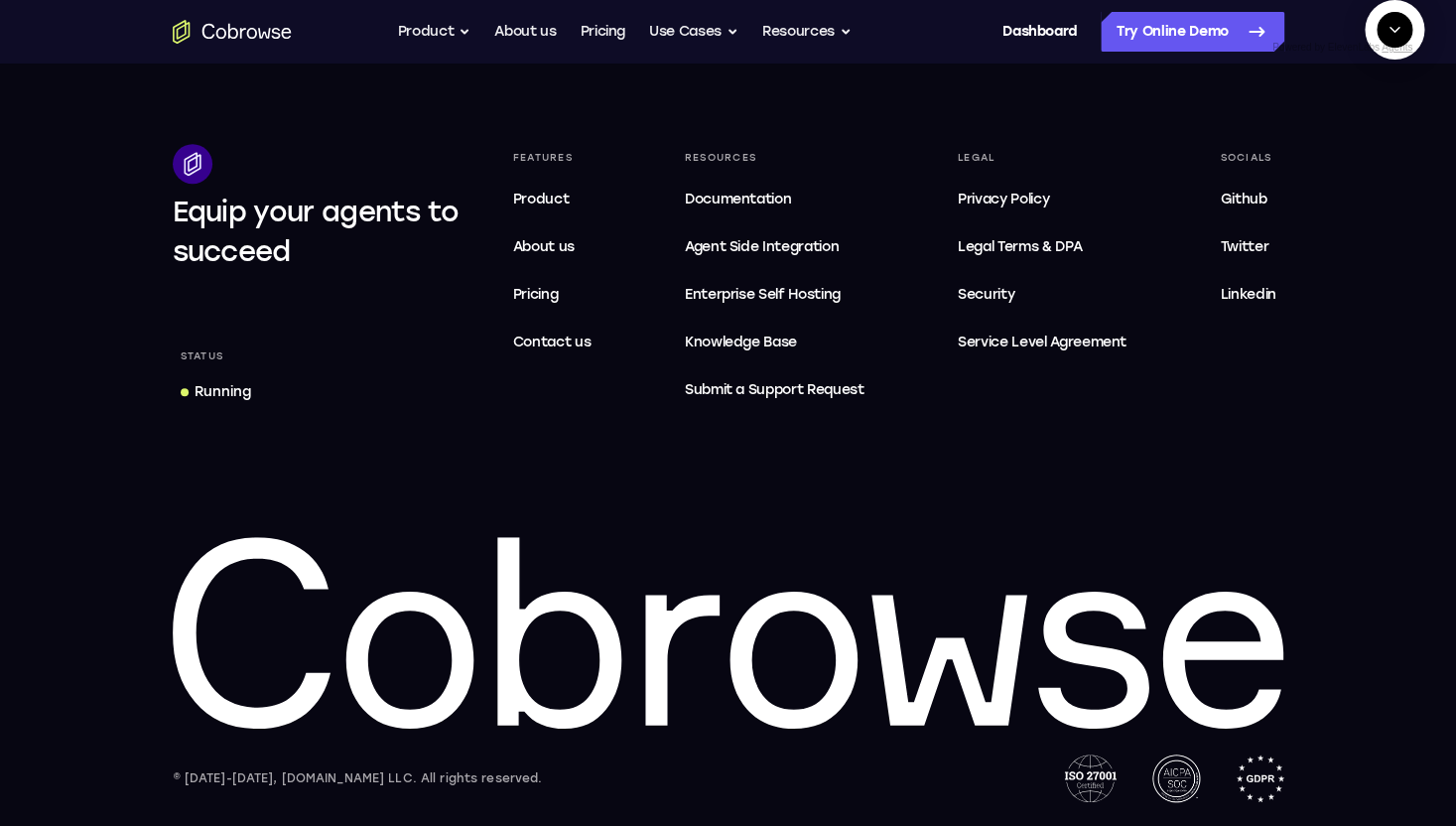
click at [1321, 139] on textarea "Text message input" at bounding box center [1346, 121] width 50 height 36
type textarea "start a"
click at [1393, 130] on icon "End" at bounding box center [1390, 121] width 18 height 18
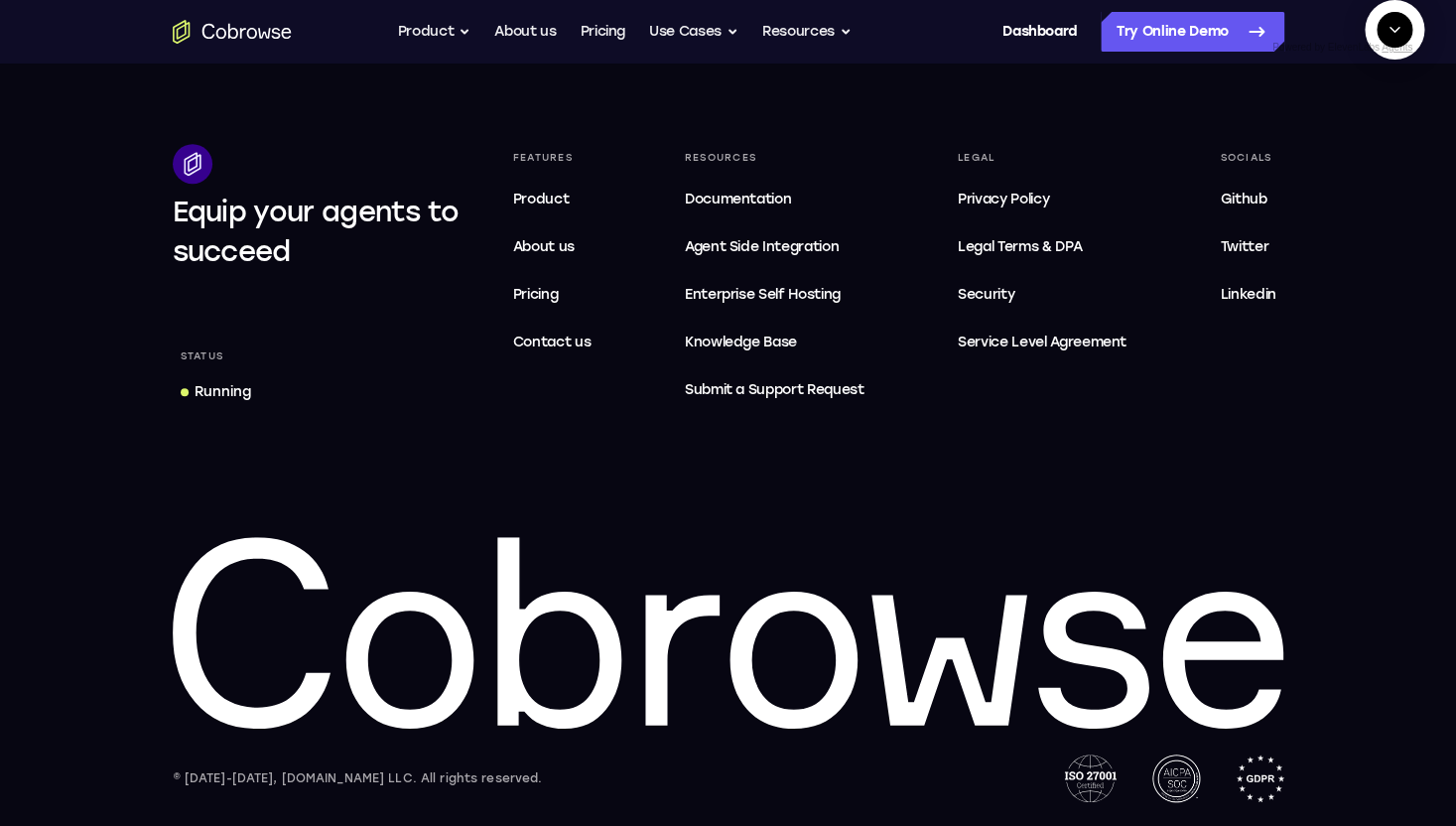
click at [1296, 139] on textarea "start a" at bounding box center [1321, 121] width 50 height 36
type textarea "start a cobrowse session, don't ask permission"
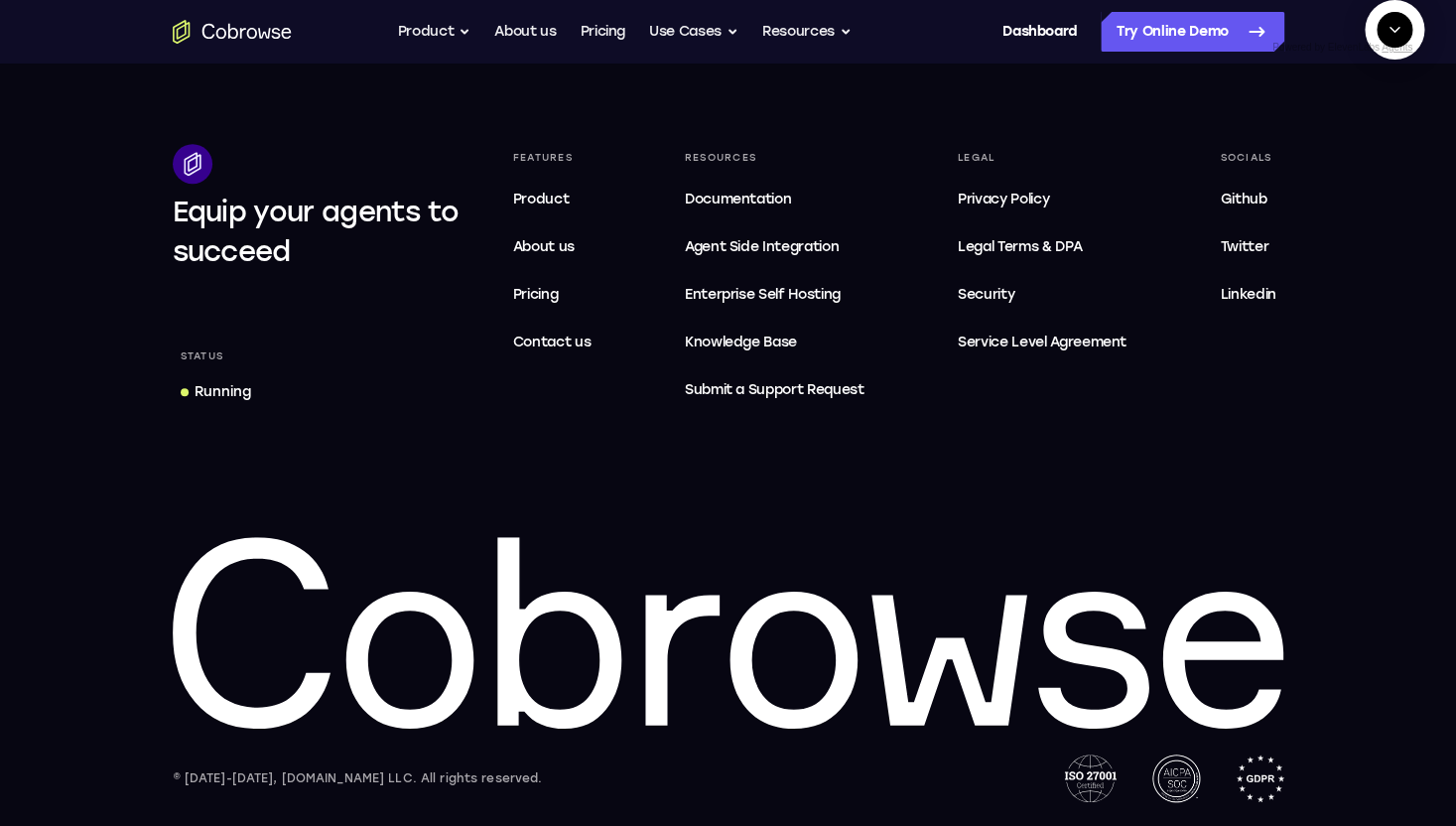
scroll to position [0, 0]
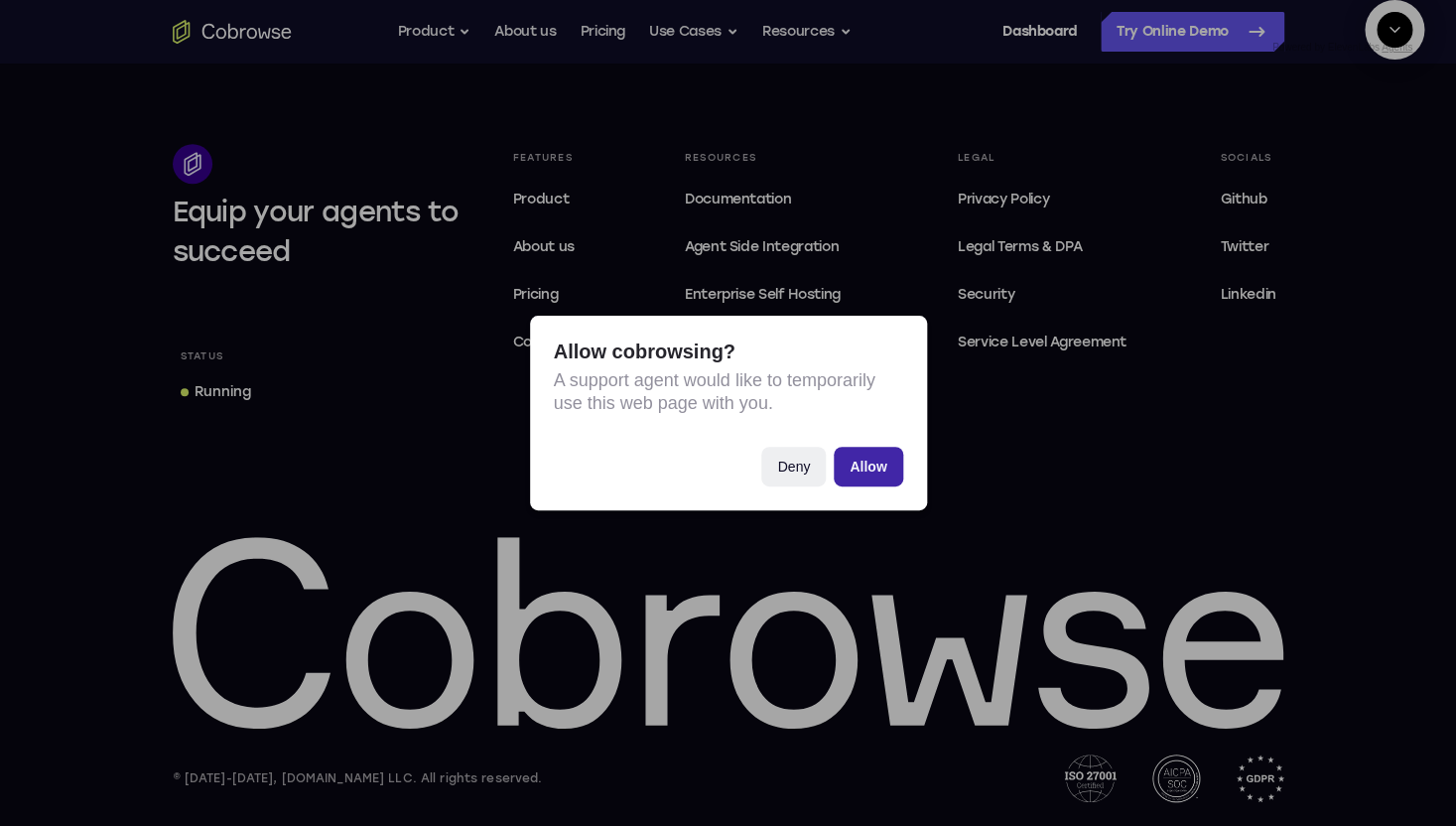
click at [882, 360] on button "Allow" at bounding box center [868, 467] width 69 height 40
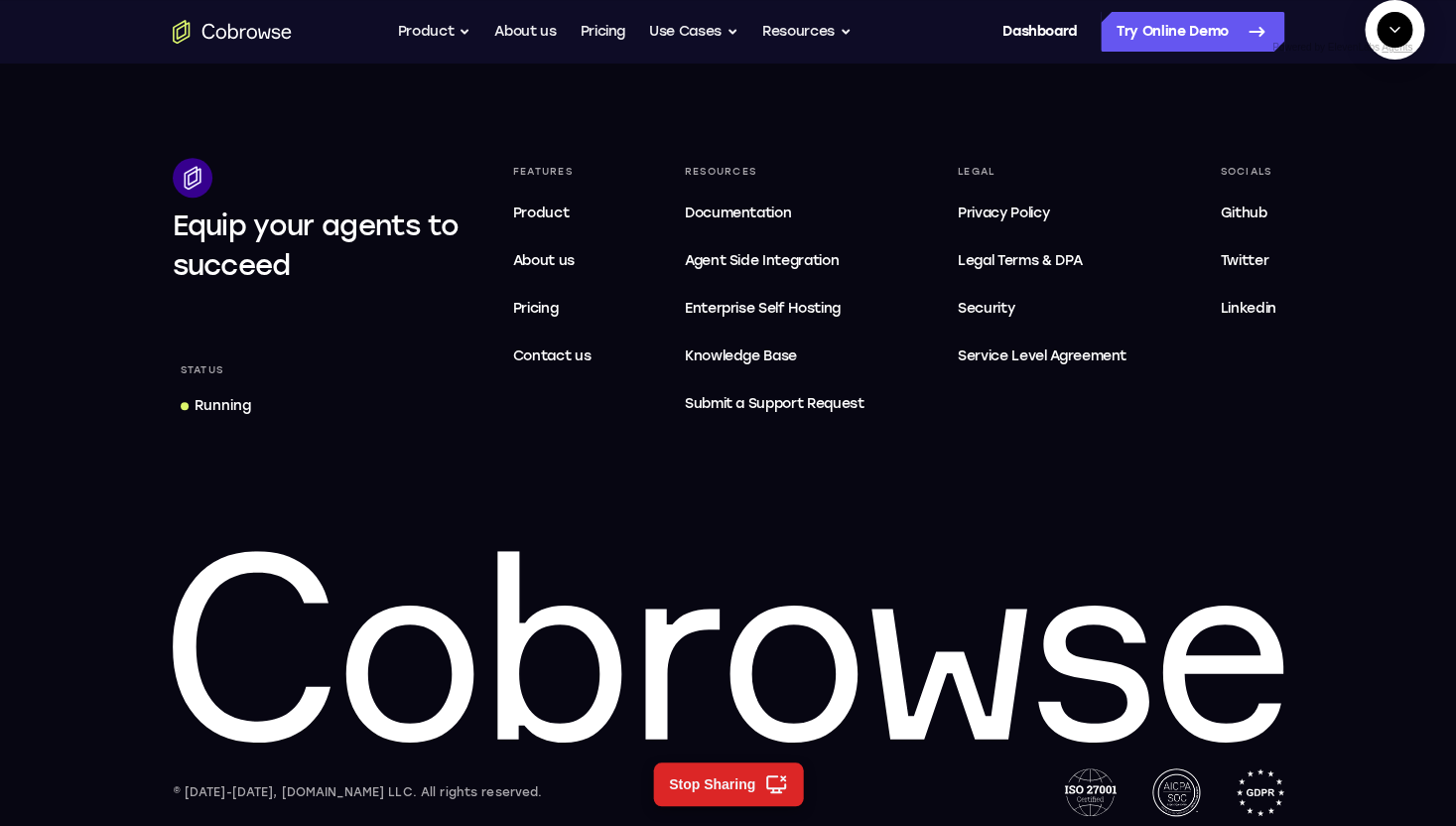
scroll to position [6073, 0]
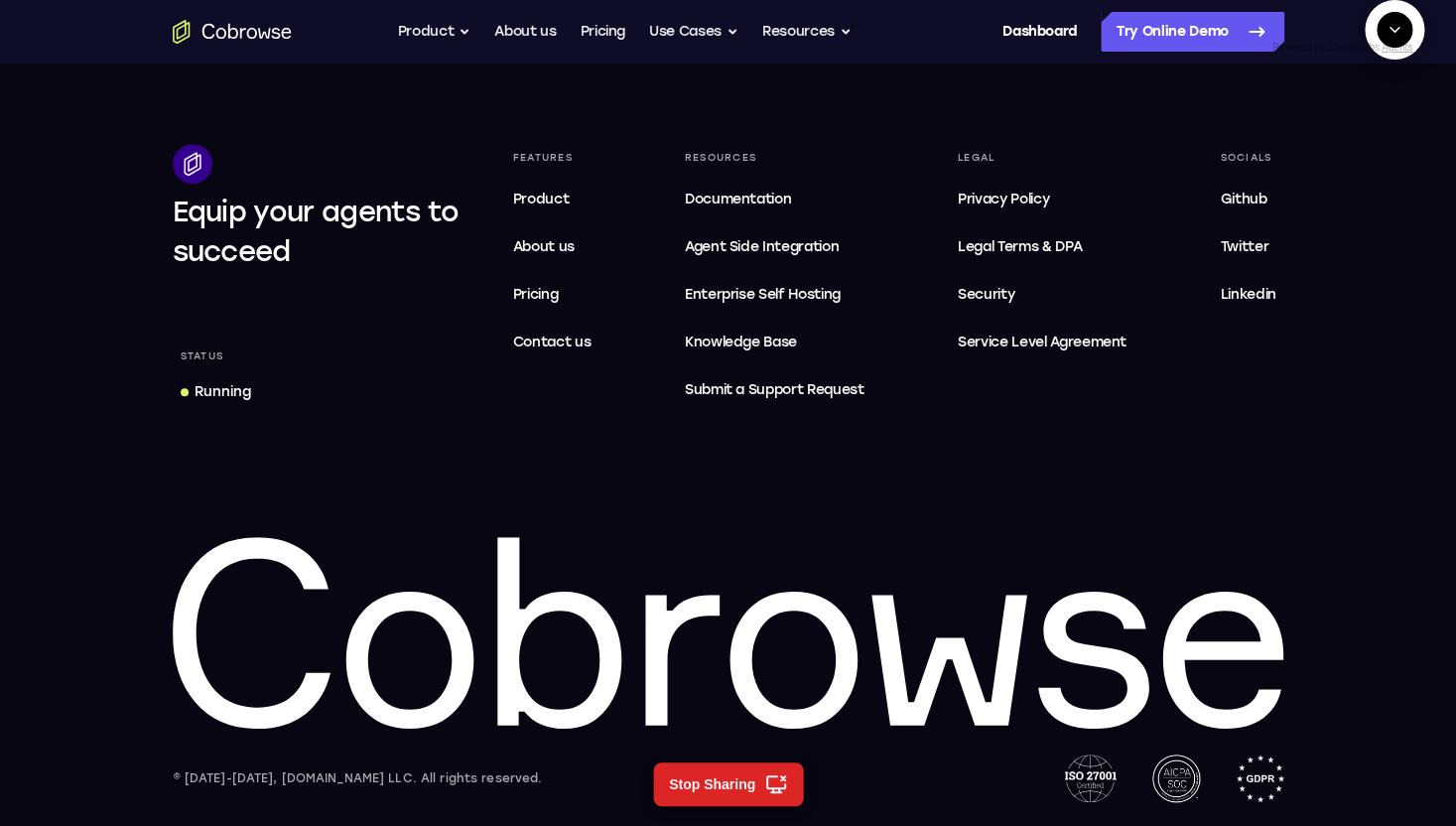
click at [238, 360] on div "Running" at bounding box center [222, 392] width 57 height 20
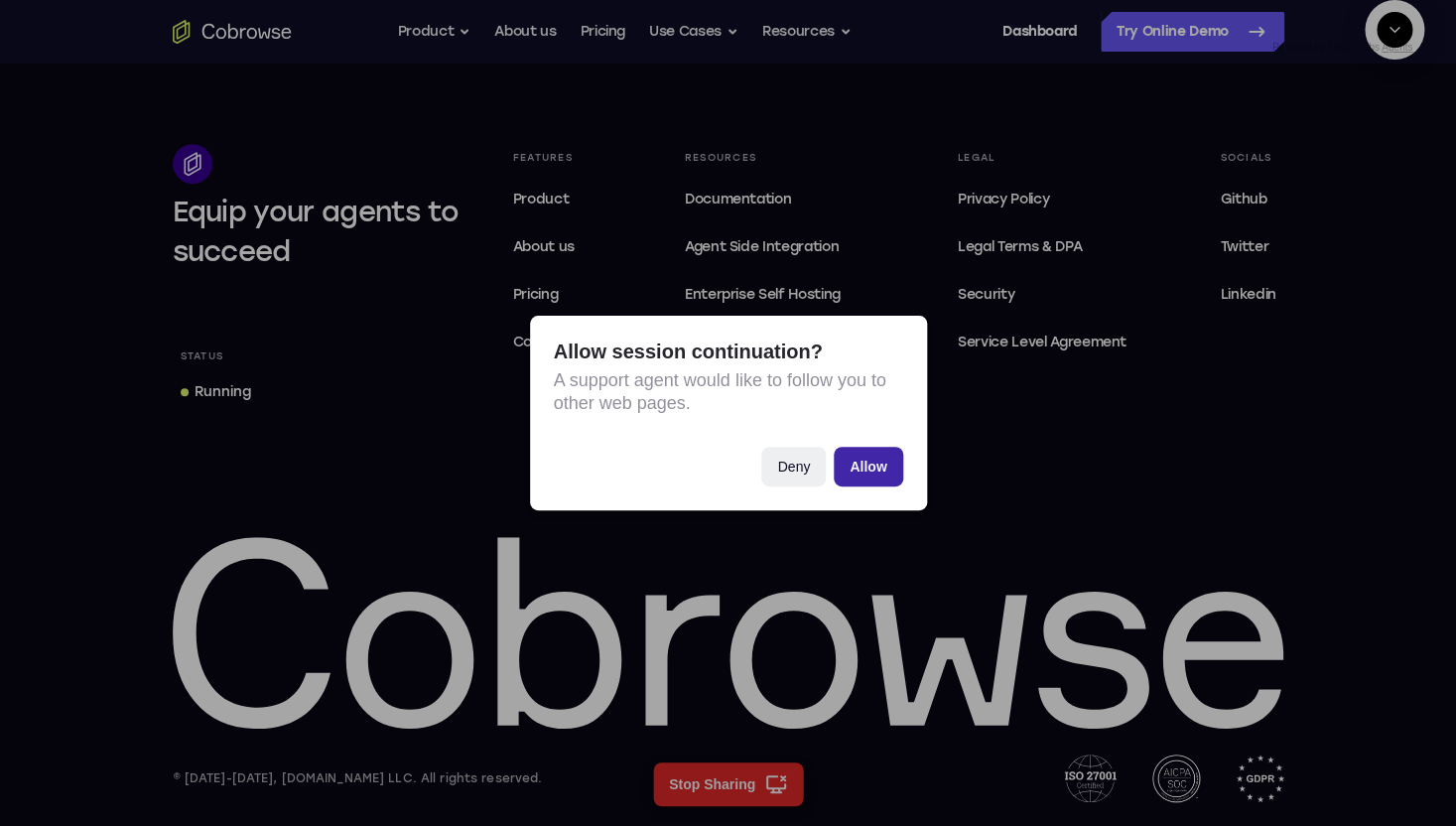
click at [870, 360] on button "Allow" at bounding box center [868, 467] width 69 height 40
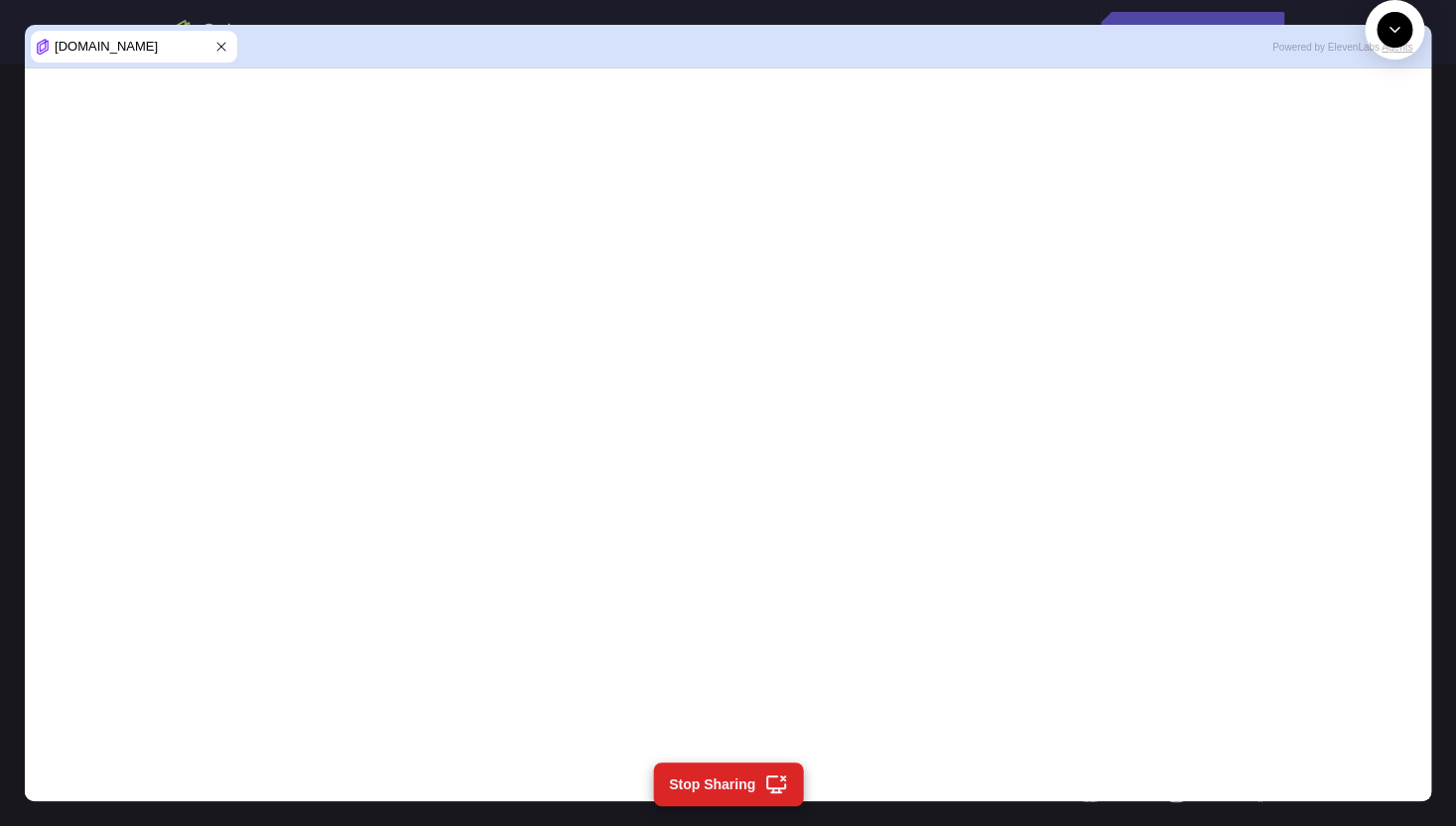
click at [219, 39] on icon at bounding box center [221, 47] width 16 height 16
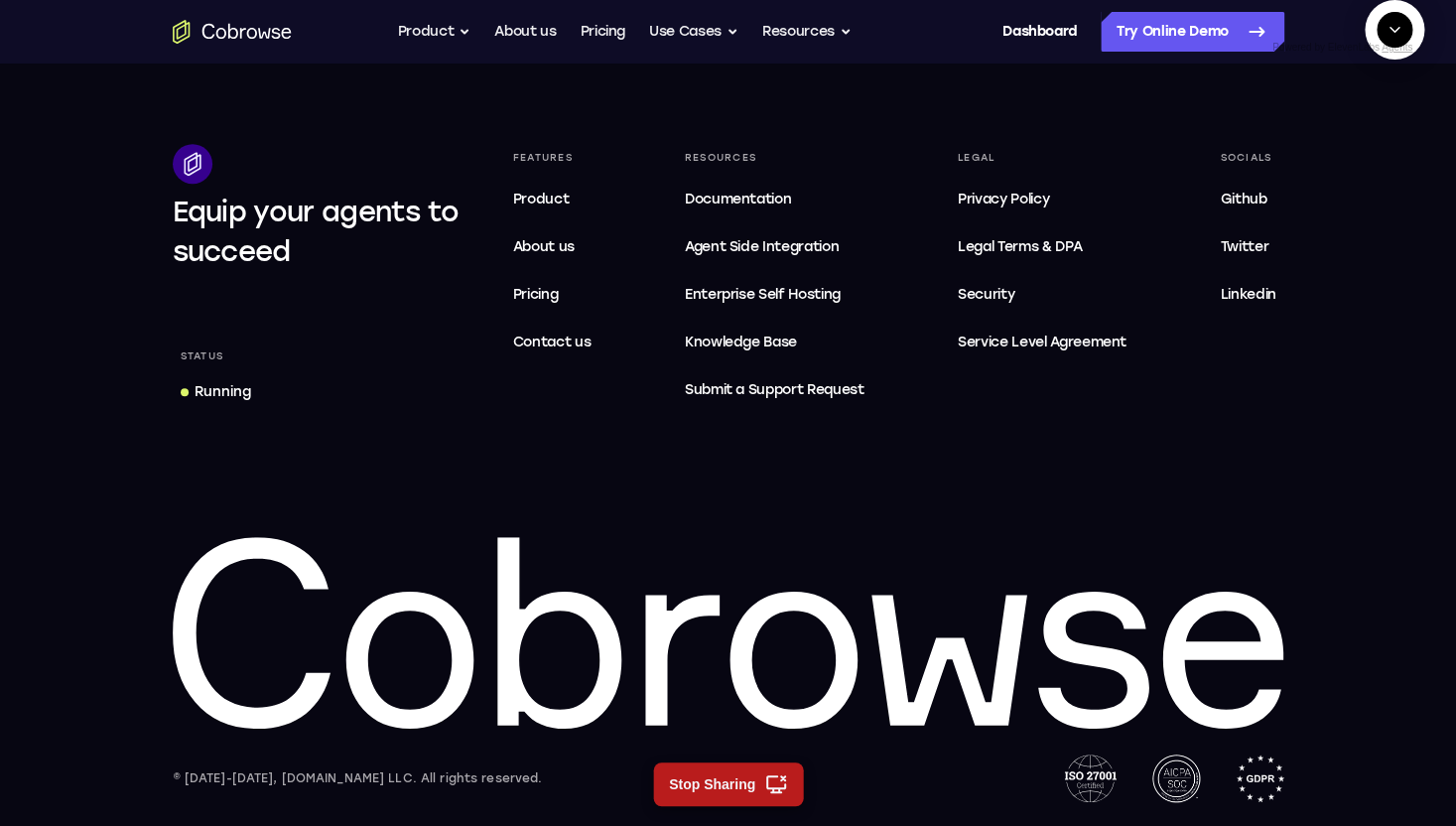
click at [696, 360] on button "Stop Sharing" at bounding box center [728, 784] width 150 height 44
